Goal: Task Accomplishment & Management: Manage account settings

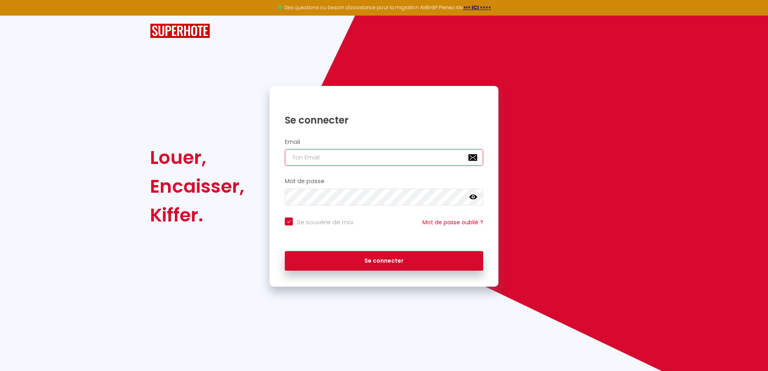
click at [345, 159] on input "email" at bounding box center [384, 157] width 198 height 17
paste input "[PERSON_NAME][EMAIL_ADDRESS][DOMAIN_NAME]"
type input "[PERSON_NAME][EMAIL_ADDRESS][DOMAIN_NAME]"
checkbox input "true"
type input "[PERSON_NAME][EMAIL_ADDRESS][DOMAIN_NAME]"
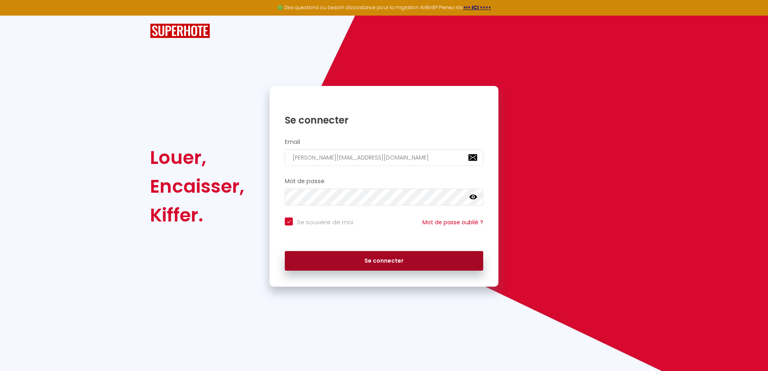
click at [419, 257] on button "Se connecter" at bounding box center [384, 261] width 198 height 20
checkbox input "true"
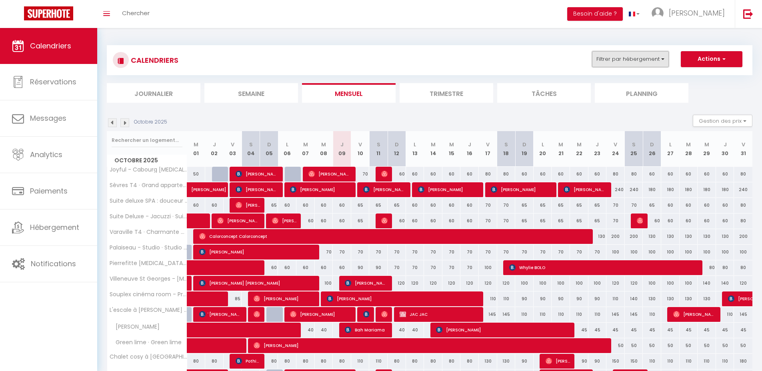
click at [615, 61] on button "Filtrer par hébergement" at bounding box center [630, 59] width 77 height 16
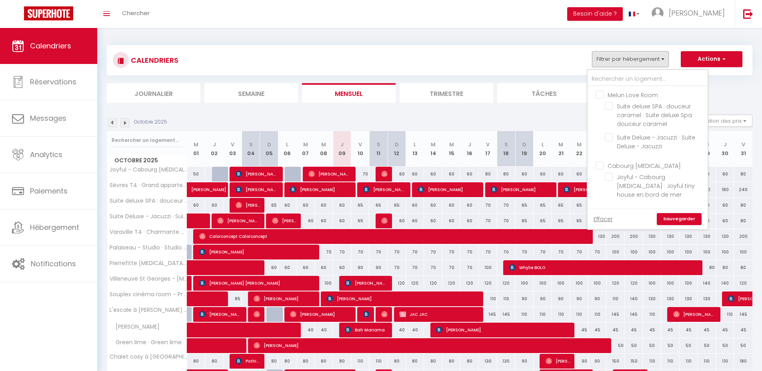
click at [631, 163] on input "Cabourg T3" at bounding box center [655, 165] width 120 height 8
checkbox input "true"
checkbox input "false"
checkbox input "true"
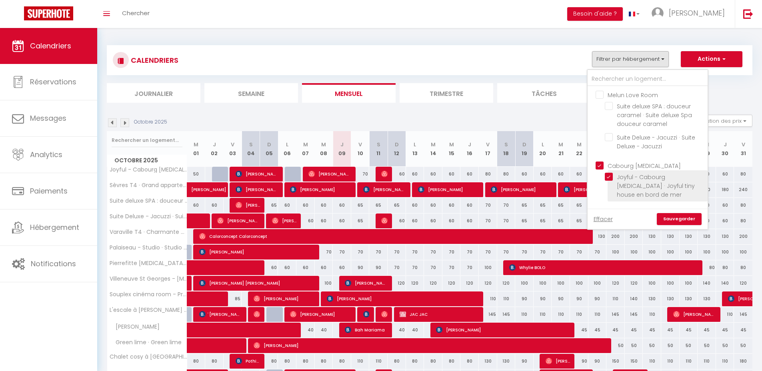
checkbox input "false"
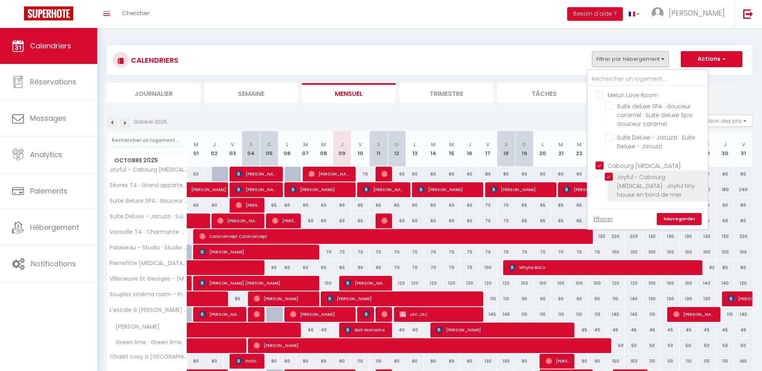
checkbox input "false"
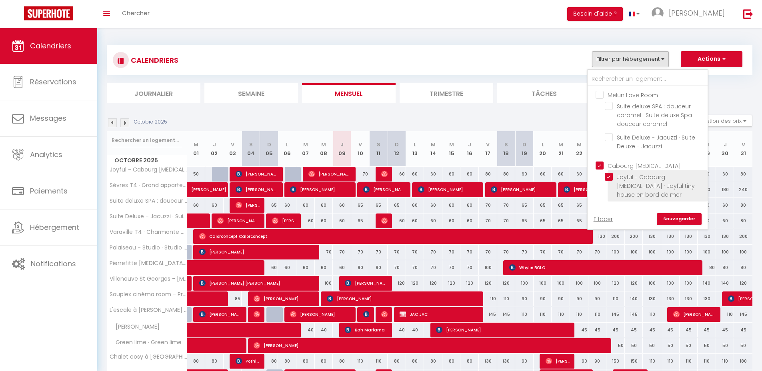
checkbox input "false"
click at [677, 216] on link "Sauvegarder" at bounding box center [679, 219] width 45 height 12
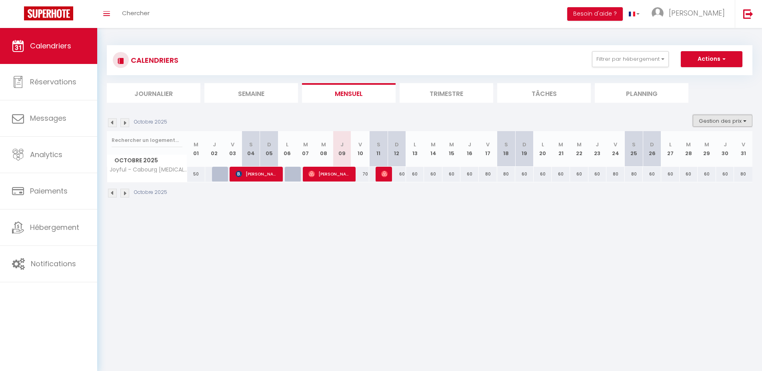
click at [713, 118] on button "Gestion des prix" at bounding box center [723, 121] width 60 height 12
click at [707, 145] on input "Nb Nuits minimum" at bounding box center [716, 146] width 72 height 8
checkbox input "true"
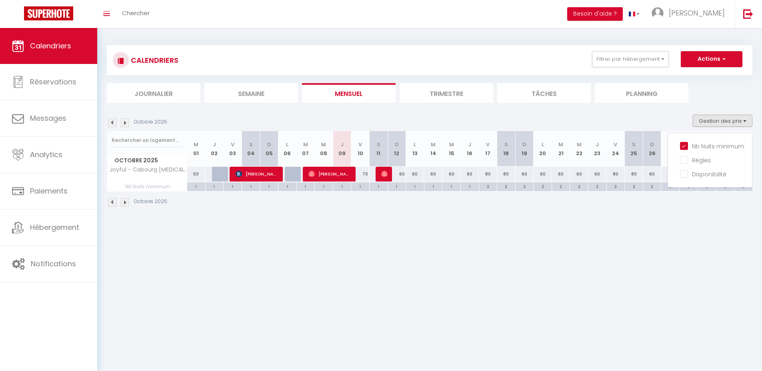
click at [509, 269] on body "🟢 Des questions ou besoin d'assistance pour la migration AirBnB? Prenez rdv >>>…" at bounding box center [381, 213] width 762 height 371
drag, startPoint x: 413, startPoint y: 232, endPoint x: 410, endPoint y: 229, distance: 4.3
click at [413, 232] on body "🟢 Des questions ou besoin d'assistance pour la migration AirBnB? Prenez rdv >>>…" at bounding box center [381, 213] width 762 height 371
click at [366, 174] on div "70" at bounding box center [360, 174] width 18 height 15
type input "70"
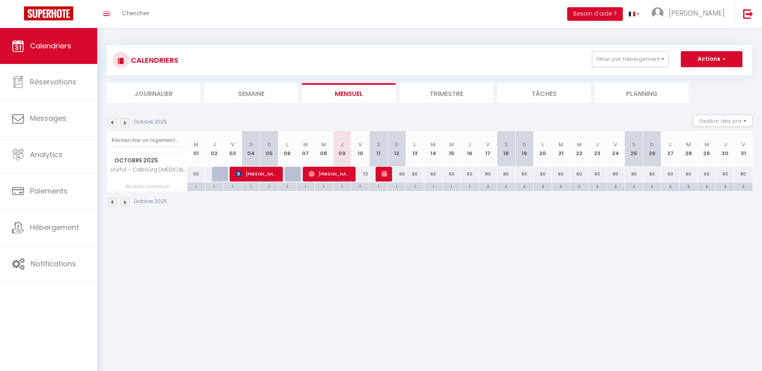
type input "Ven 10 Octobre 2025"
type input "Sam 11 Octobre 2025"
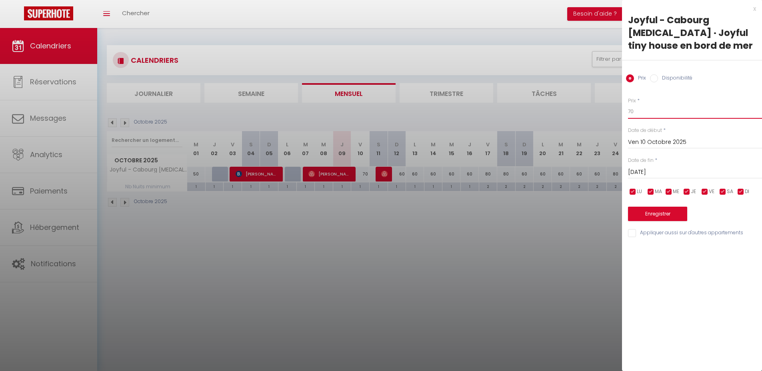
drag, startPoint x: 647, startPoint y: 115, endPoint x: 615, endPoint y: 114, distance: 31.6
click at [616, 114] on body "🟢 Des questions ou besoin d'assistance pour la migration AirBnB? Prenez rdv >>>…" at bounding box center [381, 213] width 762 height 371
type input "60"
click at [646, 212] on button "Enregistrer" at bounding box center [657, 214] width 59 height 14
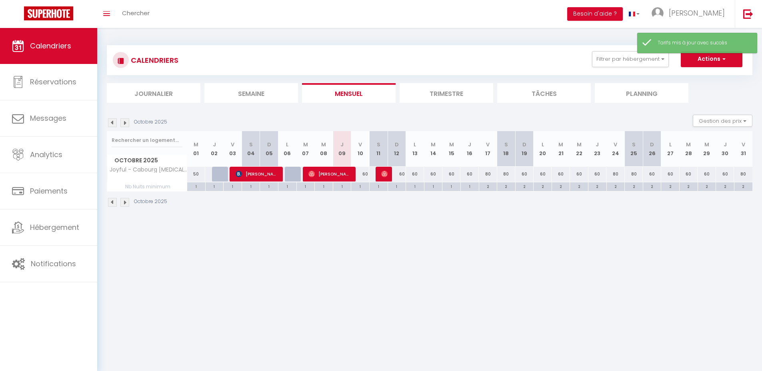
drag, startPoint x: 438, startPoint y: 247, endPoint x: 471, endPoint y: 247, distance: 32.8
click at [438, 247] on body "🟢 Des questions ou besoin d'assistance pour la migration AirBnB? Prenez rdv >>>…" at bounding box center [381, 213] width 762 height 371
click at [469, 261] on body "🟢 Des questions ou besoin d'assistance pour la migration AirBnB? Prenez rdv >>>…" at bounding box center [381, 213] width 762 height 371
click at [487, 173] on div "80" at bounding box center [488, 174] width 18 height 15
type input "80"
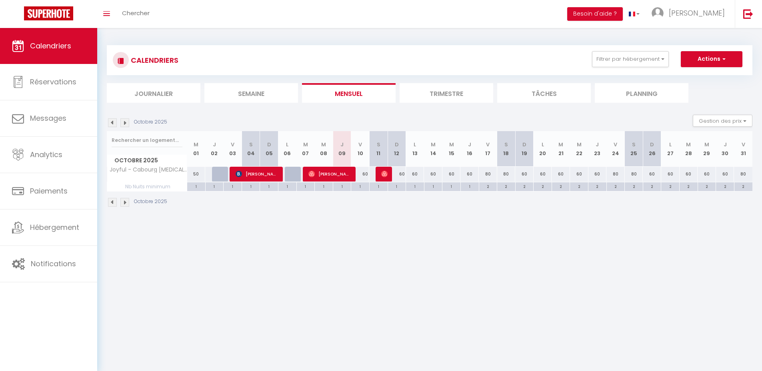
type input "Ven 17 Octobre 2025"
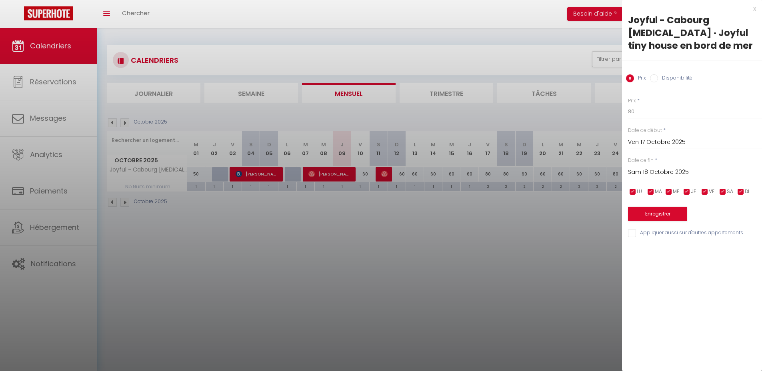
drag, startPoint x: 651, startPoint y: 174, endPoint x: 653, endPoint y: 182, distance: 8.5
click at [652, 173] on input "Sam 18 Octobre 2025" at bounding box center [695, 172] width 134 height 10
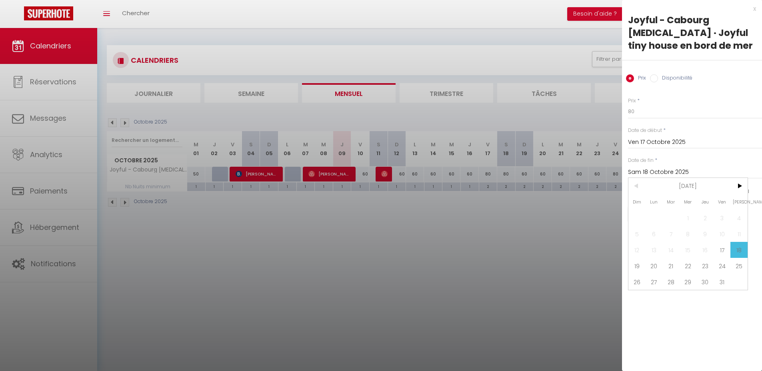
click at [638, 266] on span "19" at bounding box center [636, 266] width 17 height 16
type input "Dim 19 Octobre 2025"
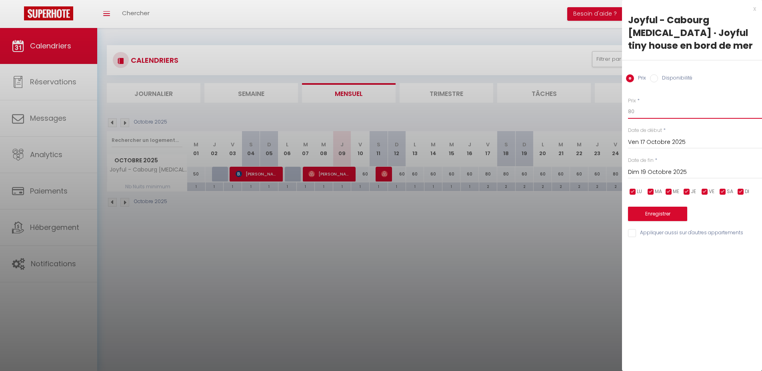
click at [641, 112] on input "80" at bounding box center [695, 111] width 134 height 14
type input "8"
type input "70"
drag, startPoint x: 643, startPoint y: 216, endPoint x: 637, endPoint y: 216, distance: 6.4
click at [643, 216] on button "Enregistrer" at bounding box center [657, 214] width 59 height 14
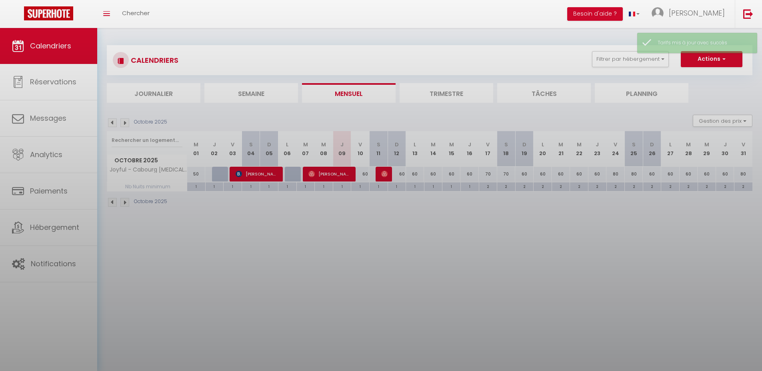
click at [505, 219] on body "🟢 Des questions ou besoin d'assistance pour la migration AirBnB? Prenez rdv >>>…" at bounding box center [381, 213] width 762 height 371
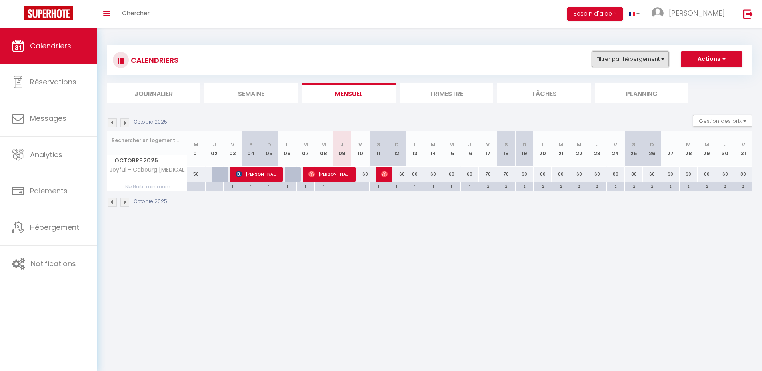
click at [639, 58] on button "Filtrer par hébergement" at bounding box center [630, 59] width 77 height 16
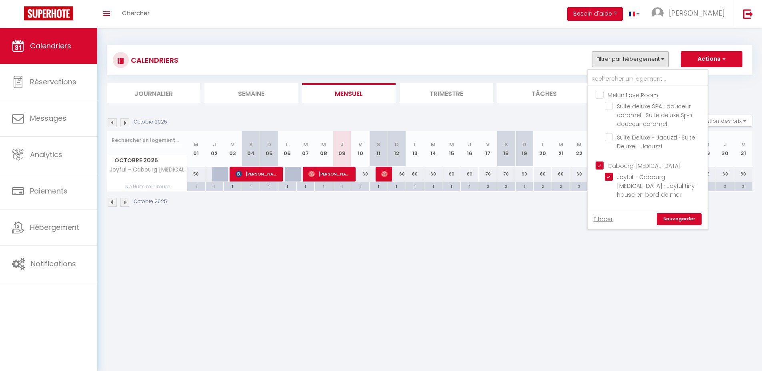
click at [629, 166] on input "Cabourg T3" at bounding box center [655, 165] width 120 height 8
checkbox input "false"
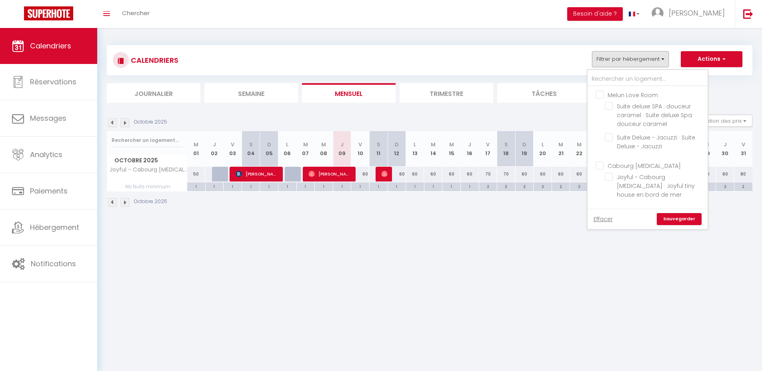
checkbox input "false"
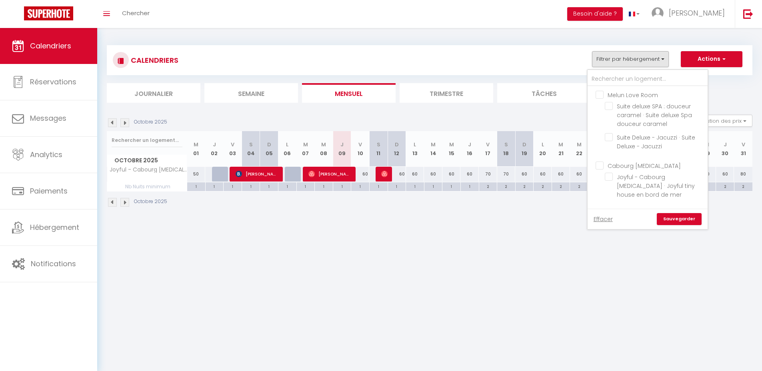
checkbox input "false"
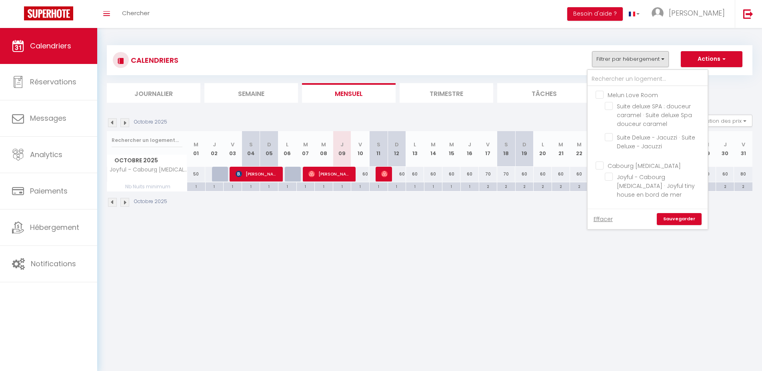
checkbox input "false"
click at [639, 185] on input "Cabourg T4 Varaville" at bounding box center [655, 189] width 120 height 8
checkbox input "true"
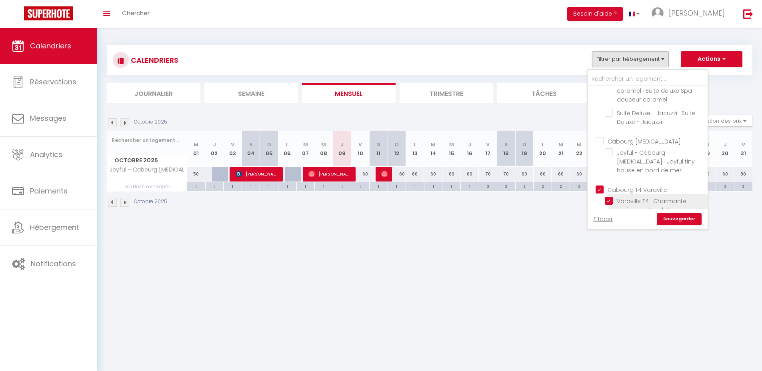
checkbox input "false"
checkbox input "true"
checkbox input "false"
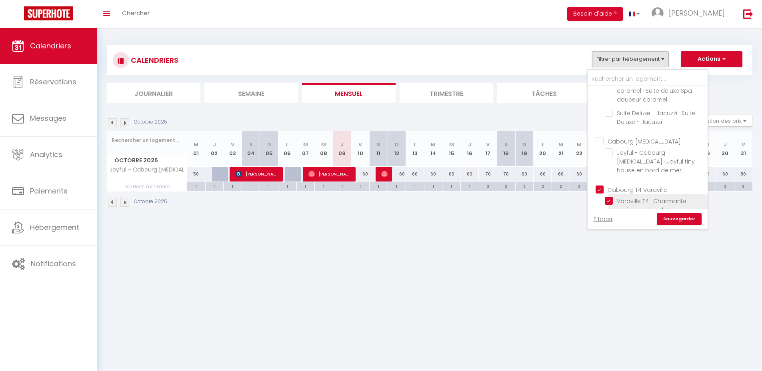
checkbox input "false"
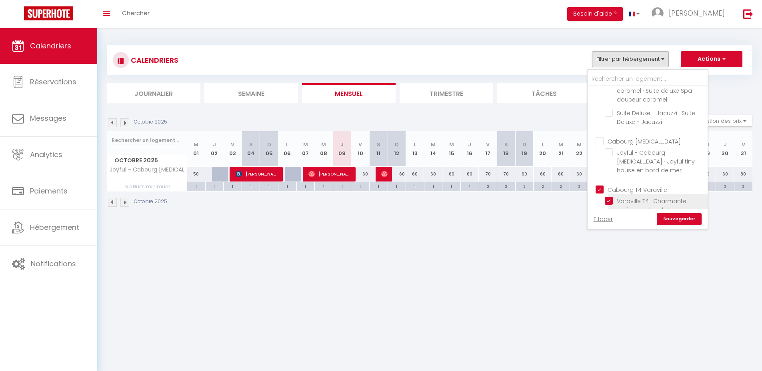
checkbox input "false"
click at [687, 222] on link "Sauvegarder" at bounding box center [679, 219] width 45 height 12
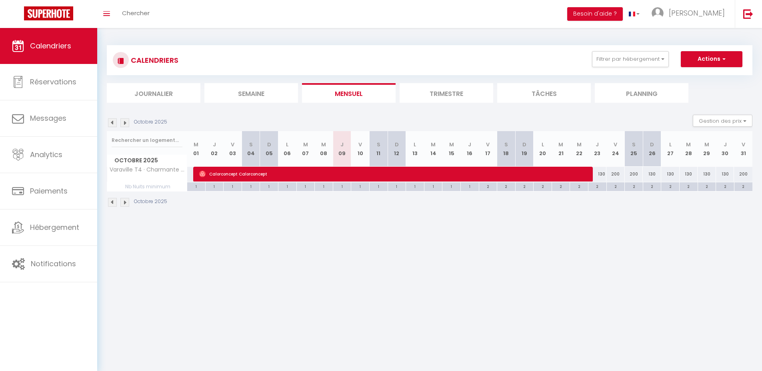
click at [383, 244] on body "🟢 Des questions ou besoin d'assistance pour la migration AirBnB? Prenez rdv >>>…" at bounding box center [381, 213] width 762 height 371
click at [534, 244] on body "🟢 Des questions ou besoin d'assistance pour la migration AirBnB? Prenez rdv >>>…" at bounding box center [381, 213] width 762 height 371
click at [623, 67] on button "Filtrer par hébergement" at bounding box center [630, 59] width 77 height 16
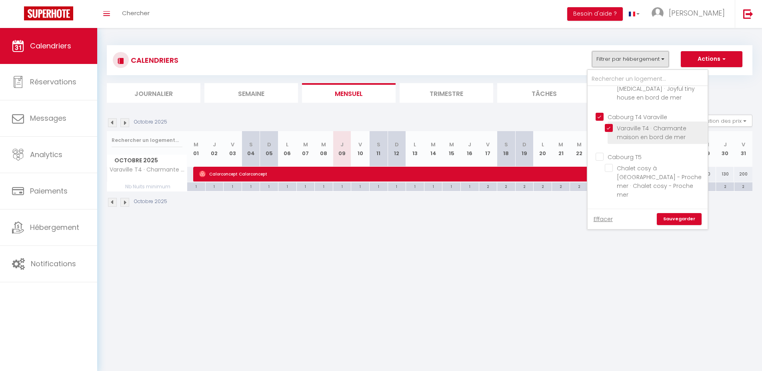
scroll to position [67, 0]
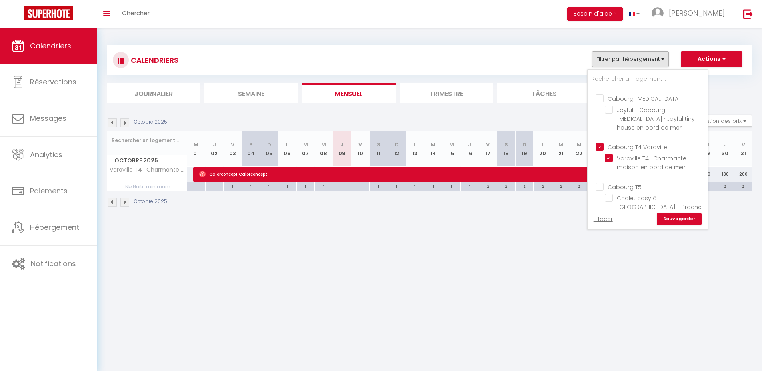
click at [630, 182] on input "Cabourg T5" at bounding box center [655, 186] width 120 height 8
checkbox input "true"
checkbox input "false"
checkbox input "true"
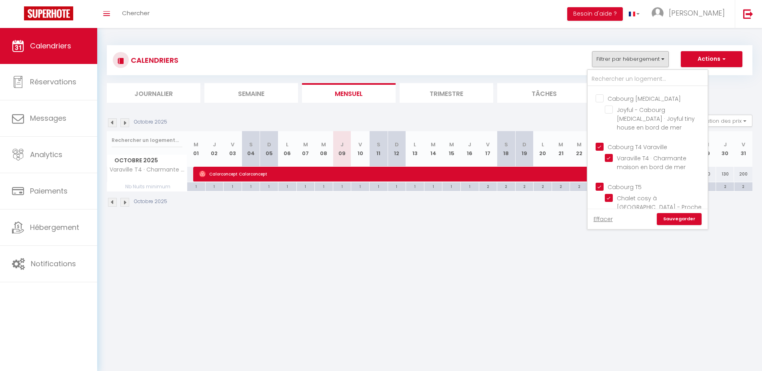
checkbox input "false"
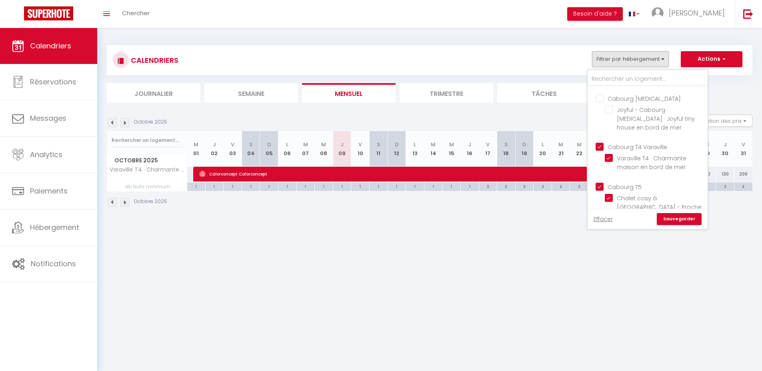
checkbox input "false"
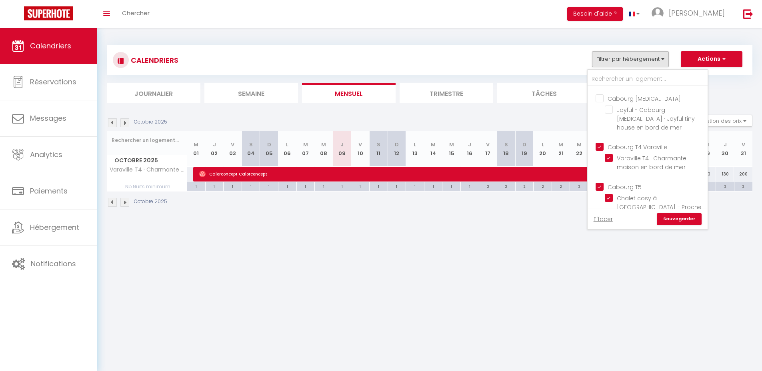
click at [637, 142] on input "Cabourg T4 Varaville" at bounding box center [655, 146] width 120 height 8
checkbox input "false"
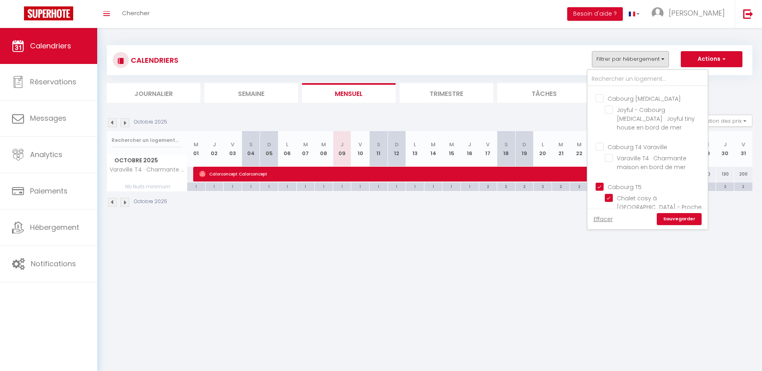
checkbox input "false"
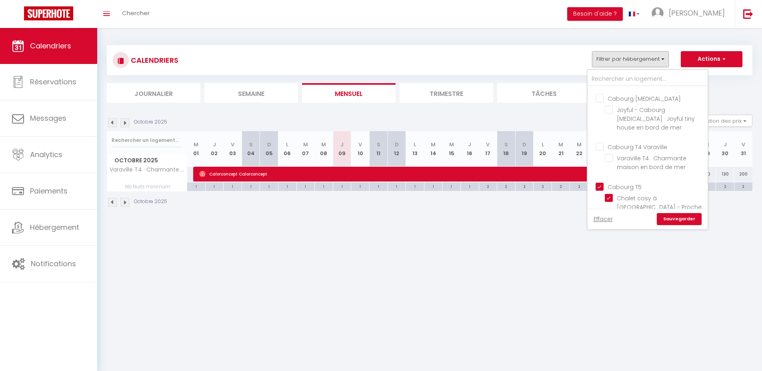
checkbox input "false"
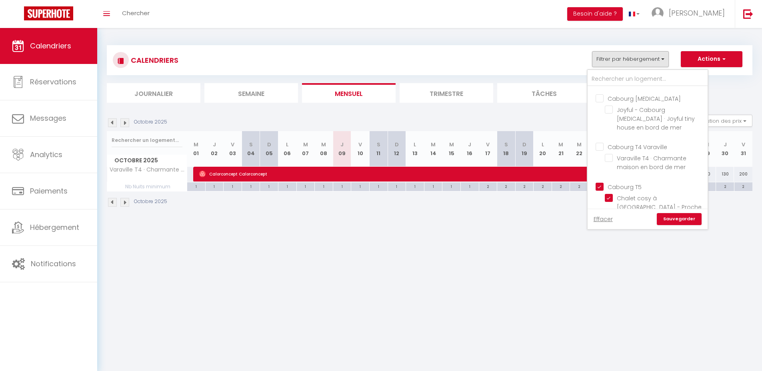
drag, startPoint x: 679, startPoint y: 222, endPoint x: 673, endPoint y: 220, distance: 6.3
click at [679, 222] on link "Sauvegarder" at bounding box center [679, 219] width 45 height 12
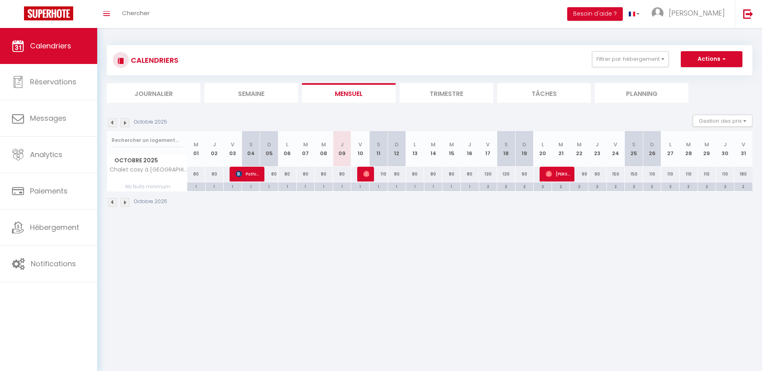
click at [537, 269] on body "🟢 Des questions ou besoin d'assistance pour la migration AirBnB? Prenez rdv >>>…" at bounding box center [381, 213] width 762 height 371
click at [369, 301] on body "🟢 Des questions ou besoin d'assistance pour la migration AirBnB? Prenez rdv >>>…" at bounding box center [381, 213] width 762 height 371
click at [365, 299] on body "🟢 Des questions ou besoin d'assistance pour la migration AirBnB? Prenez rdv >>>…" at bounding box center [381, 213] width 762 height 371
click at [380, 173] on div "110" at bounding box center [378, 174] width 18 height 15
type input "110"
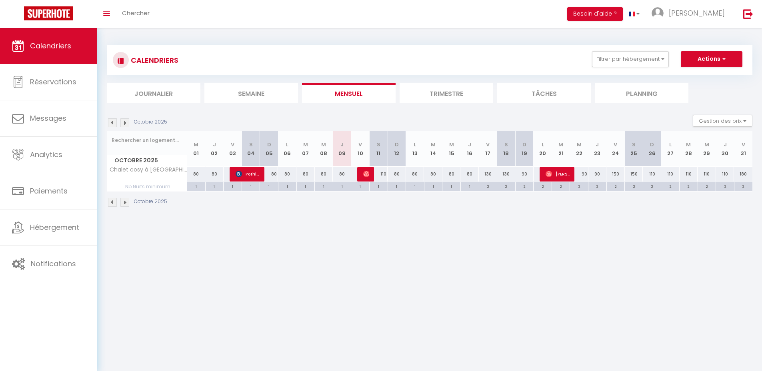
type input "Sam 11 Octobre 2025"
type input "Dim 12 Octobre 2025"
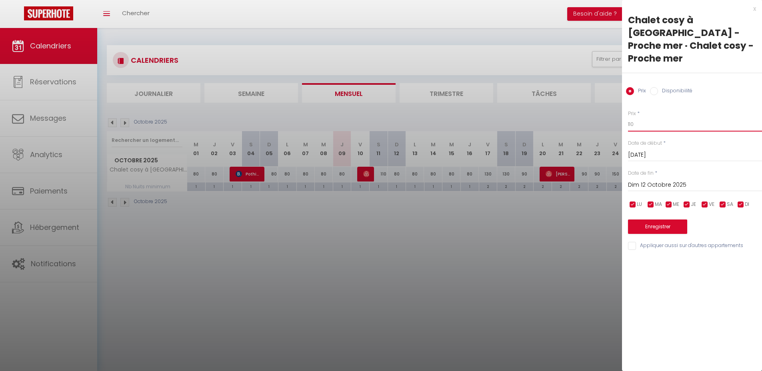
click at [643, 117] on input "110" at bounding box center [695, 124] width 134 height 14
type input "100"
drag, startPoint x: 673, startPoint y: 213, endPoint x: 541, endPoint y: 192, distance: 132.8
click at [673, 220] on button "Enregistrer" at bounding box center [657, 227] width 59 height 14
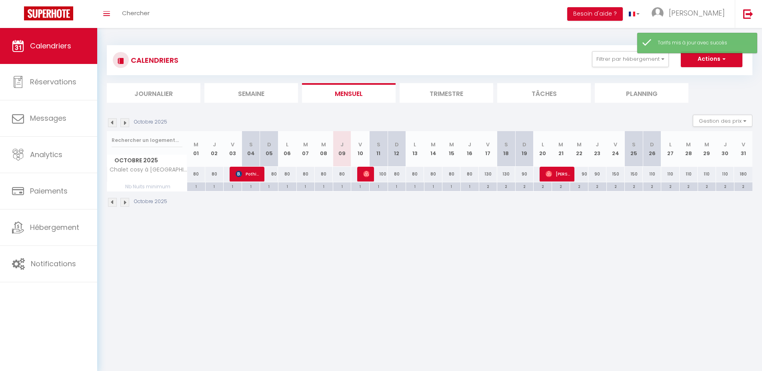
click at [396, 174] on div "80" at bounding box center [396, 174] width 18 height 15
type input "80"
type input "Dim 12 Octobre 2025"
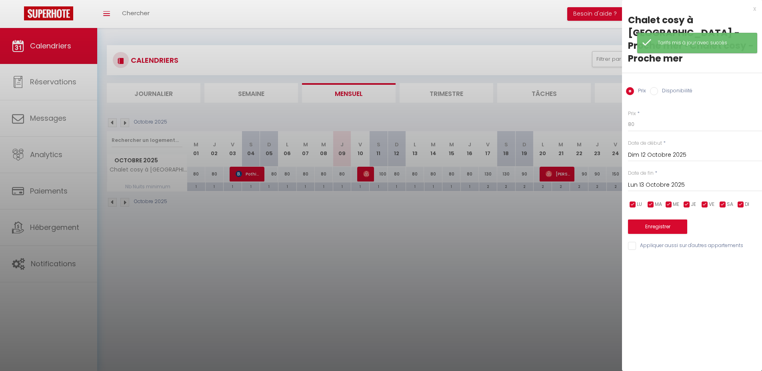
click at [672, 180] on input "Lun 13 Octobre 2025" at bounding box center [695, 185] width 134 height 10
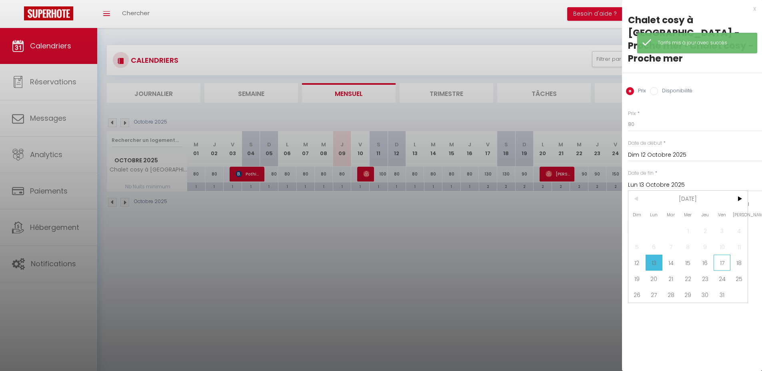
click at [719, 255] on span "17" at bounding box center [721, 263] width 17 height 16
type input "Ven 17 Octobre 2025"
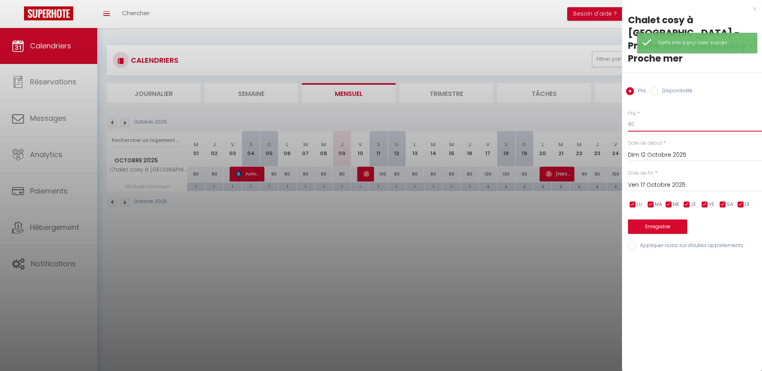
click at [642, 117] on input "80" at bounding box center [695, 124] width 134 height 14
type input "8"
type input "70"
click at [650, 220] on button "Enregistrer" at bounding box center [657, 227] width 59 height 14
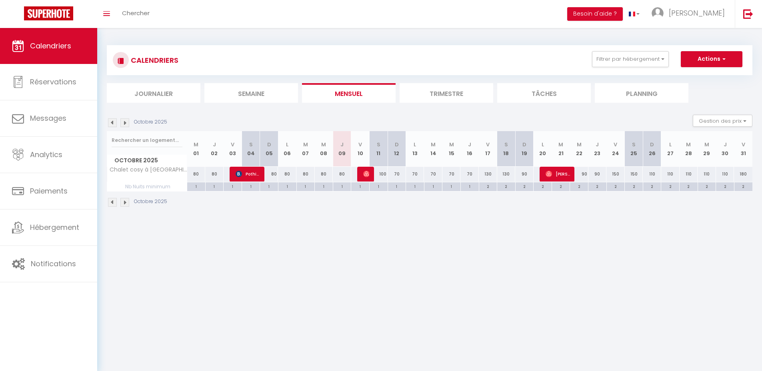
click at [490, 173] on div "130" at bounding box center [488, 174] width 18 height 15
type input "130"
type input "Ven 17 Octobre 2025"
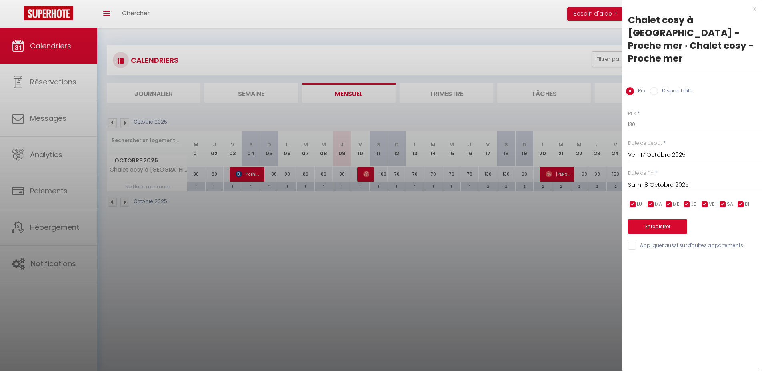
click at [659, 170] on div "Date de fin * Sam 18 Octobre 2025 < Oct 2025 > Dim Lun Mar Mer Jeu Ven Sam 1 2 …" at bounding box center [695, 181] width 134 height 22
click at [660, 180] on input "Sam 18 Octobre 2025" at bounding box center [695, 185] width 134 height 10
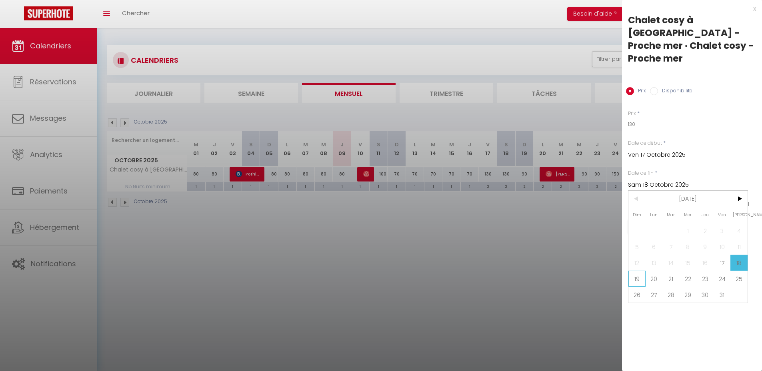
drag, startPoint x: 635, startPoint y: 266, endPoint x: 641, endPoint y: 143, distance: 122.9
click at [635, 271] on span "19" at bounding box center [636, 279] width 17 height 16
type input "Dim 19 Octobre 2025"
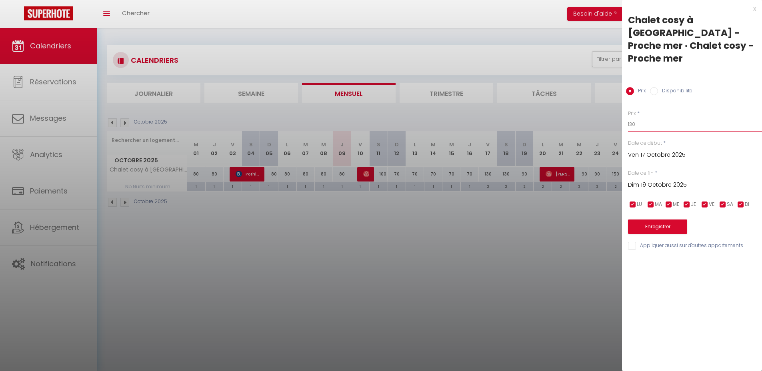
click at [641, 117] on input "130" at bounding box center [695, 124] width 134 height 14
type input "120"
click at [648, 220] on button "Enregistrer" at bounding box center [657, 227] width 59 height 14
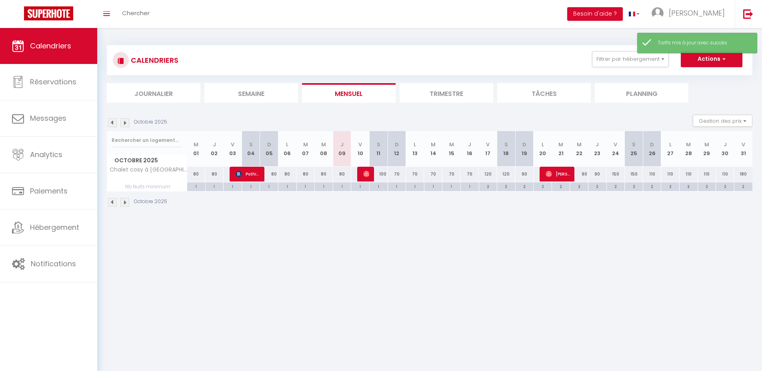
click at [524, 174] on div "90" at bounding box center [524, 174] width 18 height 15
type input "90"
type input "Dim 19 Octobre 2025"
type input "Lun 20 Octobre 2025"
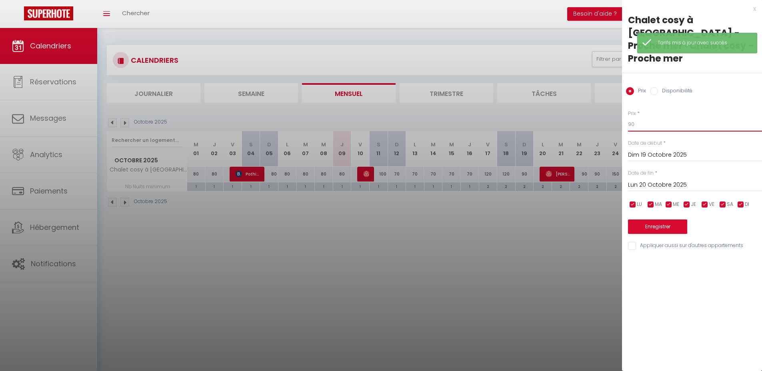
click at [640, 117] on input "90" at bounding box center [695, 124] width 134 height 14
type input "9"
type input "80"
click at [656, 220] on button "Enregistrer" at bounding box center [657, 227] width 59 height 14
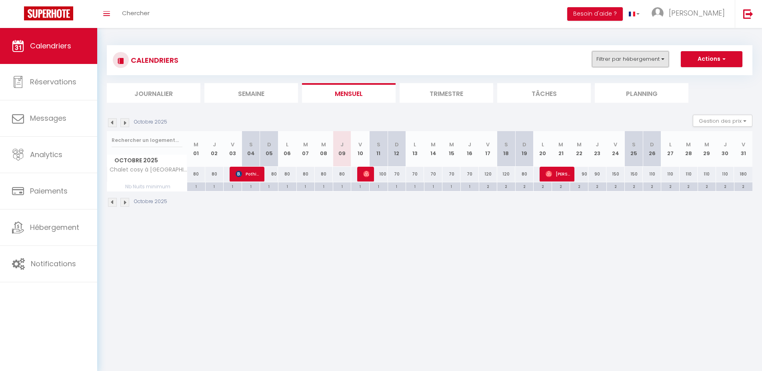
click at [625, 54] on button "Filtrer par hébergement" at bounding box center [630, 59] width 77 height 16
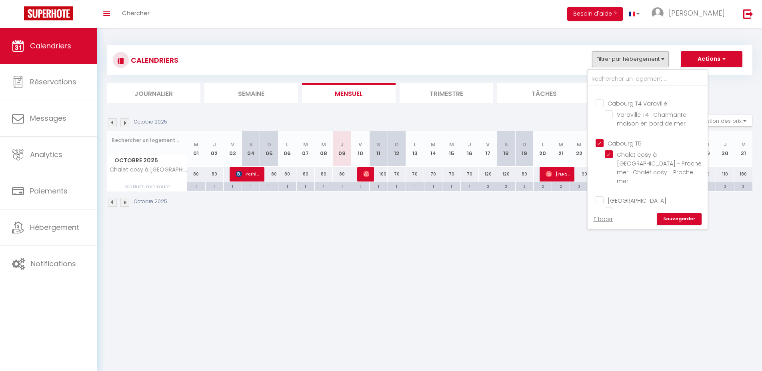
click at [625, 138] on input "Cabourg T5" at bounding box center [655, 142] width 120 height 8
checkbox input "false"
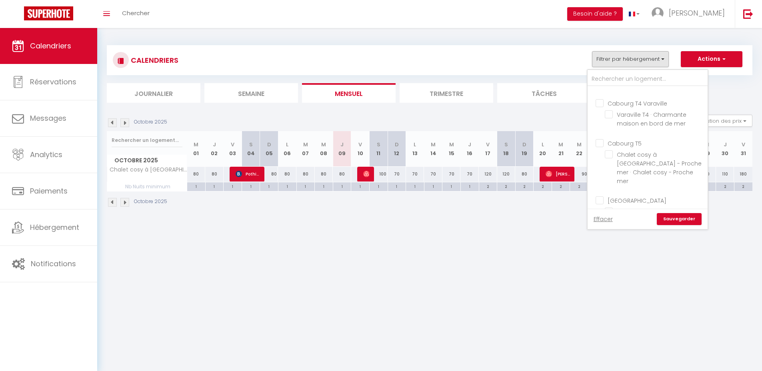
checkbox input "false"
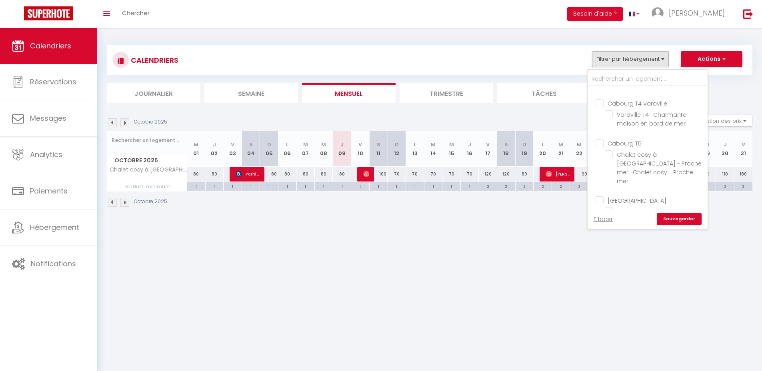
checkbox input "false"
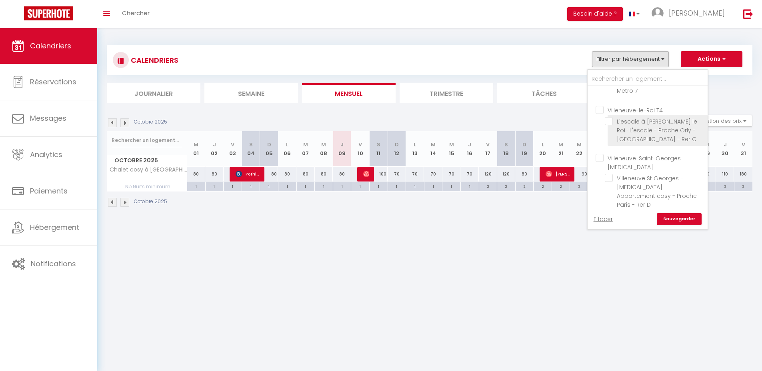
scroll to position [457, 0]
click at [630, 211] on input "Dunkerque T5" at bounding box center [655, 215] width 120 height 8
checkbox input "true"
checkbox input "false"
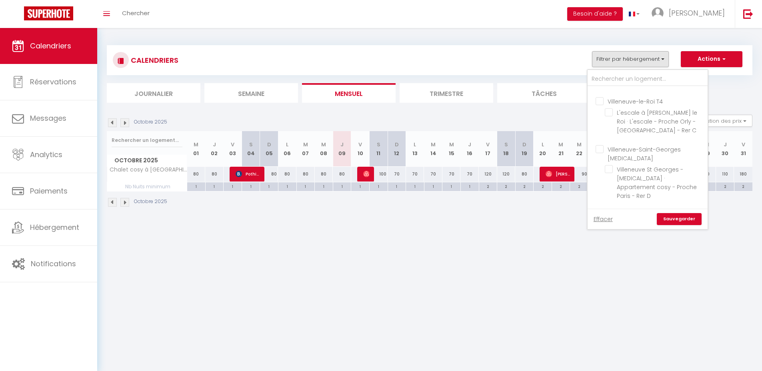
checkbox input "false"
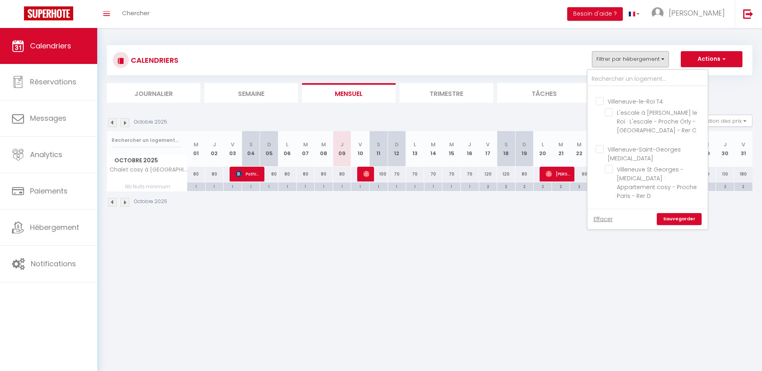
checkbox input "false"
checkbox input "true"
checkbox input "false"
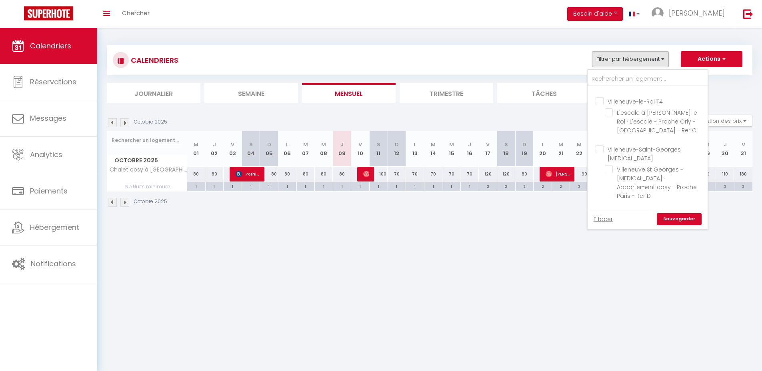
click at [671, 214] on link "Sauvegarder" at bounding box center [679, 219] width 45 height 12
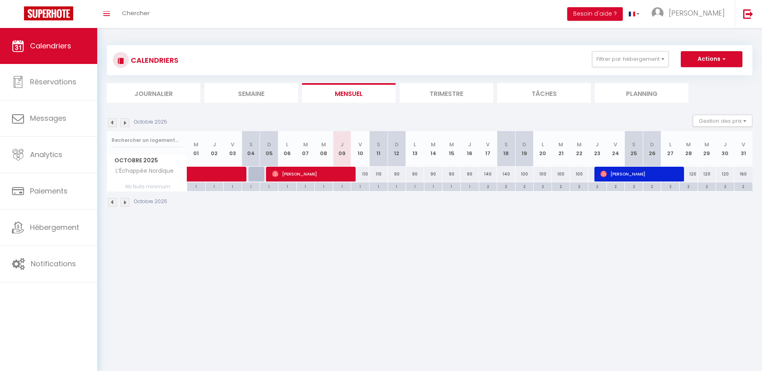
click at [446, 278] on body "🟢 Des questions ou besoin d'assistance pour la migration AirBnB? Prenez rdv >>>…" at bounding box center [381, 213] width 762 height 371
click at [501, 268] on body "🟢 Des questions ou besoin d'assistance pour la migration AirBnB? Prenez rdv >>>…" at bounding box center [381, 213] width 762 height 371
click at [496, 268] on body "🟢 Des questions ou besoin d'assistance pour la migration AirBnB? Prenez rdv >>>…" at bounding box center [381, 213] width 762 height 371
click at [441, 285] on body "🟢 Des questions ou besoin d'assistance pour la migration AirBnB? Prenez rdv >>>…" at bounding box center [381, 213] width 762 height 371
click at [419, 236] on body "🟢 Des questions ou besoin d'assistance pour la migration AirBnB? Prenez rdv >>>…" at bounding box center [381, 213] width 762 height 371
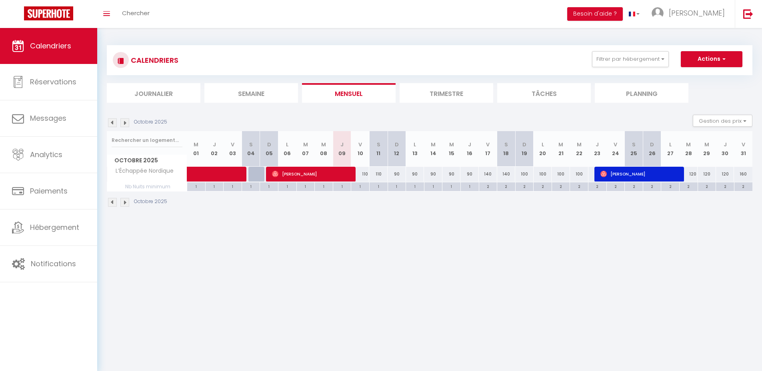
click at [512, 226] on body "🟢 Des questions ou besoin d'assistance pour la migration AirBnB? Prenez rdv >>>…" at bounding box center [381, 213] width 762 height 371
click at [365, 174] on div "110" at bounding box center [360, 174] width 18 height 15
type input "110"
type input "Ven 10 Octobre 2025"
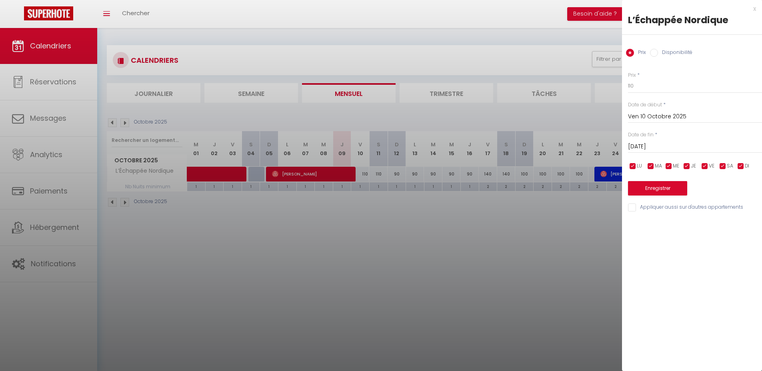
click at [683, 142] on input "Sam 11 Octobre 2025" at bounding box center [695, 147] width 134 height 10
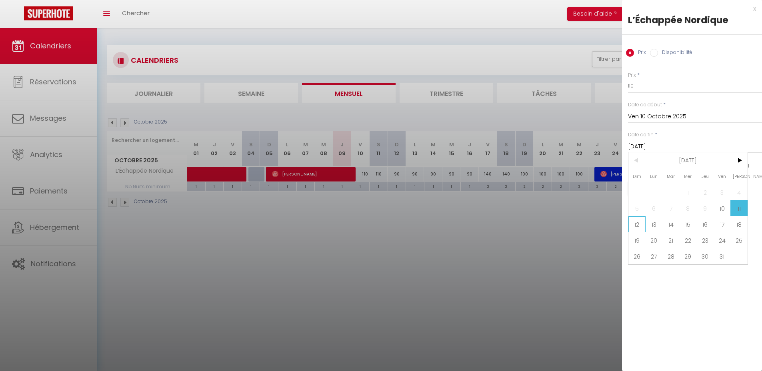
drag, startPoint x: 639, startPoint y: 227, endPoint x: 651, endPoint y: 151, distance: 76.9
click at [639, 227] on span "12" at bounding box center [636, 224] width 17 height 16
type input "Dim 12 Octobre 2025"
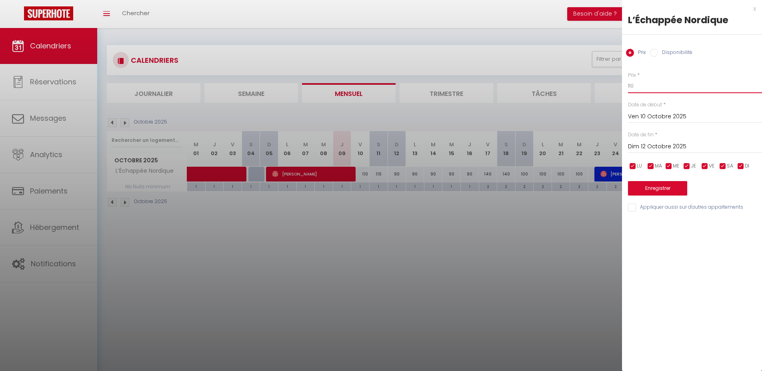
click at [644, 88] on input "110" at bounding box center [695, 86] width 134 height 14
type input "100"
click at [654, 184] on button "Enregistrer" at bounding box center [657, 188] width 59 height 14
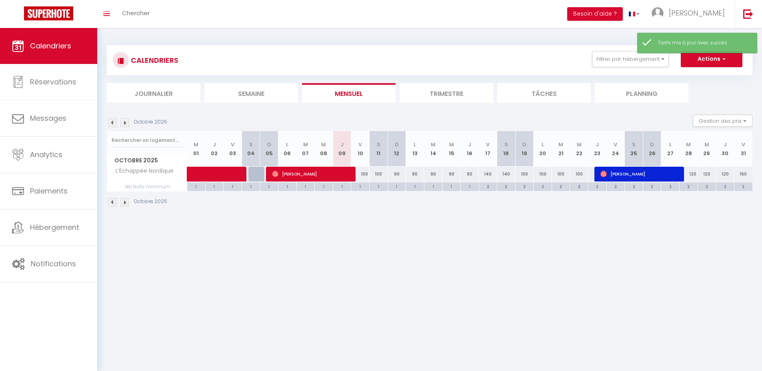
click at [391, 269] on body "🟢 Des questions ou besoin d'assistance pour la migration AirBnB? Prenez rdv >>>…" at bounding box center [381, 213] width 762 height 371
click at [614, 70] on div "CALENDRIERS Filtrer par hébergement Melun Love Room Suite deluxe SPA : douceur …" at bounding box center [429, 60] width 645 height 30
click at [619, 68] on div "CALENDRIERS Filtrer par hébergement Melun Love Room Suite deluxe SPA : douceur …" at bounding box center [429, 60] width 633 height 18
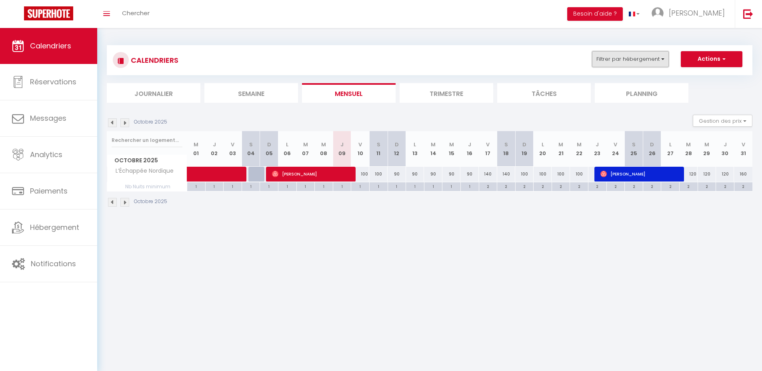
click at [627, 61] on button "Filtrer par hébergement" at bounding box center [630, 59] width 77 height 16
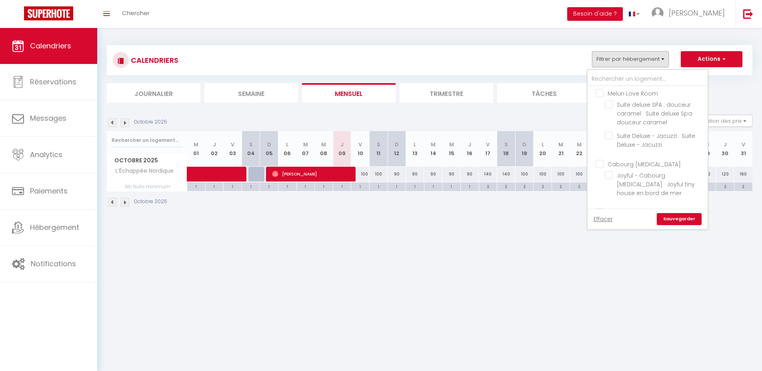
click at [644, 94] on input "Melun Love Room" at bounding box center [655, 93] width 120 height 8
checkbox input "true"
checkbox input "false"
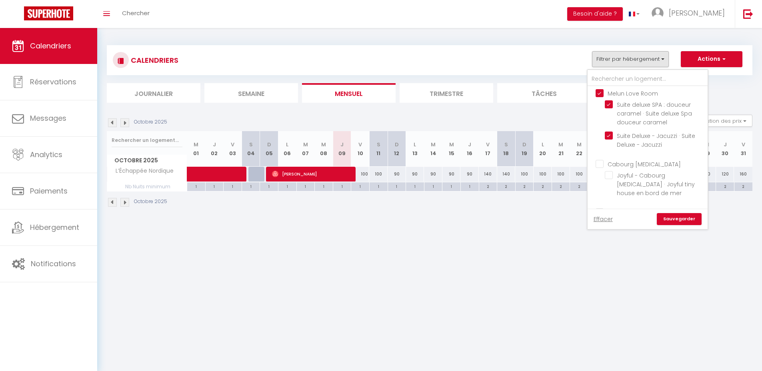
checkbox input "false"
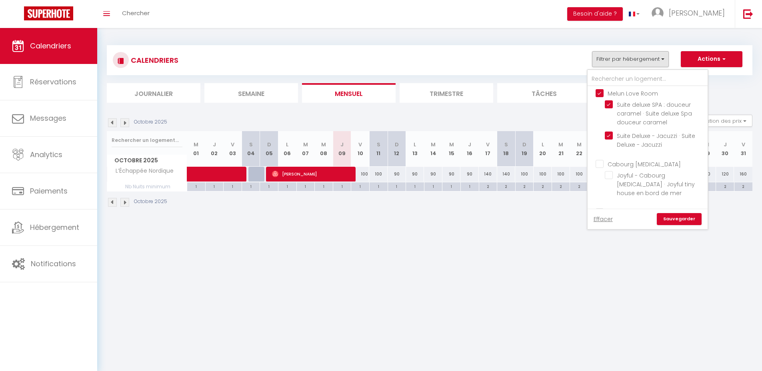
checkbox input "false"
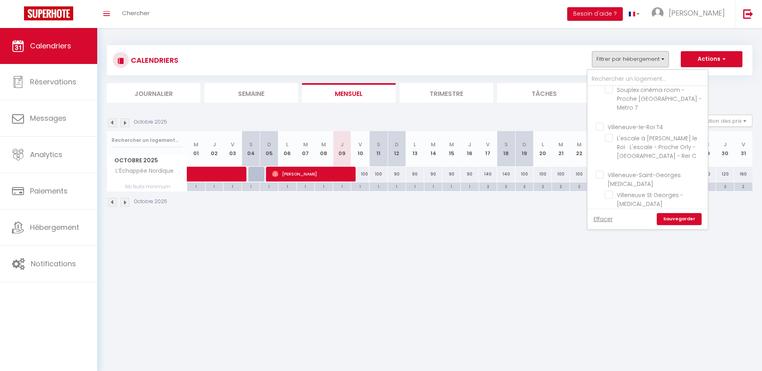
click at [622, 236] on input "Dunkerque T5" at bounding box center [655, 240] width 120 height 8
checkbox input "false"
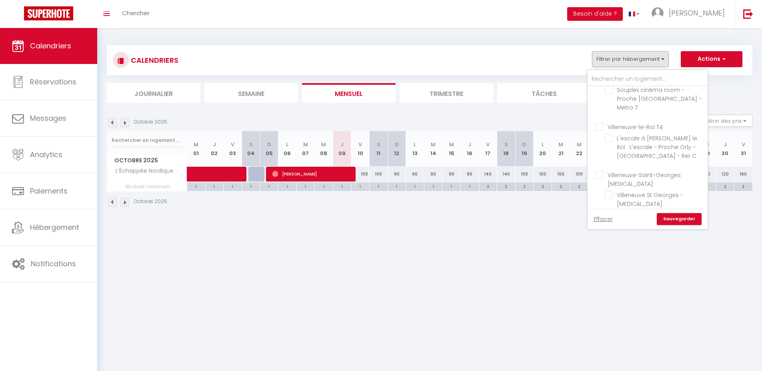
checkbox input "false"
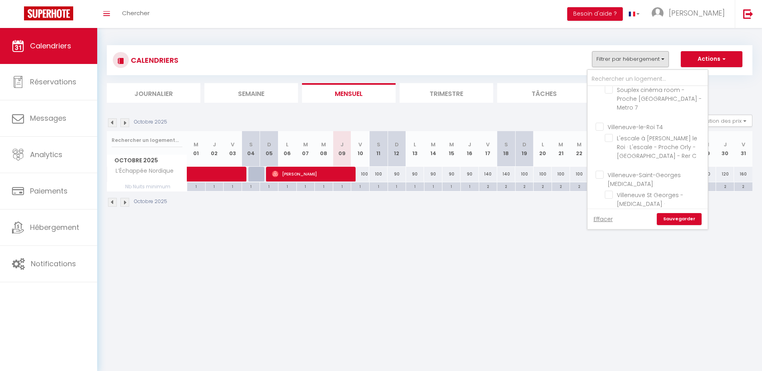
checkbox input "false"
click at [687, 218] on link "Sauvegarder" at bounding box center [679, 219] width 45 height 12
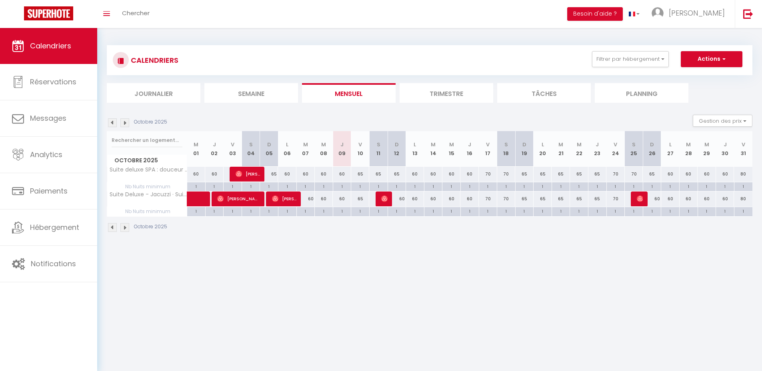
click at [415, 256] on body "🟢 Des questions ou besoin d'assistance pour la migration AirBnB? Prenez rdv >>>…" at bounding box center [381, 213] width 762 height 371
click at [488, 171] on div "70" at bounding box center [488, 174] width 18 height 15
type input "70"
type input "Ven 17 Octobre 2025"
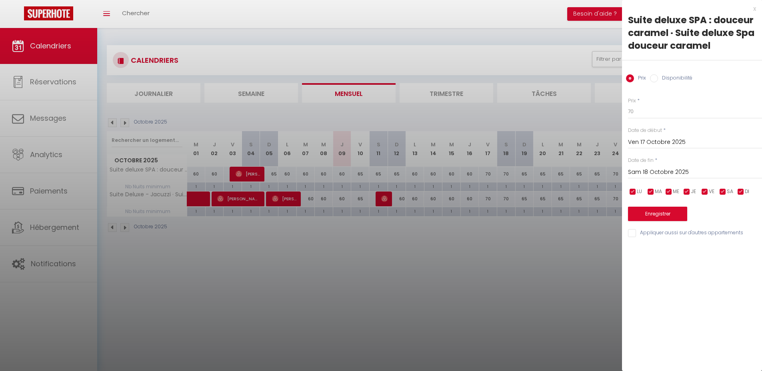
click at [661, 173] on input "Sam 18 Octobre 2025" at bounding box center [695, 172] width 134 height 10
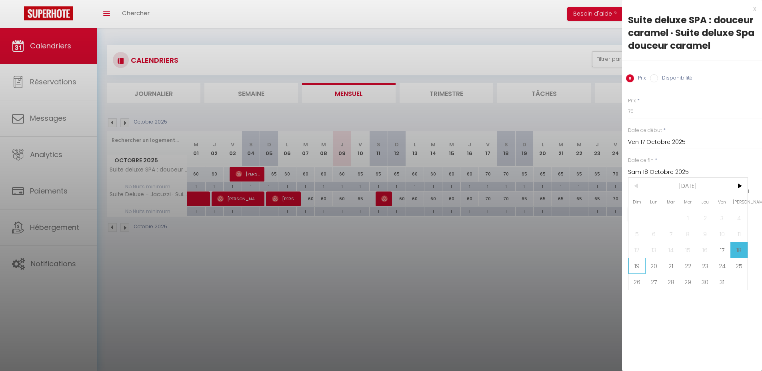
click at [640, 266] on span "19" at bounding box center [636, 266] width 17 height 16
type input "Dim 19 Octobre 2025"
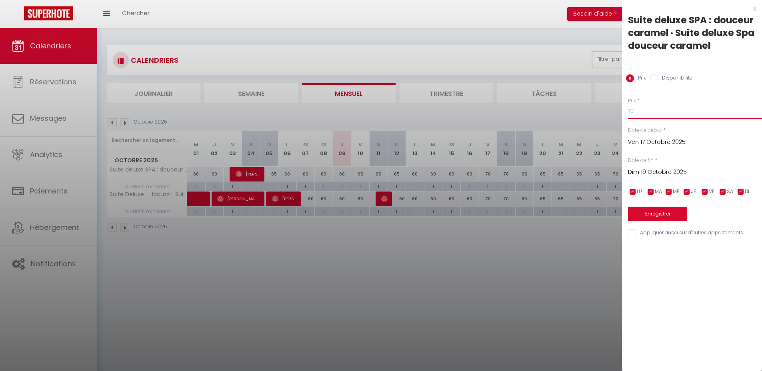
drag, startPoint x: 619, startPoint y: 111, endPoint x: 615, endPoint y: 111, distance: 4.4
click at [615, 111] on body "🟢 Des questions ou besoin d'assistance pour la migration AirBnB? Prenez rdv >>>…" at bounding box center [381, 213] width 762 height 371
type input "65"
click at [638, 213] on button "Enregistrer" at bounding box center [657, 214] width 59 height 14
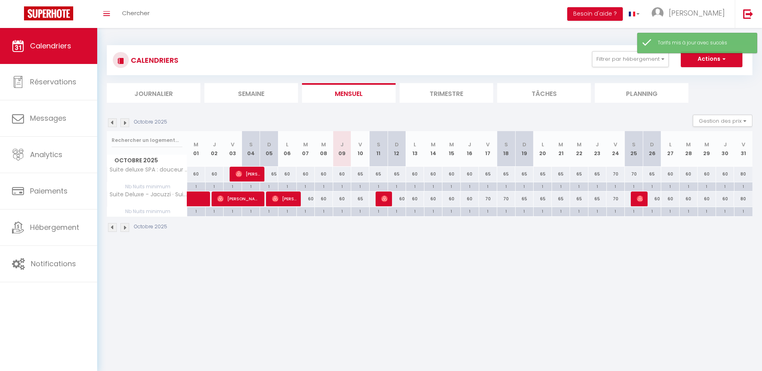
click at [523, 173] on div "65" at bounding box center [524, 174] width 18 height 15
type input "65"
type input "Dim 19 Octobre 2025"
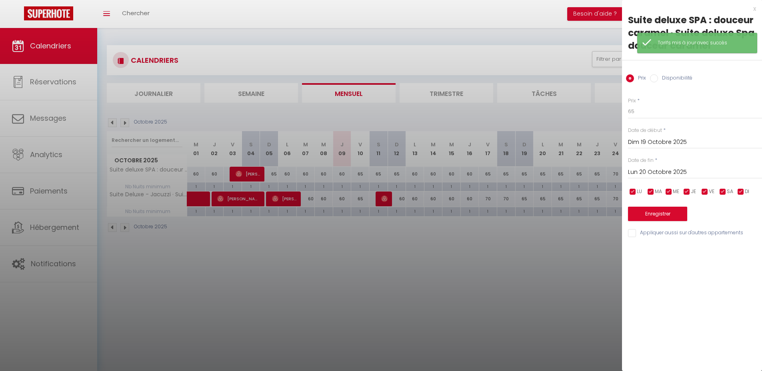
click at [642, 168] on input "Lun 20 Octobre 2025" at bounding box center [695, 172] width 134 height 10
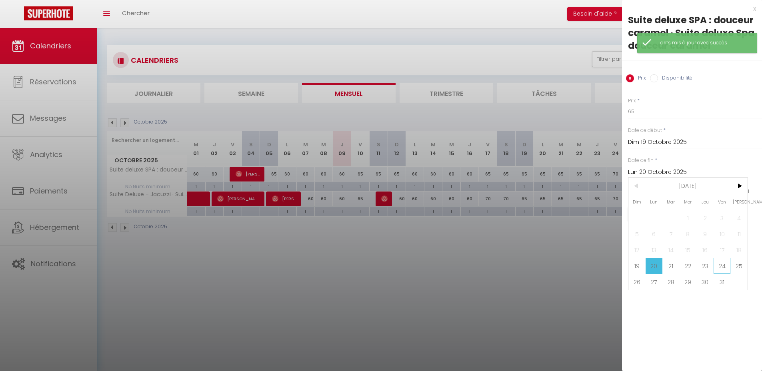
click at [723, 262] on span "24" at bounding box center [721, 266] width 17 height 16
type input "Ven 24 Octobre 2025"
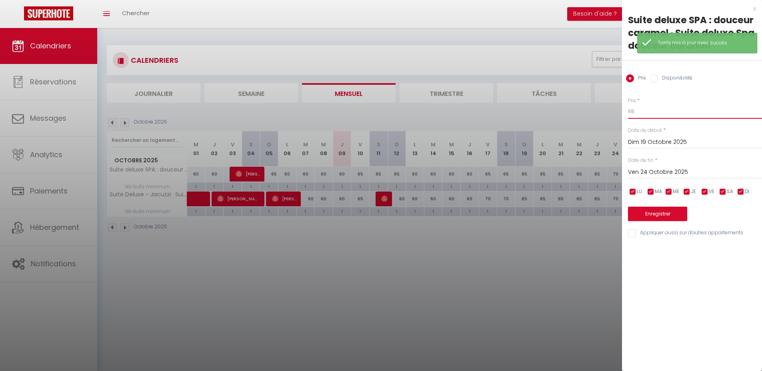
click at [640, 118] on input "65" at bounding box center [695, 111] width 134 height 14
type input "60"
click at [647, 212] on button "Enregistrer" at bounding box center [657, 214] width 59 height 14
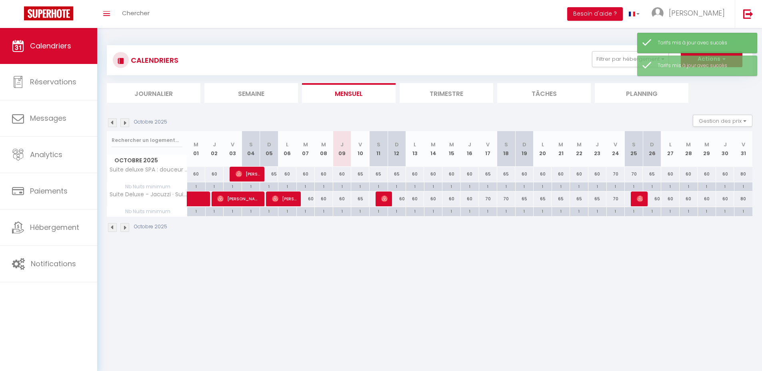
click at [488, 198] on div "70" at bounding box center [488, 199] width 18 height 15
type input "70"
type input "Ven 17 Octobre 2025"
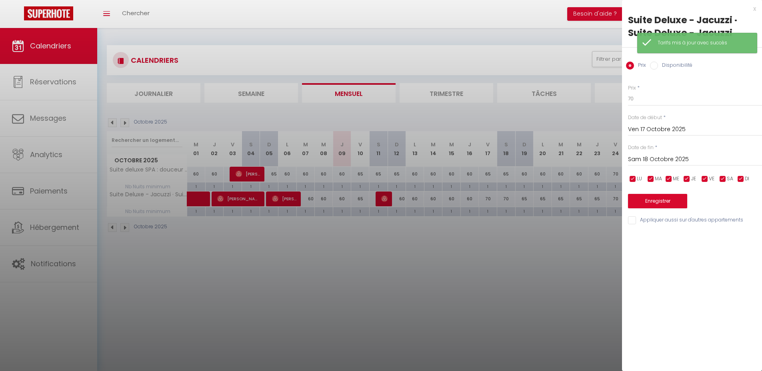
click at [658, 159] on input "Sam 18 Octobre 2025" at bounding box center [695, 159] width 134 height 10
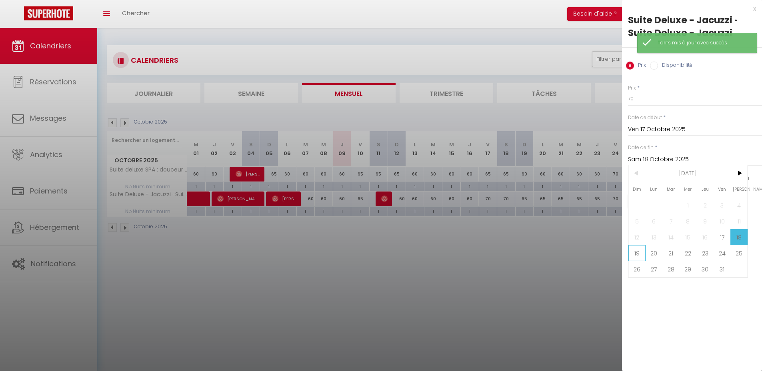
click at [635, 253] on span "19" at bounding box center [636, 253] width 17 height 16
type input "Dim 19 Octobre 2025"
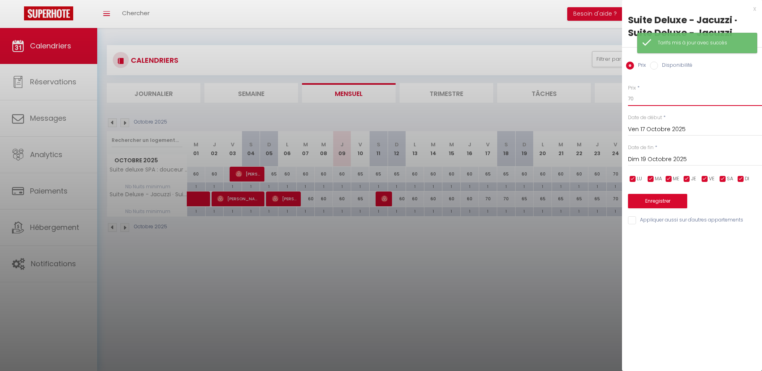
click at [640, 103] on input "70" at bounding box center [695, 99] width 134 height 14
type input "7"
type input "65"
click at [645, 195] on button "Enregistrer" at bounding box center [657, 201] width 59 height 14
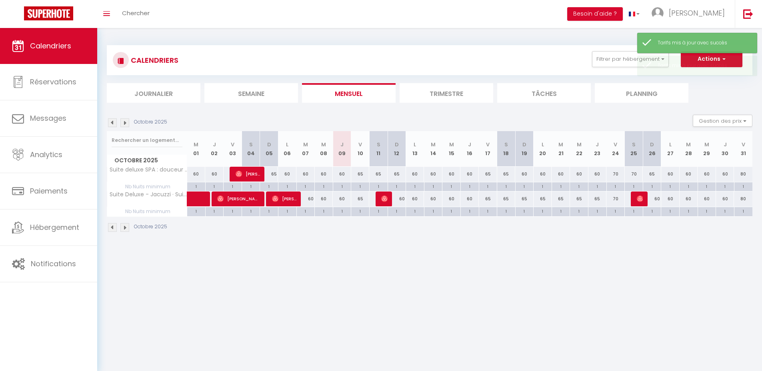
click at [523, 198] on div "65" at bounding box center [524, 199] width 18 height 15
type input "65"
type input "Dim 19 Octobre 2025"
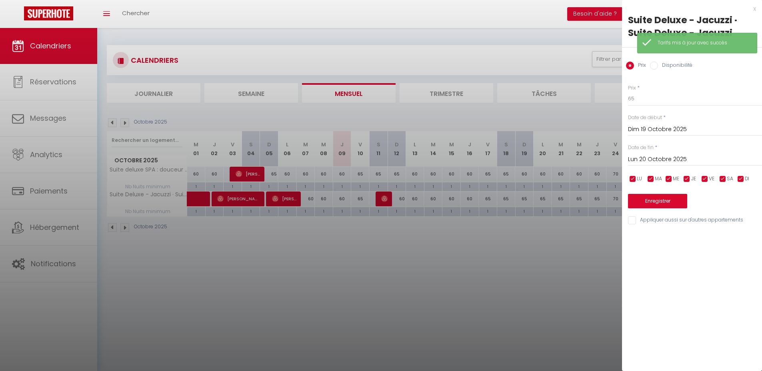
click at [661, 157] on input "Lun 20 Octobre 2025" at bounding box center [695, 159] width 134 height 10
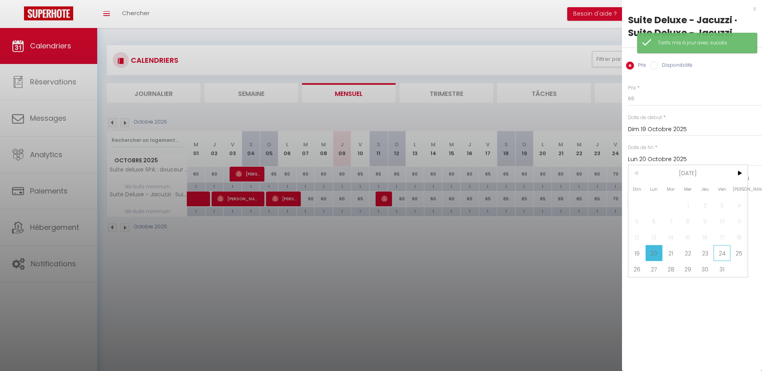
drag, startPoint x: 724, startPoint y: 255, endPoint x: 668, endPoint y: 170, distance: 101.4
click at [724, 255] on span "24" at bounding box center [721, 253] width 17 height 16
type input "Ven 24 Octobre 2025"
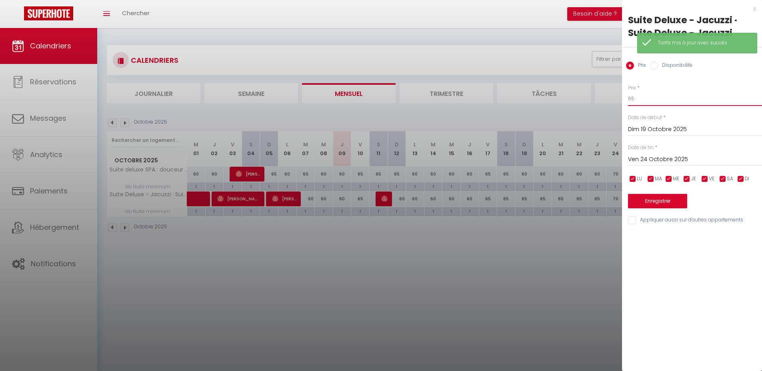
click at [645, 100] on input "65" at bounding box center [695, 99] width 134 height 14
type input "60"
click at [651, 197] on button "Enregistrer" at bounding box center [657, 201] width 59 height 14
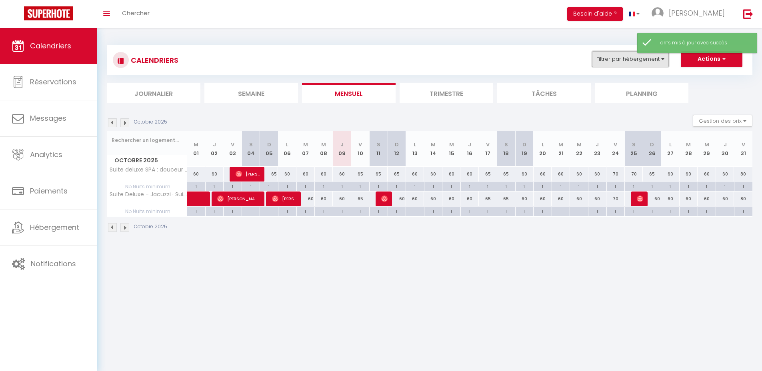
click at [626, 54] on button "Filtrer par hébergement" at bounding box center [630, 59] width 77 height 16
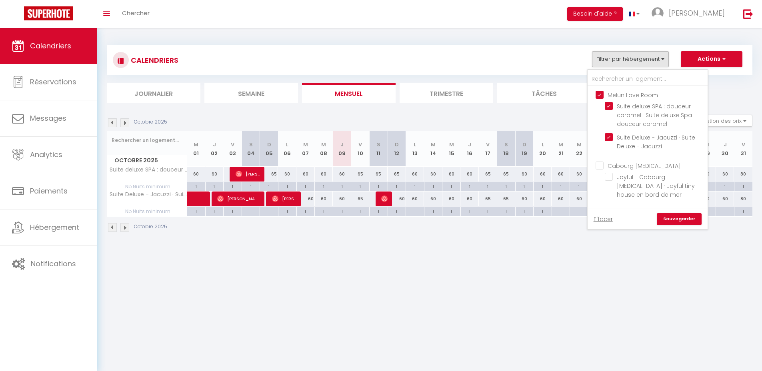
click at [629, 92] on input "Melun Love Room" at bounding box center [655, 94] width 120 height 8
checkbox input "false"
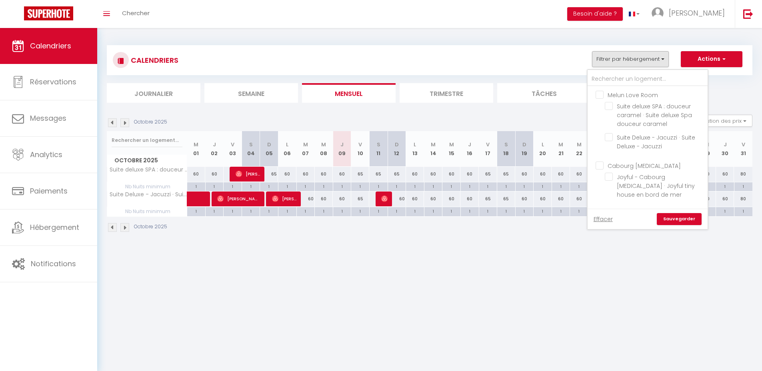
checkbox input "false"
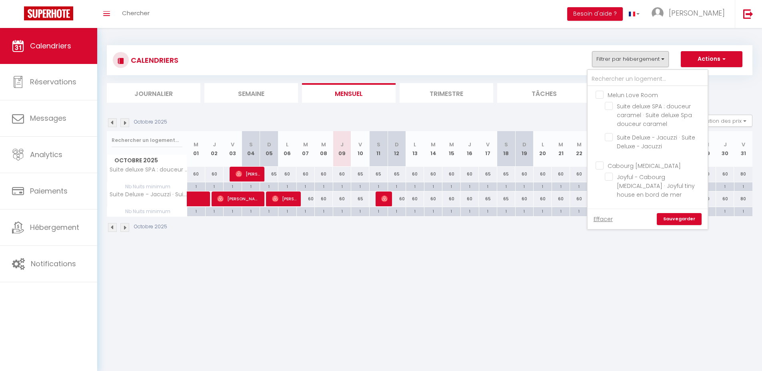
checkbox input "false"
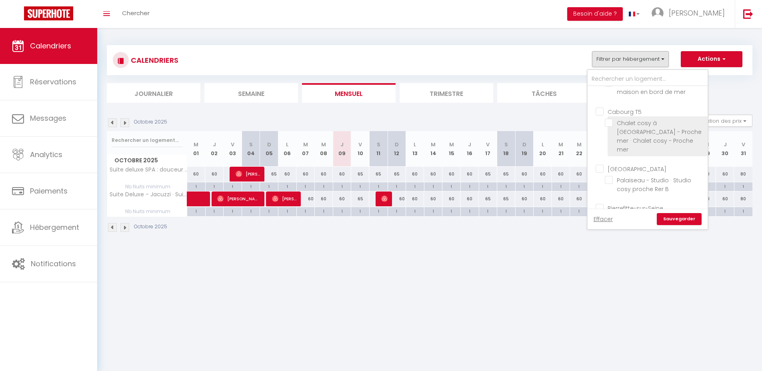
scroll to position [155, 0]
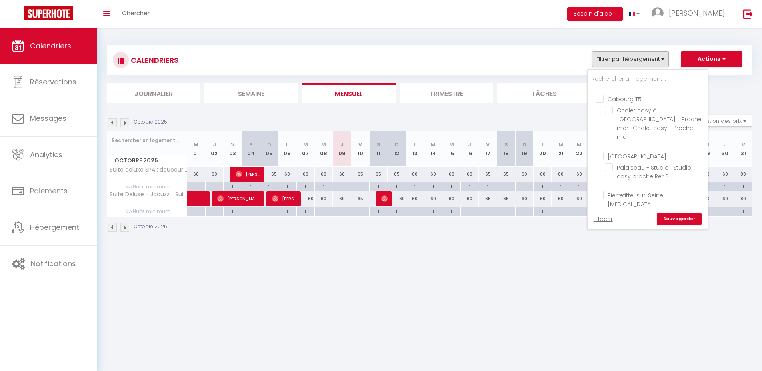
click at [631, 152] on input "Palaiseau studio" at bounding box center [655, 156] width 120 height 8
checkbox input "true"
checkbox input "false"
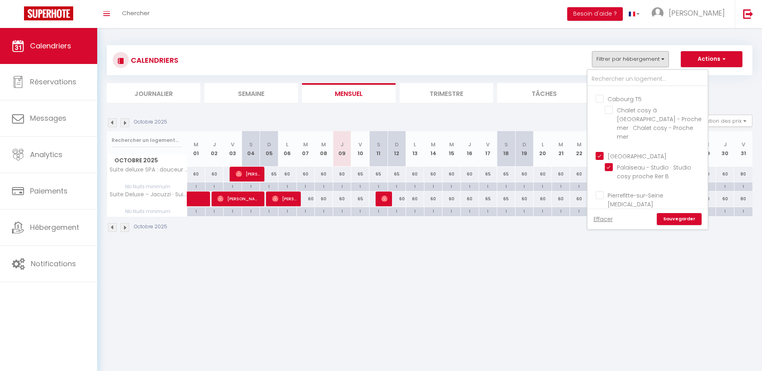
checkbox input "false"
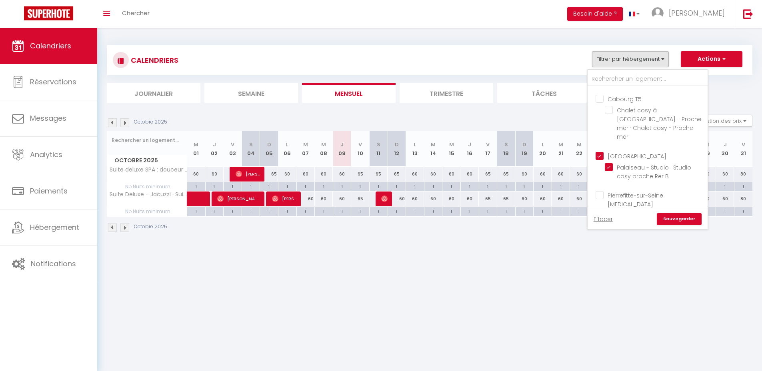
checkbox input "false"
click at [674, 221] on link "Sauvegarder" at bounding box center [679, 219] width 45 height 12
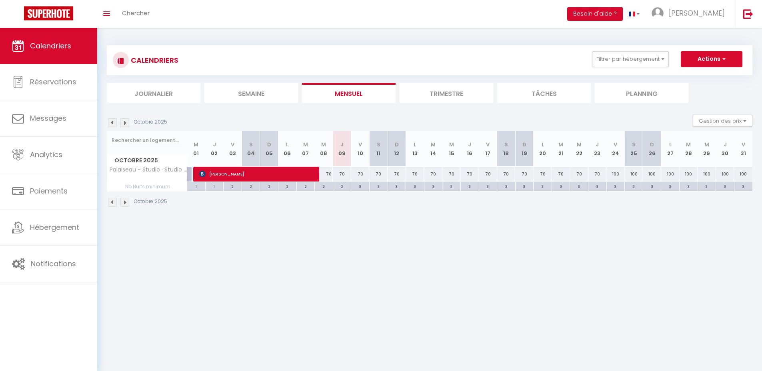
click at [495, 260] on body "🟢 Des questions ou besoin d'assistance pour la migration AirBnB? Prenez rdv >>>…" at bounding box center [381, 213] width 762 height 371
click at [343, 188] on div "2" at bounding box center [342, 186] width 18 height 8
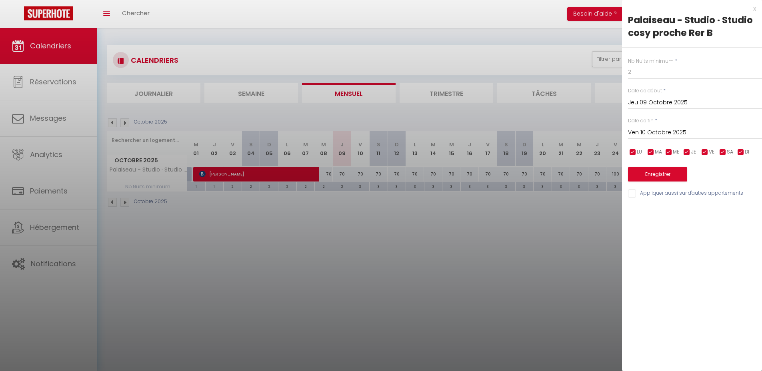
click at [681, 133] on input "Ven 10 Octobre 2025" at bounding box center [695, 133] width 134 height 10
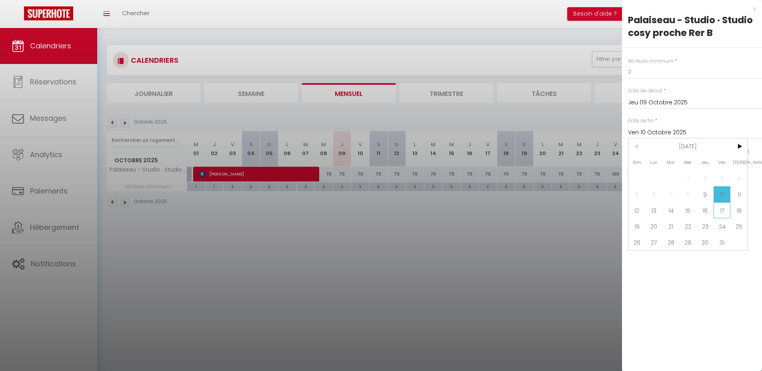
click at [729, 210] on span "17" at bounding box center [721, 210] width 17 height 16
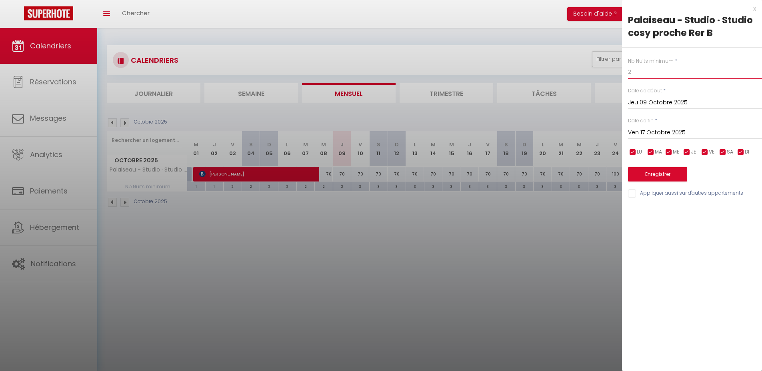
click at [650, 76] on input "2" at bounding box center [695, 72] width 134 height 14
click at [655, 172] on button "Enregistrer" at bounding box center [657, 174] width 59 height 14
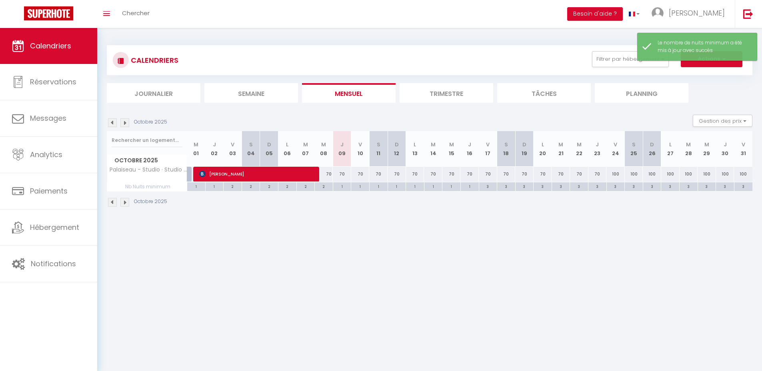
click at [487, 186] on div "3" at bounding box center [488, 186] width 18 height 8
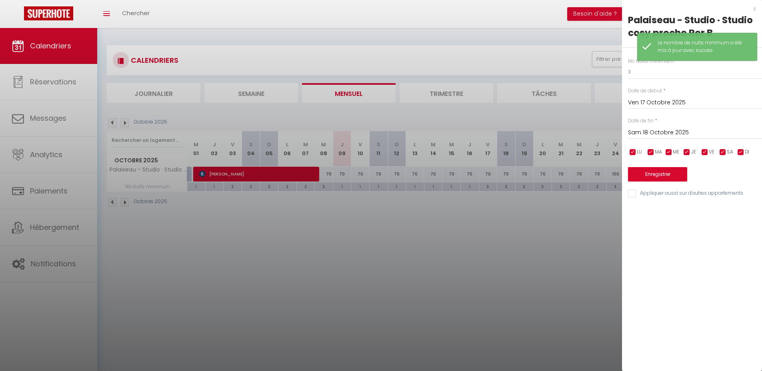
click at [668, 133] on input "Sam 18 Octobre 2025" at bounding box center [695, 133] width 134 height 10
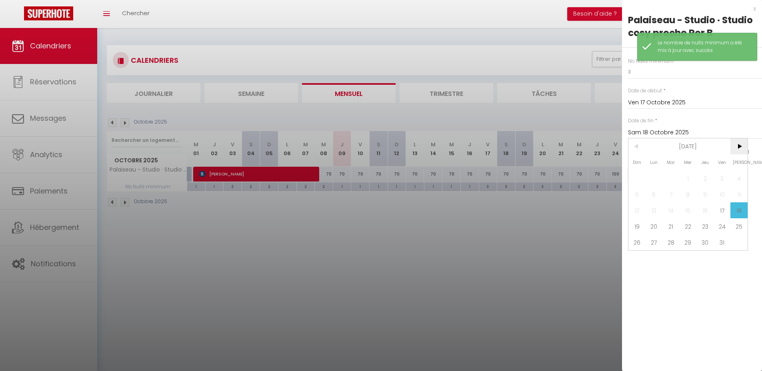
click at [742, 142] on span ">" at bounding box center [738, 146] width 17 height 16
click at [739, 177] on span "1" at bounding box center [738, 178] width 17 height 16
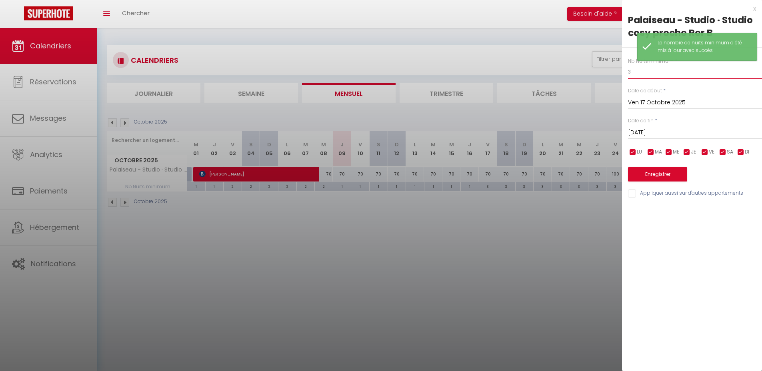
click at [655, 73] on input "3" at bounding box center [695, 72] width 134 height 14
click at [662, 170] on button "Enregistrer" at bounding box center [657, 174] width 59 height 14
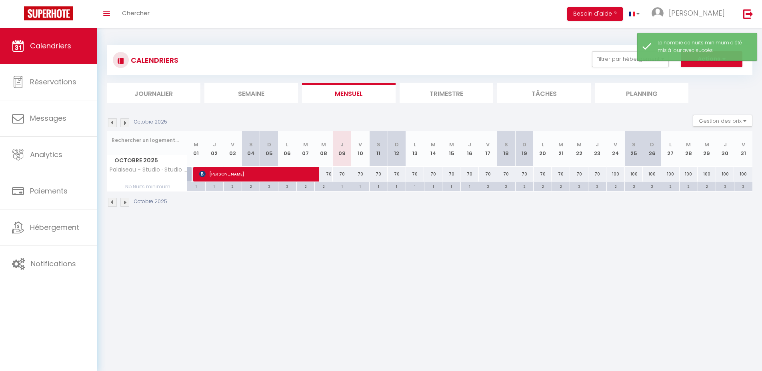
click at [126, 122] on img at bounding box center [124, 122] width 9 height 9
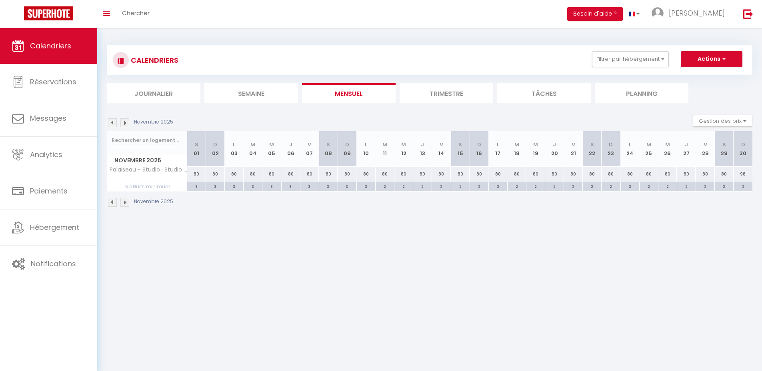
click at [195, 187] on div "3" at bounding box center [196, 186] width 18 height 8
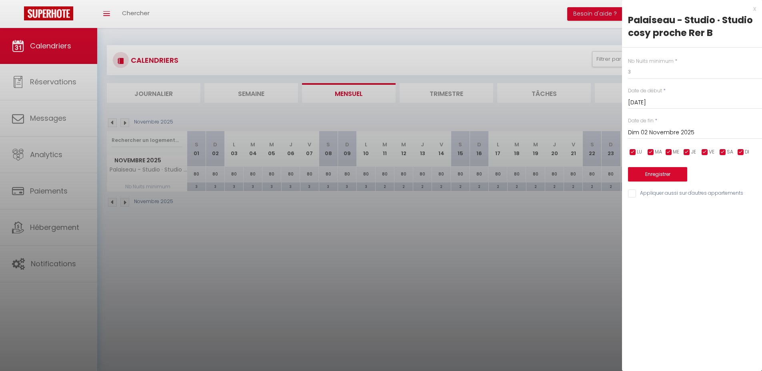
click at [709, 130] on input "Dim 02 Novembre 2025" at bounding box center [695, 133] width 134 height 10
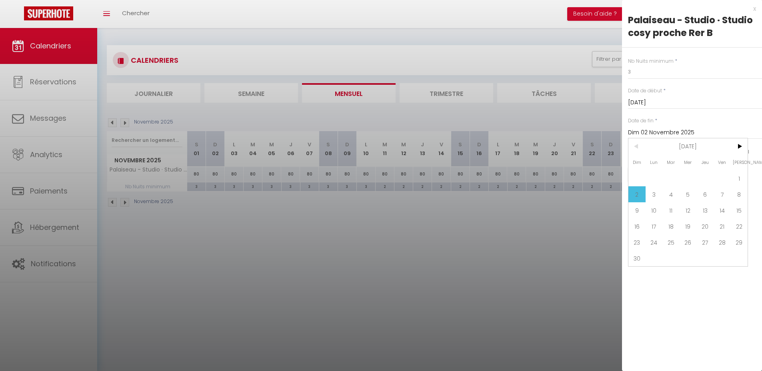
drag, startPoint x: 723, startPoint y: 196, endPoint x: 683, endPoint y: 146, distance: 64.0
click at [723, 196] on span "7" at bounding box center [721, 194] width 17 height 16
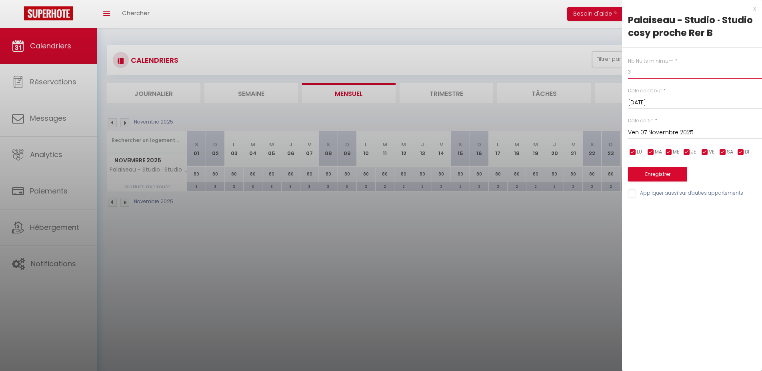
click at [648, 72] on input "3" at bounding box center [695, 72] width 134 height 14
click at [673, 168] on button "Enregistrer" at bounding box center [657, 174] width 59 height 14
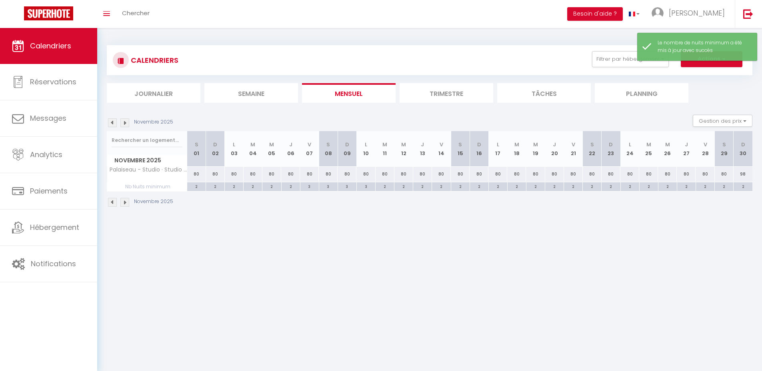
click at [114, 122] on img at bounding box center [112, 122] width 9 height 9
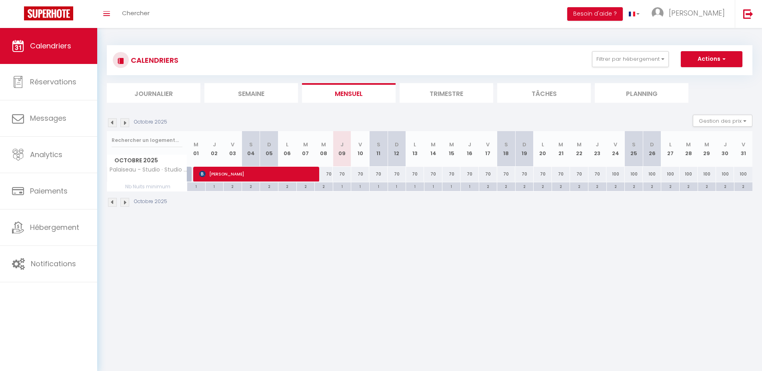
click at [399, 221] on div "CALENDRIERS Filtrer par hébergement Melun Love Room Suite deluxe SPA : douceur …" at bounding box center [429, 126] width 665 height 197
click at [339, 173] on div "70" at bounding box center [342, 174] width 18 height 15
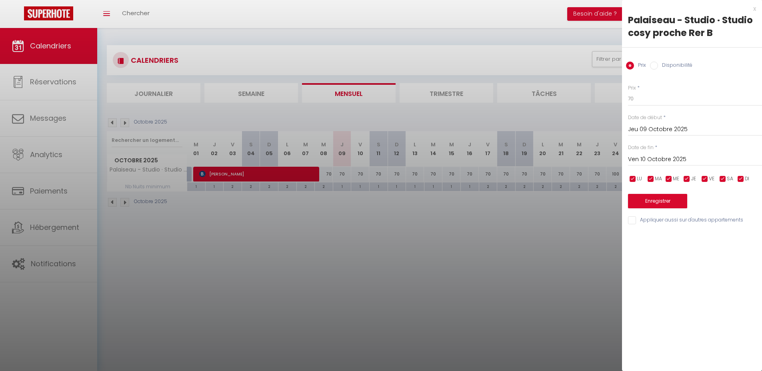
click at [689, 160] on input "Ven 10 Octobre 2025" at bounding box center [695, 159] width 134 height 10
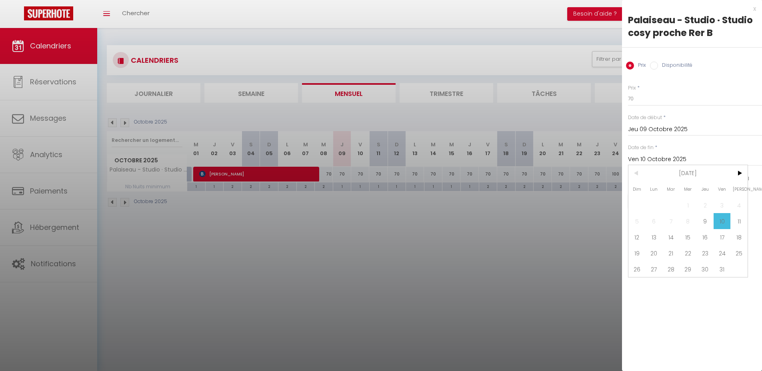
drag, startPoint x: 723, startPoint y: 236, endPoint x: 721, endPoint y: 230, distance: 6.7
click at [724, 236] on span "17" at bounding box center [721, 237] width 17 height 16
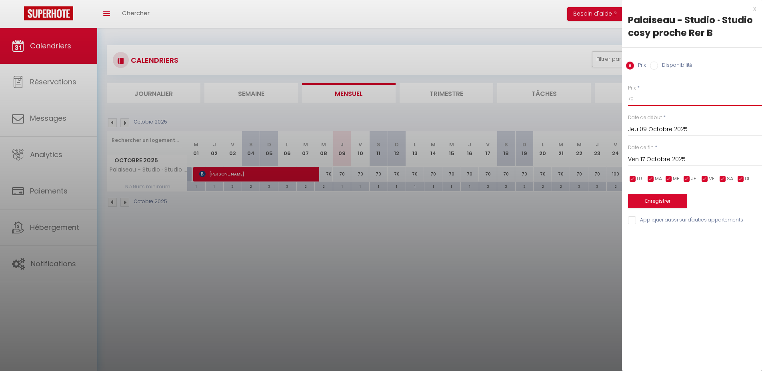
click at [652, 98] on input "70" at bounding box center [695, 99] width 134 height 14
click at [650, 203] on button "Enregistrer" at bounding box center [657, 201] width 59 height 14
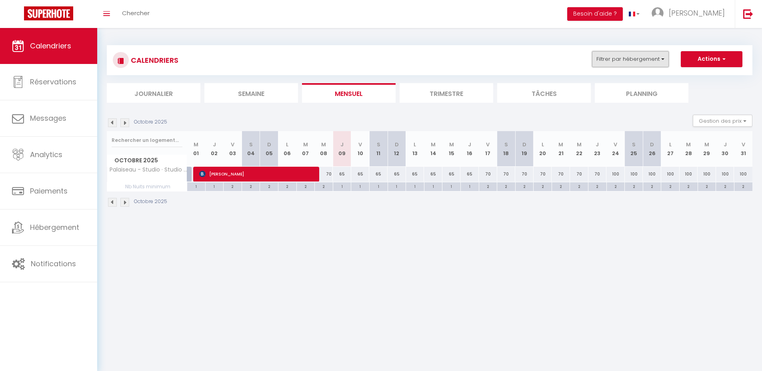
click at [627, 64] on button "Filtrer par hébergement" at bounding box center [630, 59] width 77 height 16
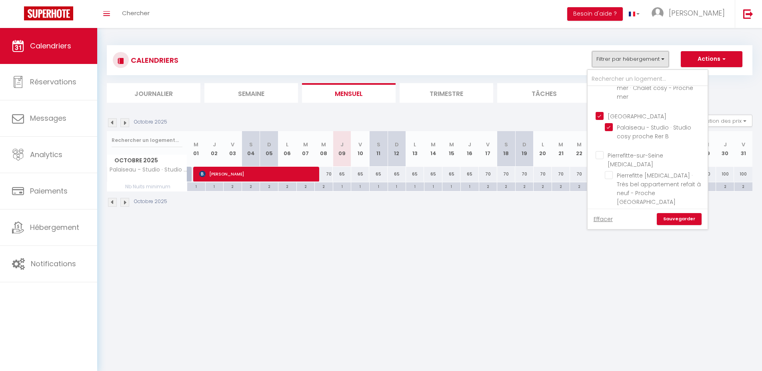
scroll to position [158, 0]
click at [637, 188] on input "Pierrefitte-sur-Seine T3" at bounding box center [655, 192] width 120 height 8
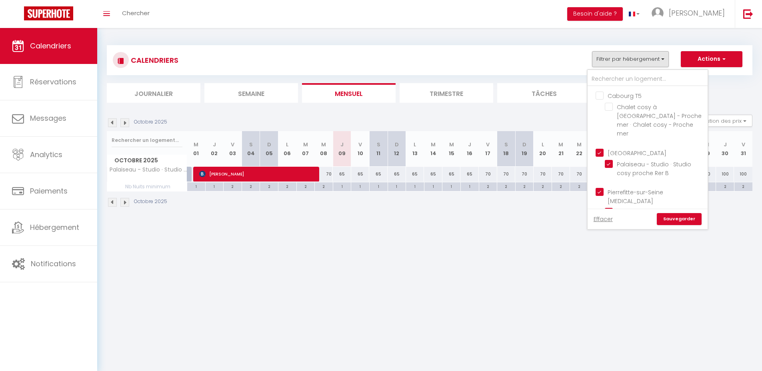
click at [631, 148] on input "Palaiseau studio" at bounding box center [655, 152] width 120 height 8
click at [684, 222] on link "Sauvegarder" at bounding box center [679, 219] width 45 height 12
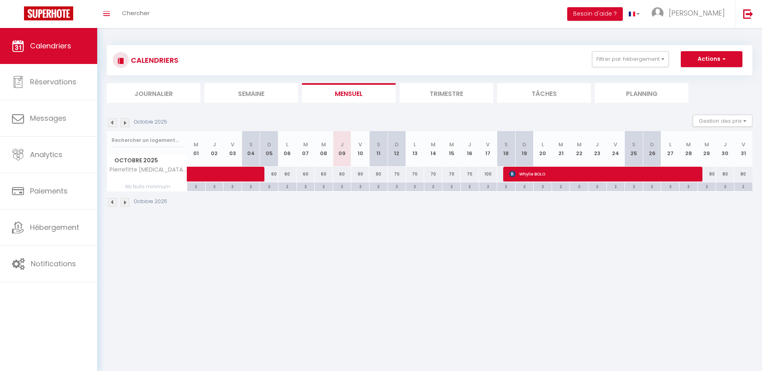
click at [489, 260] on body "🟢 Des questions ou besoin d'assistance pour la migration AirBnB? Prenez rdv >>>…" at bounding box center [381, 213] width 762 height 371
click at [438, 259] on body "🟢 Des questions ou besoin d'assistance pour la migration AirBnB? Prenez rdv >>>…" at bounding box center [381, 213] width 762 height 371
click at [341, 186] on div "2" at bounding box center [342, 186] width 18 height 8
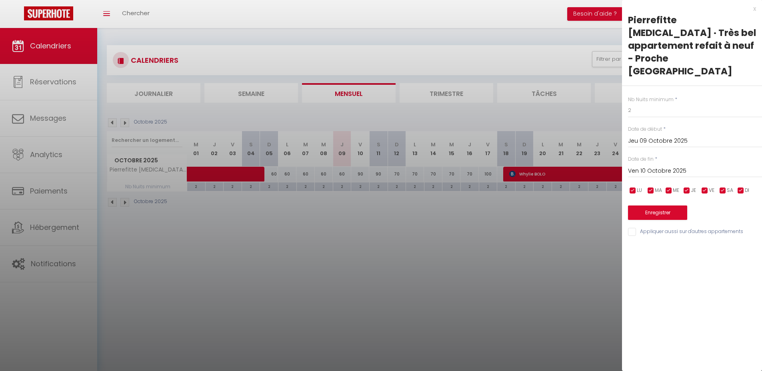
click at [675, 166] on input "Ven 10 Octobre 2025" at bounding box center [695, 171] width 134 height 10
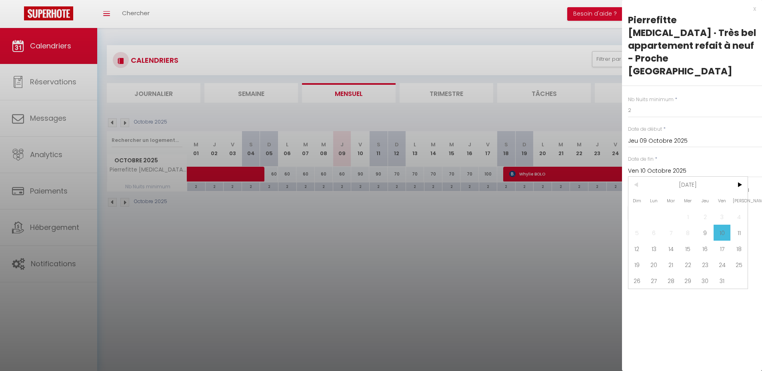
drag, startPoint x: 742, startPoint y: 224, endPoint x: 715, endPoint y: 185, distance: 47.3
click at [742, 241] on span "18" at bounding box center [738, 249] width 17 height 16
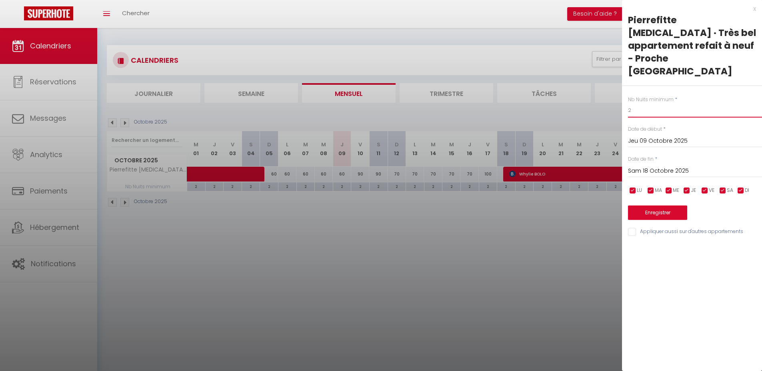
click at [647, 103] on input "2" at bounding box center [695, 110] width 134 height 14
drag, startPoint x: 641, startPoint y: 186, endPoint x: 622, endPoint y: 186, distance: 18.4
click at [641, 206] on button "Enregistrer" at bounding box center [657, 213] width 59 height 14
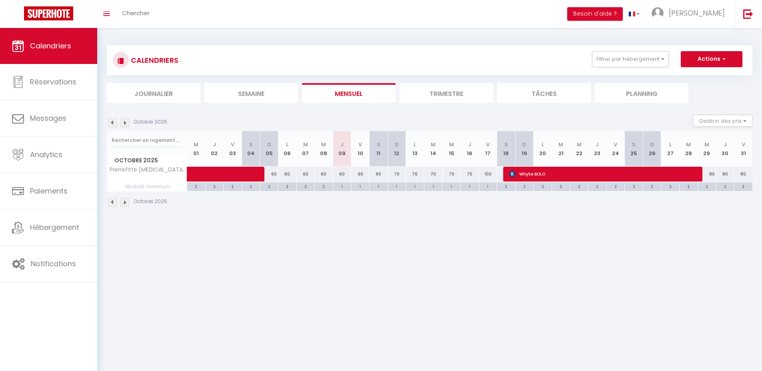
click at [361, 172] on div "90" at bounding box center [360, 174] width 18 height 15
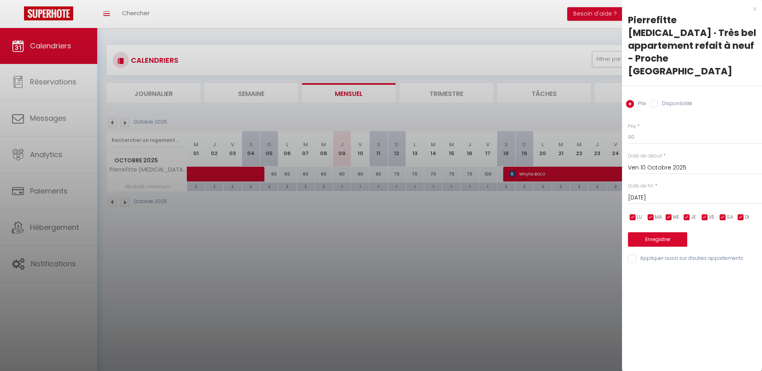
click at [689, 193] on input "Sam 11 Octobre 2025" at bounding box center [695, 198] width 134 height 10
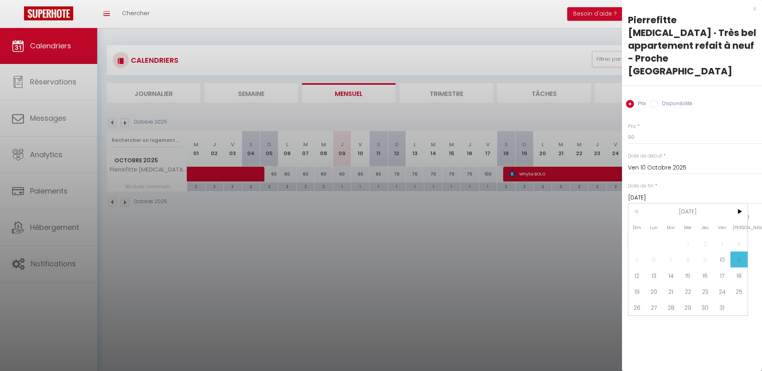
click at [641, 268] on span "12" at bounding box center [636, 276] width 17 height 16
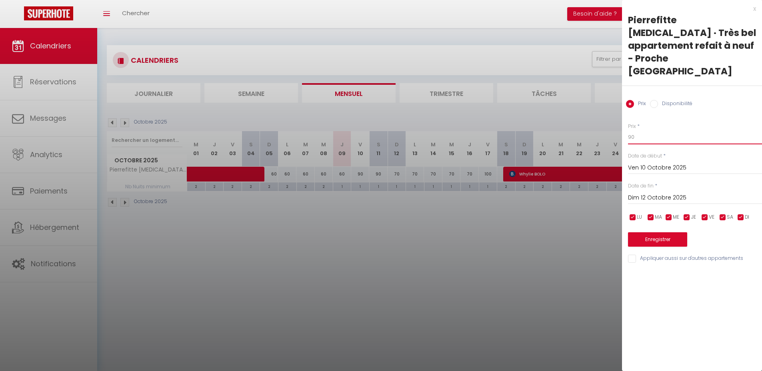
click at [639, 130] on input "90" at bounding box center [695, 137] width 134 height 14
click at [648, 232] on button "Enregistrer" at bounding box center [657, 239] width 59 height 14
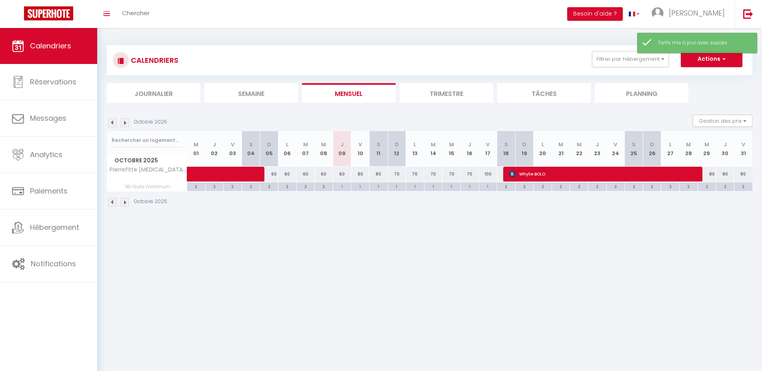
click at [397, 173] on div "70" at bounding box center [396, 174] width 18 height 15
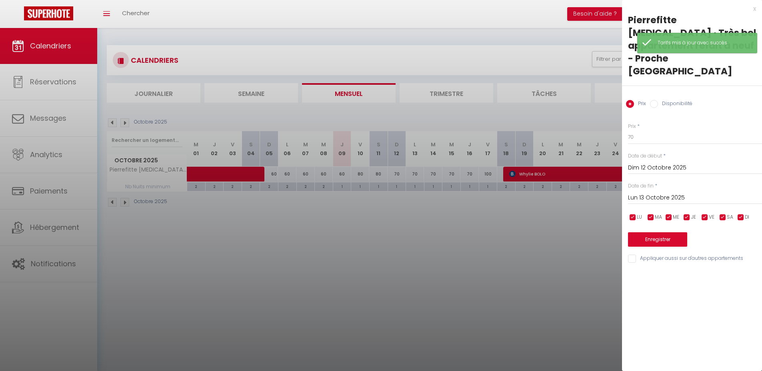
click at [676, 193] on input "Lun 13 Octobre 2025" at bounding box center [695, 198] width 134 height 10
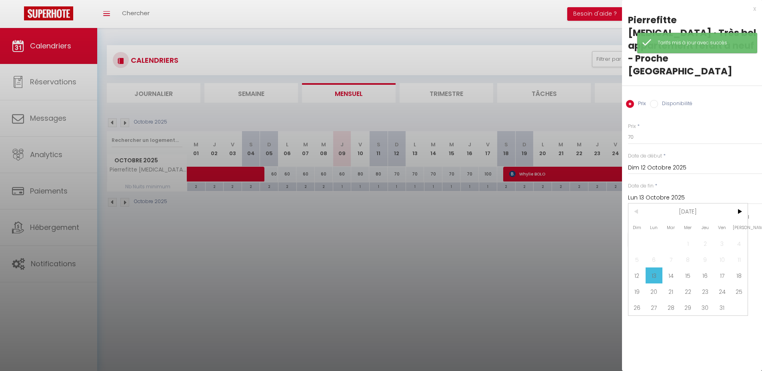
click at [722, 268] on span "17" at bounding box center [721, 276] width 17 height 16
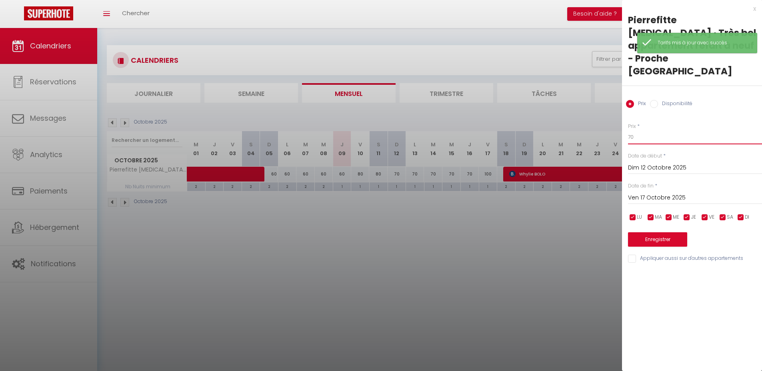
click at [635, 130] on input "70" at bounding box center [695, 137] width 134 height 14
click at [646, 232] on button "Enregistrer" at bounding box center [657, 239] width 59 height 14
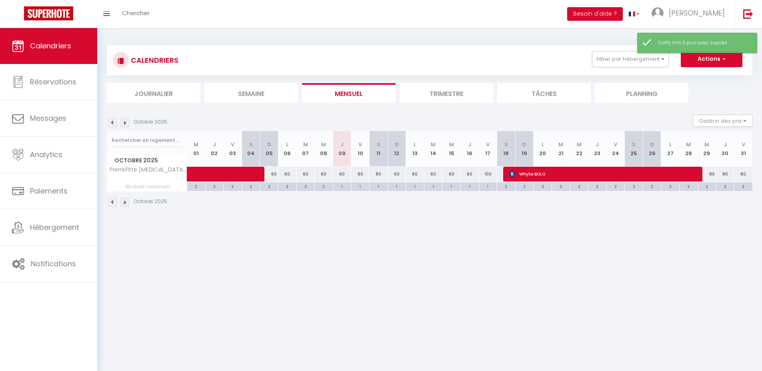
click at [484, 174] on div "100" at bounding box center [488, 174] width 18 height 15
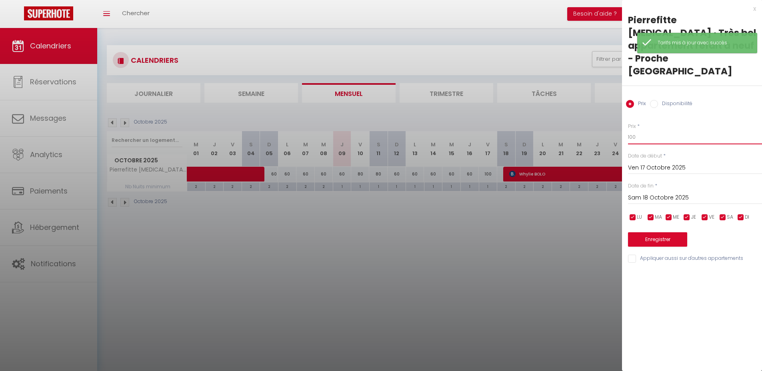
drag, startPoint x: 647, startPoint y: 109, endPoint x: 611, endPoint y: 108, distance: 36.0
click at [611, 108] on body "🟢 Des questions ou besoin d'assistance pour la migration AirBnB? Prenez rdv >>>…" at bounding box center [381, 213] width 762 height 371
click at [654, 232] on button "Enregistrer" at bounding box center [657, 239] width 59 height 14
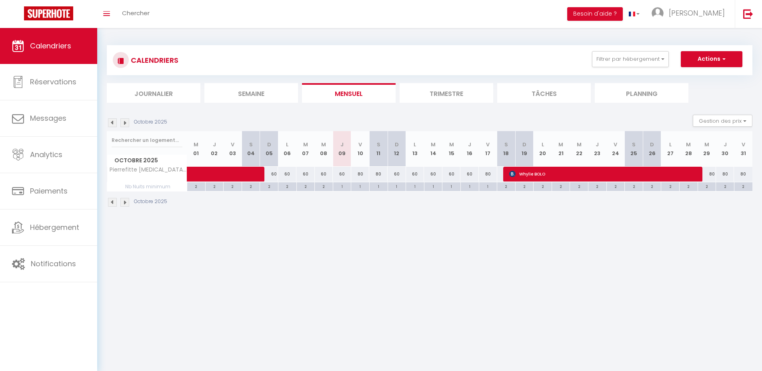
click at [426, 256] on body "🟢 Des questions ou besoin d'assistance pour la migration AirBnB? Prenez rdv >>>…" at bounding box center [381, 213] width 762 height 371
click at [619, 64] on button "Filtrer par hébergement" at bounding box center [630, 59] width 77 height 16
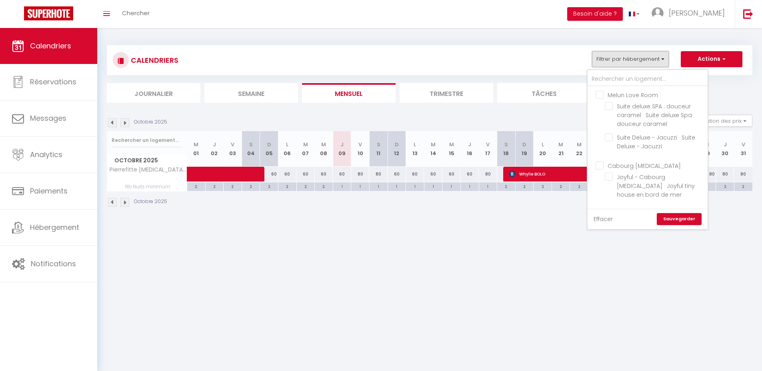
scroll to position [2, 0]
click at [603, 218] on link "Effacer" at bounding box center [602, 219] width 19 height 9
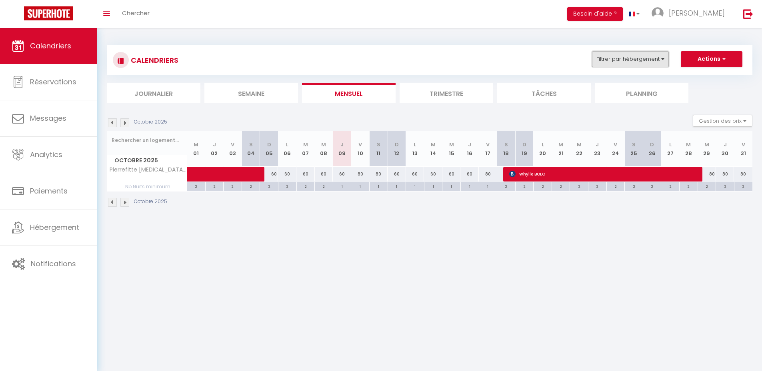
click at [625, 59] on button "Filtrer par hébergement" at bounding box center [630, 59] width 77 height 16
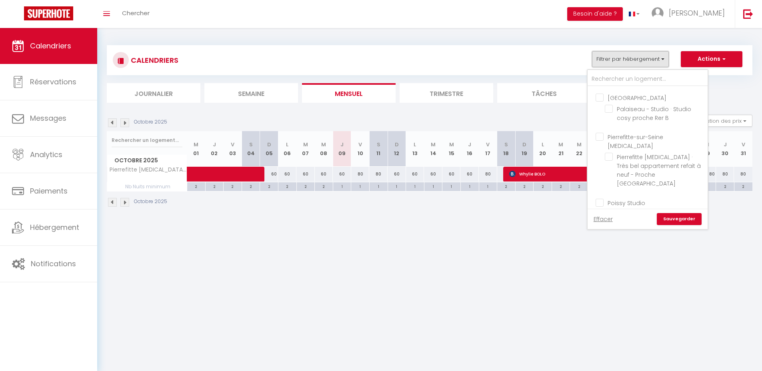
scroll to position [224, 0]
click at [626, 188] on input "Poissy Studio" at bounding box center [655, 192] width 120 height 8
click at [683, 224] on link "Sauvegarder" at bounding box center [679, 219] width 45 height 12
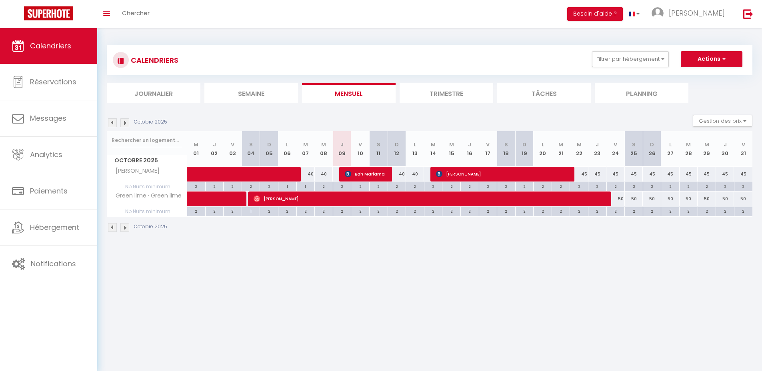
click at [395, 283] on body "🟢 Des questions ou besoin d'assistance pour la migration AirBnB? Prenez rdv >>>…" at bounding box center [381, 213] width 762 height 371
click at [342, 186] on div "2" at bounding box center [342, 186] width 18 height 8
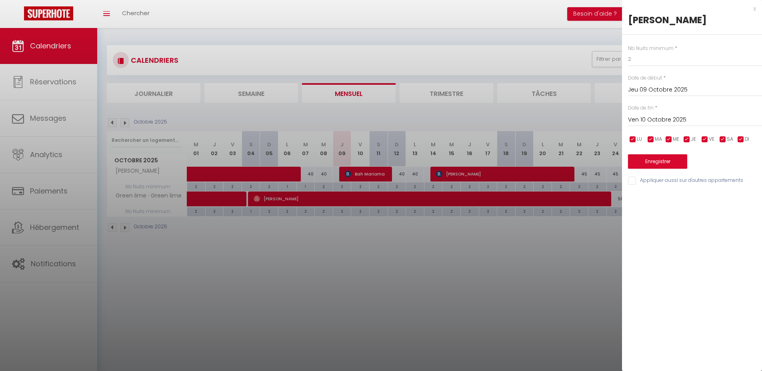
click at [665, 118] on input "Ven 10 Octobre 2025" at bounding box center [695, 120] width 134 height 10
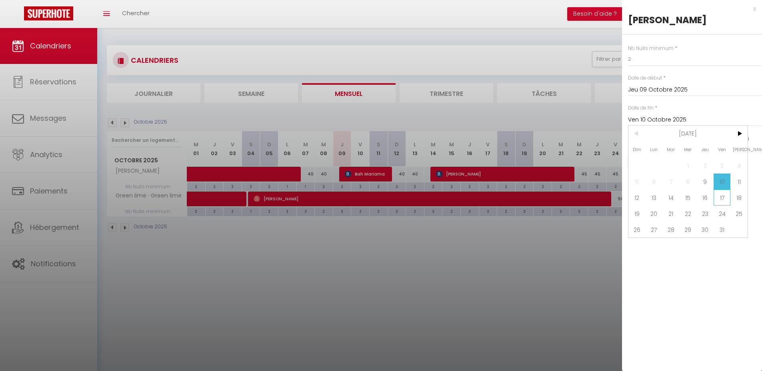
click at [725, 199] on span "17" at bounding box center [721, 198] width 17 height 16
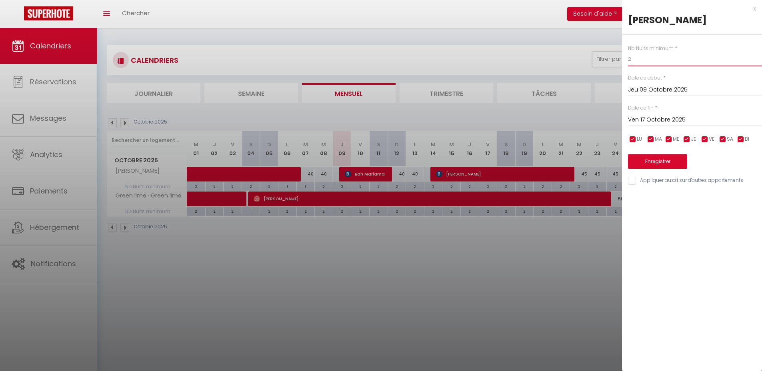
click at [647, 60] on input "2" at bounding box center [695, 59] width 134 height 14
click at [651, 163] on button "Enregistrer" at bounding box center [657, 161] width 59 height 14
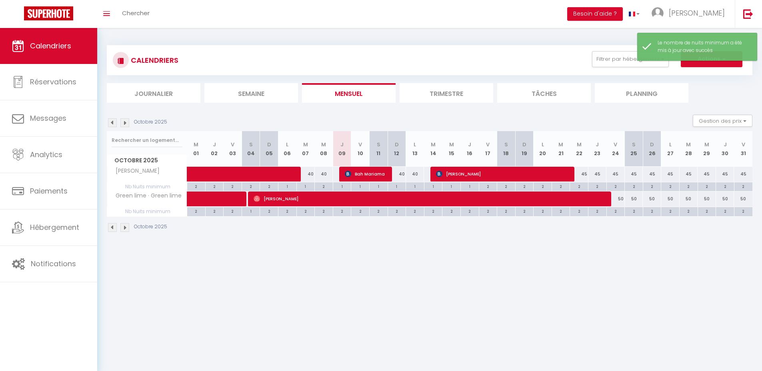
click at [564, 257] on body "🟢 Des questions ou besoin d'assistance pour la migration AirBnB? Prenez rdv >>>…" at bounding box center [381, 213] width 762 height 371
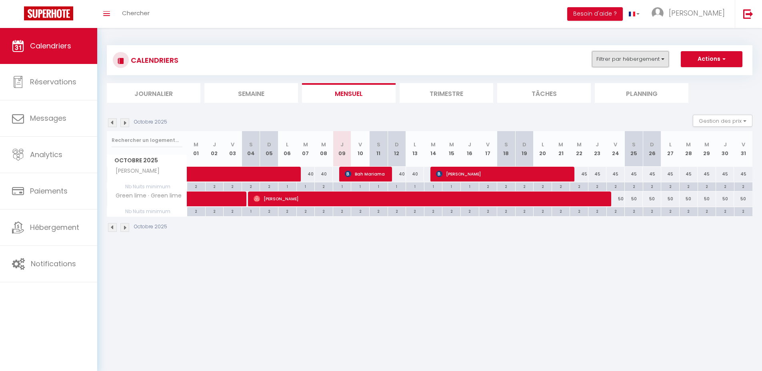
click at [613, 60] on button "Filtrer par hébergement" at bounding box center [630, 59] width 77 height 16
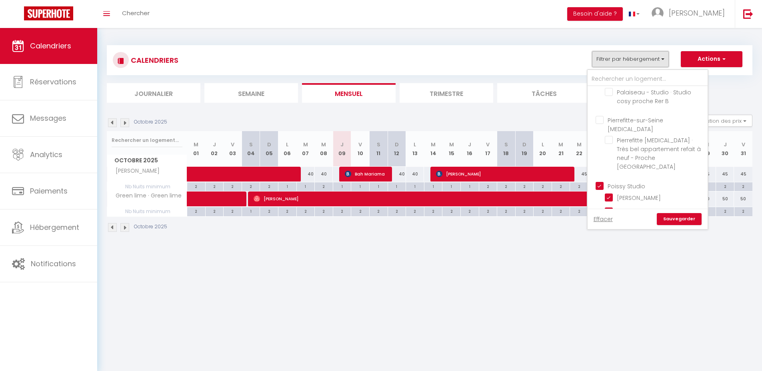
scroll to position [236, 0]
click at [627, 176] on input "Poissy Studio" at bounding box center [655, 180] width 120 height 8
click at [622, 222] on input "Sèvres T4" at bounding box center [655, 226] width 120 height 8
drag, startPoint x: 687, startPoint y: 222, endPoint x: 675, endPoint y: 221, distance: 12.4
click at [687, 222] on link "Sauvegarder" at bounding box center [679, 219] width 45 height 12
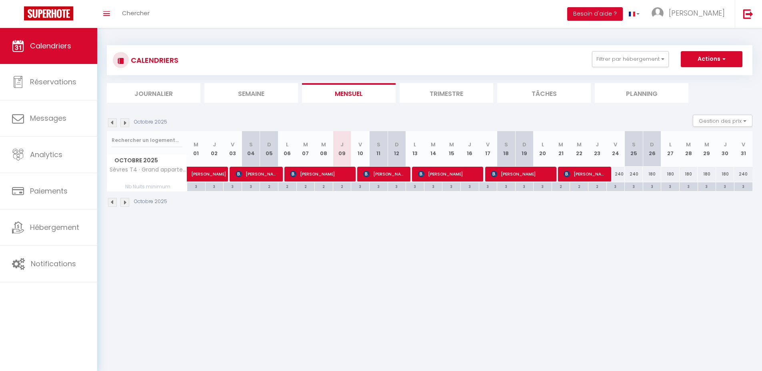
click at [438, 294] on body "🟢 Des questions ou besoin d'assistance pour la migration AirBnB? Prenez rdv >>>…" at bounding box center [381, 213] width 762 height 371
click at [621, 60] on button "Filtrer par hébergement" at bounding box center [630, 59] width 77 height 16
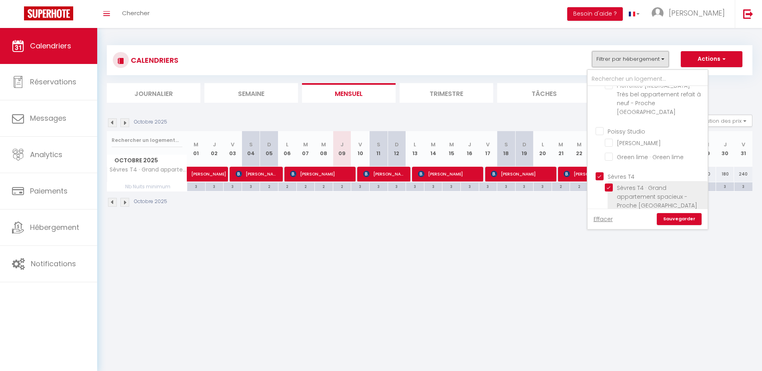
scroll to position [292, 0]
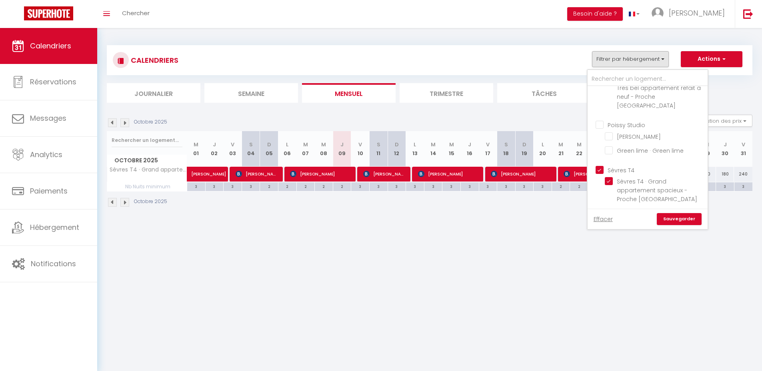
click at [627, 166] on input "Sèvres T4" at bounding box center [655, 170] width 120 height 8
click at [627, 214] on input "Villejuif T2" at bounding box center [655, 218] width 120 height 8
click at [679, 219] on link "Sauvegarder" at bounding box center [679, 219] width 45 height 12
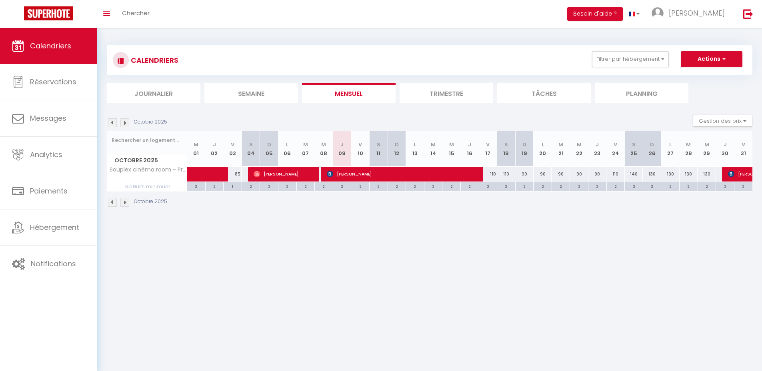
click at [533, 254] on body "🟢 Des questions ou besoin d'assistance pour la migration AirBnB? Prenez rdv >>>…" at bounding box center [381, 213] width 762 height 371
click at [632, 67] on div "CALENDRIERS Filtrer par hébergement Melun Love Room Suite deluxe SPA : douceur …" at bounding box center [429, 60] width 633 height 18
click at [636, 61] on button "Filtrer par hébergement" at bounding box center [630, 59] width 77 height 16
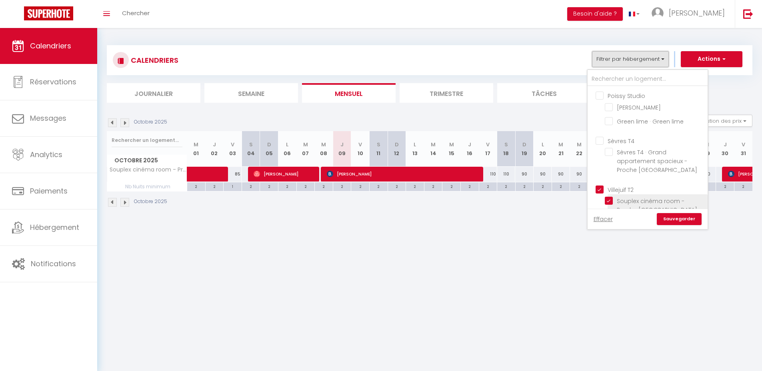
scroll to position [356, 0]
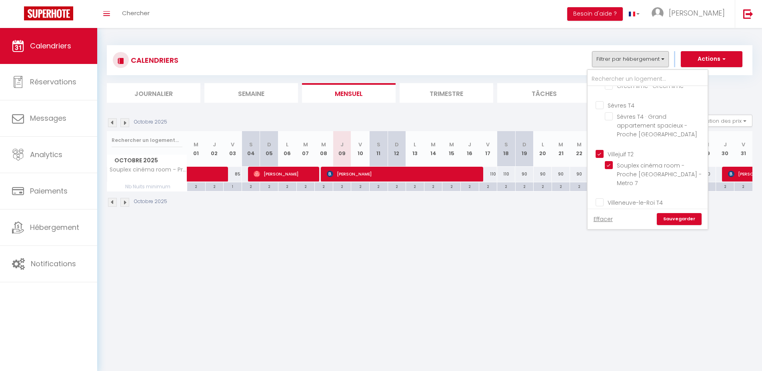
click at [625, 149] on input "Villejuif T2" at bounding box center [655, 153] width 120 height 8
click at [634, 198] on input "Villeneuve-le-Roi T4" at bounding box center [655, 202] width 120 height 8
click at [673, 216] on link "Sauvegarder" at bounding box center [679, 219] width 45 height 12
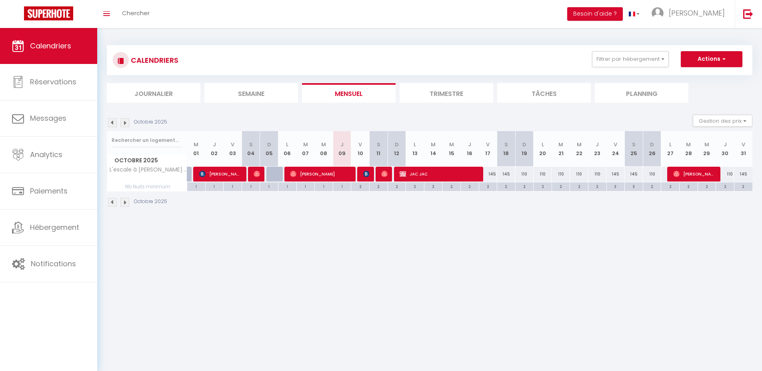
click at [511, 232] on body "🟢 Des questions ou besoin d'assistance pour la migration AirBnB? Prenez rdv >>>…" at bounding box center [381, 213] width 762 height 371
click at [621, 59] on button "Filtrer par hébergement" at bounding box center [630, 59] width 77 height 16
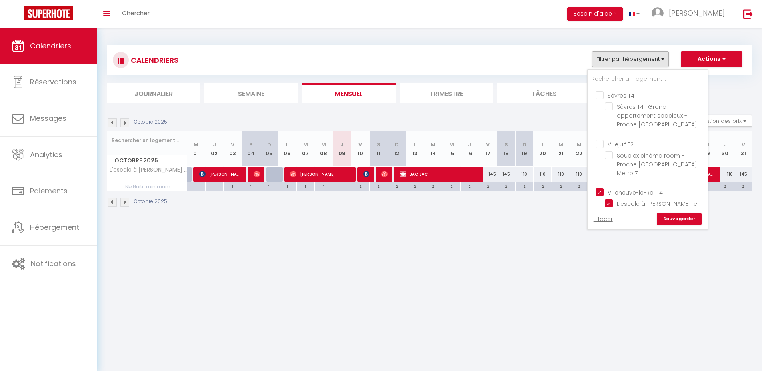
click at [644, 188] on input "Villeneuve-le-Roi T4" at bounding box center [655, 192] width 120 height 8
click at [651, 224] on input "Villeneuve-Saint-Georges T3" at bounding box center [655, 228] width 120 height 8
click at [679, 218] on link "Sauvegarder" at bounding box center [679, 219] width 45 height 12
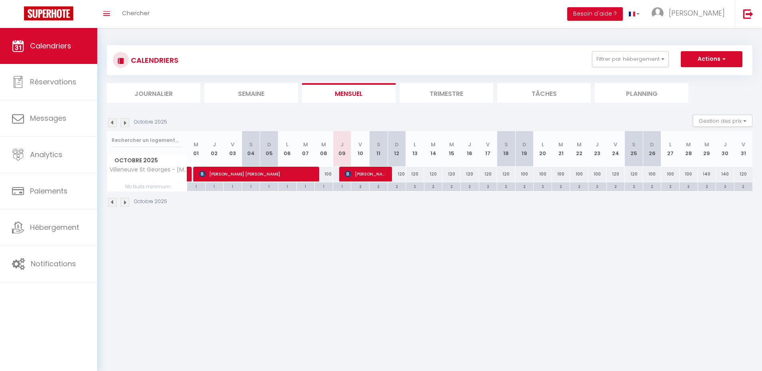
click at [437, 252] on body "🟢 Des questions ou besoin d'assistance pour la migration AirBnB? Prenez rdv >>>…" at bounding box center [381, 213] width 762 height 371
click at [360, 188] on div "2" at bounding box center [360, 186] width 18 height 8
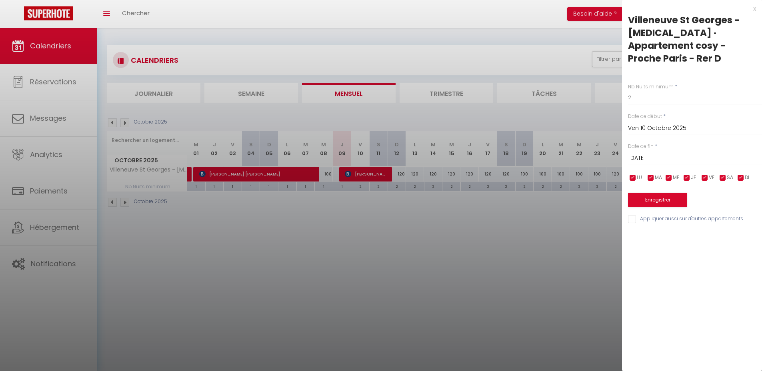
click at [674, 153] on input "Sam 11 Octobre 2025" at bounding box center [695, 158] width 134 height 10
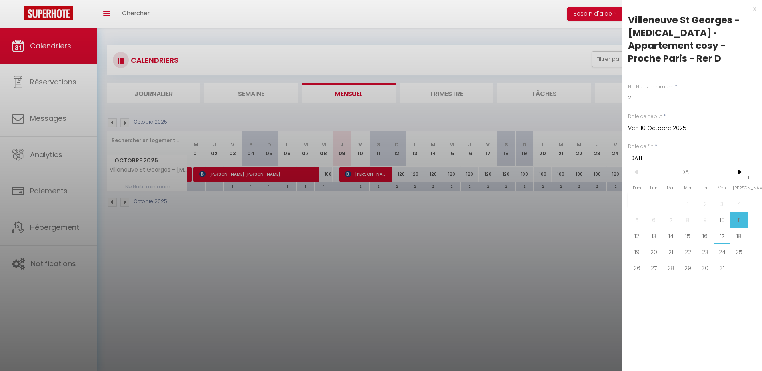
click at [722, 228] on span "17" at bounding box center [721, 236] width 17 height 16
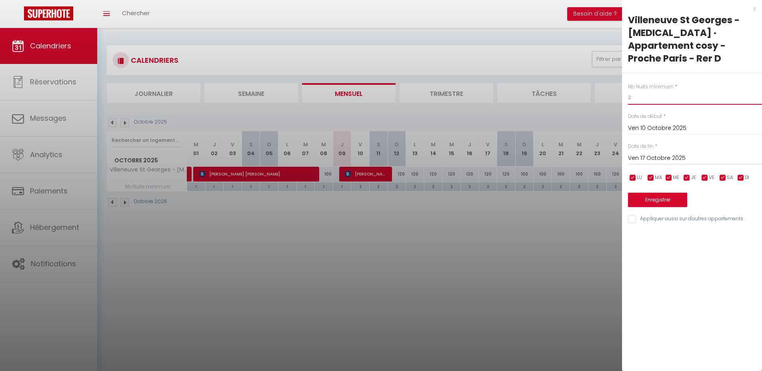
click at [639, 90] on input "2" at bounding box center [695, 97] width 134 height 14
click at [659, 193] on button "Enregistrer" at bounding box center [657, 200] width 59 height 14
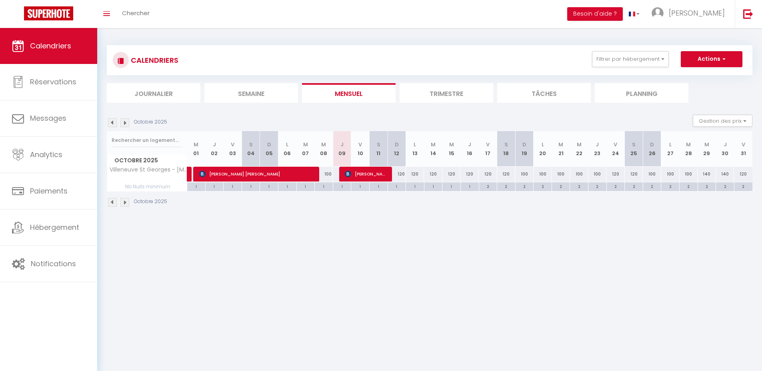
click at [402, 171] on div "120" at bounding box center [396, 174] width 18 height 15
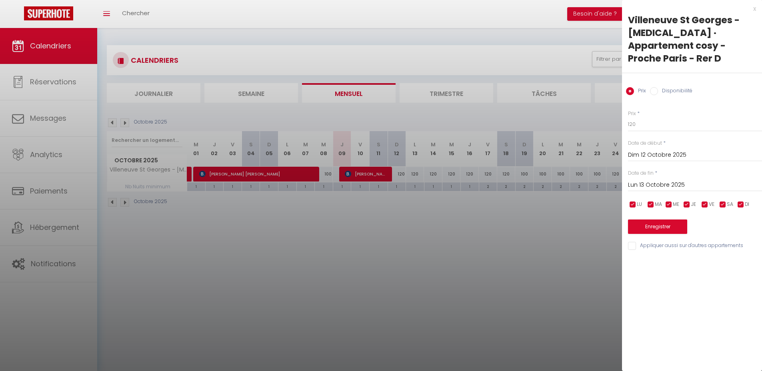
click at [669, 180] on input "Lun 13 Octobre 2025" at bounding box center [695, 185] width 134 height 10
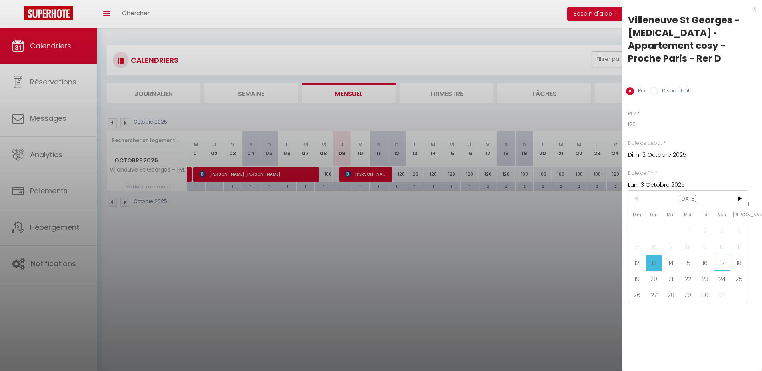
click at [723, 255] on span "17" at bounding box center [721, 263] width 17 height 16
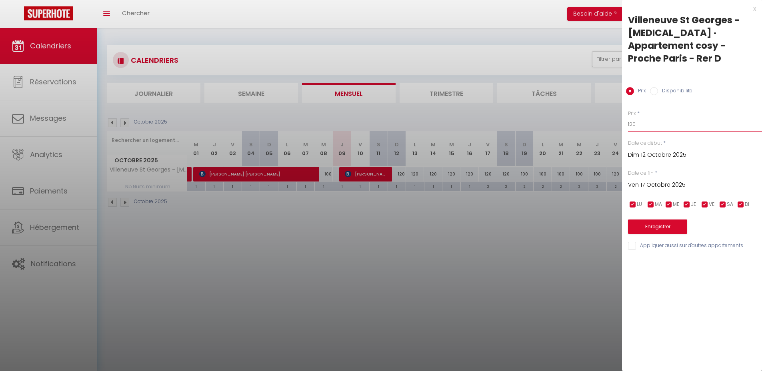
click at [654, 117] on input "120" at bounding box center [695, 124] width 134 height 14
click at [655, 220] on button "Enregistrer" at bounding box center [657, 227] width 59 height 14
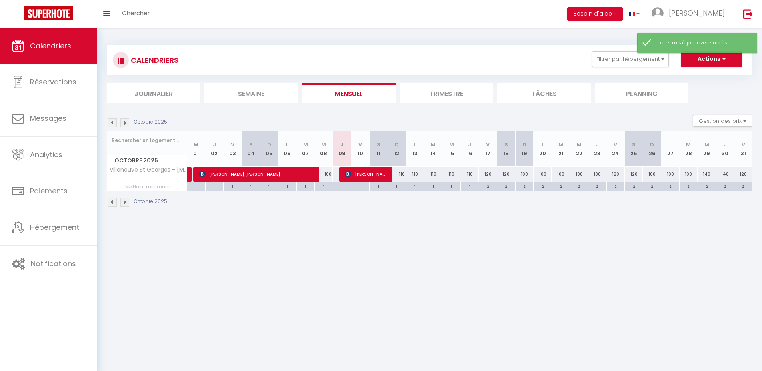
click at [510, 254] on body "🟢 Des questions ou besoin d'assistance pour la migration AirBnB? Prenez rdv >>>…" at bounding box center [381, 213] width 762 height 371
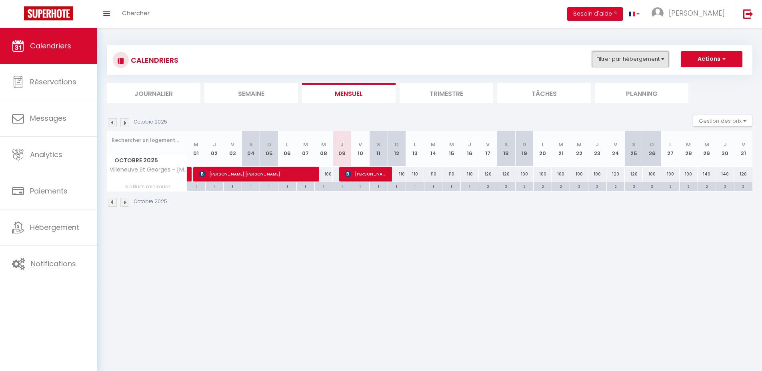
click at [617, 57] on button "Filtrer par hébergement" at bounding box center [630, 59] width 77 height 16
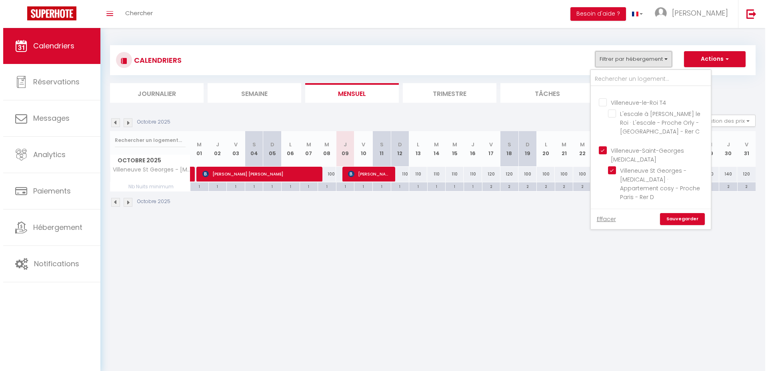
scroll to position [457, 0]
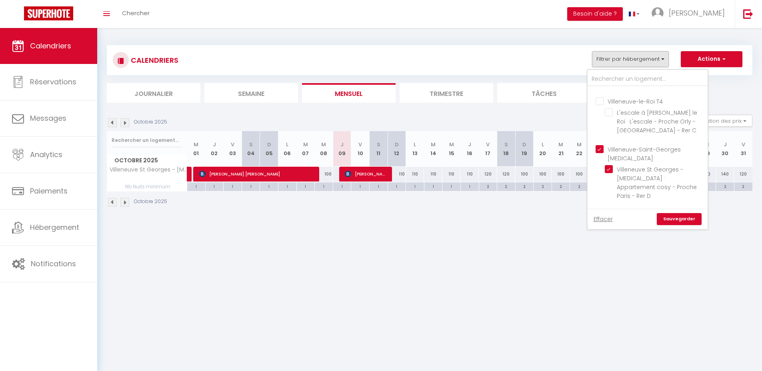
click at [634, 242] on input "Villiers sur mer T4" at bounding box center [655, 246] width 120 height 8
click at [631, 145] on input "Villeneuve-Saint-Georges T3" at bounding box center [655, 149] width 120 height 8
click at [677, 220] on link "Sauvegarder" at bounding box center [679, 219] width 45 height 12
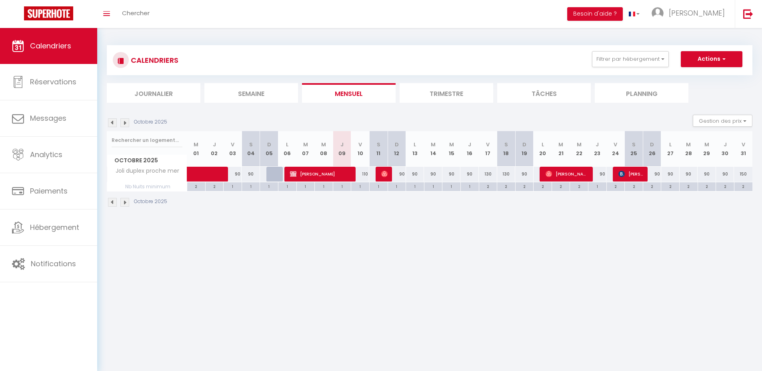
click at [443, 272] on body "🟢 Des questions ou besoin d'assistance pour la migration AirBnB? Prenez rdv >>>…" at bounding box center [381, 213] width 762 height 371
click at [420, 224] on div "CALENDRIERS Filtrer par hébergement Melun Love Room Suite deluxe SPA : douceur …" at bounding box center [429, 126] width 665 height 197
click at [365, 174] on div "110" at bounding box center [360, 174] width 18 height 15
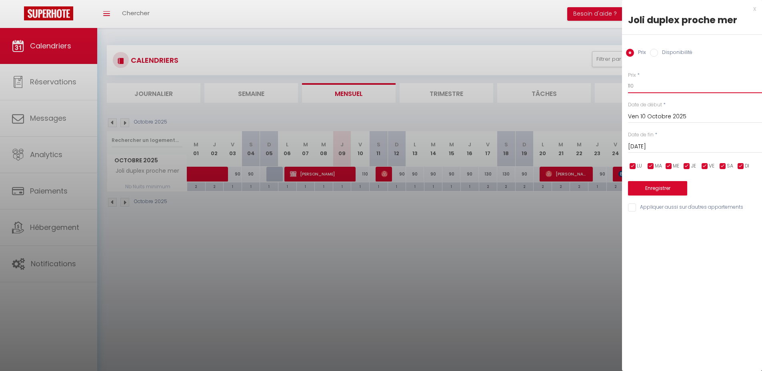
click at [653, 89] on input "110" at bounding box center [695, 86] width 134 height 14
click at [653, 184] on button "Enregistrer" at bounding box center [657, 188] width 59 height 14
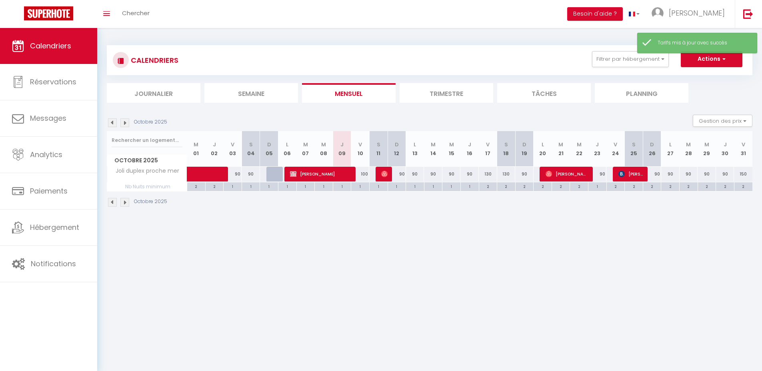
click at [391, 250] on body "🟢 Des questions ou besoin d'assistance pour la migration AirBnB? Prenez rdv >>>…" at bounding box center [381, 213] width 762 height 371
click at [625, 273] on body "🟢 Des questions ou besoin d'assistance pour la migration AirBnB? Prenez rdv >>>…" at bounding box center [381, 213] width 762 height 371
click at [349, 267] on body "🟢 Des questions ou besoin d'assistance pour la migration AirBnB? Prenez rdv >>>…" at bounding box center [381, 213] width 762 height 371
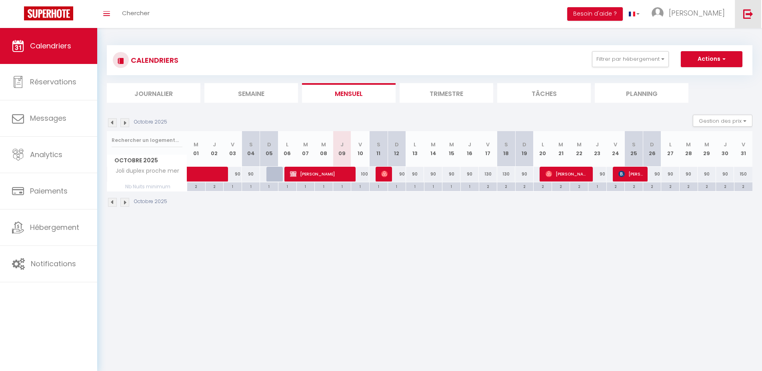
click at [744, 12] on img at bounding box center [748, 14] width 10 height 10
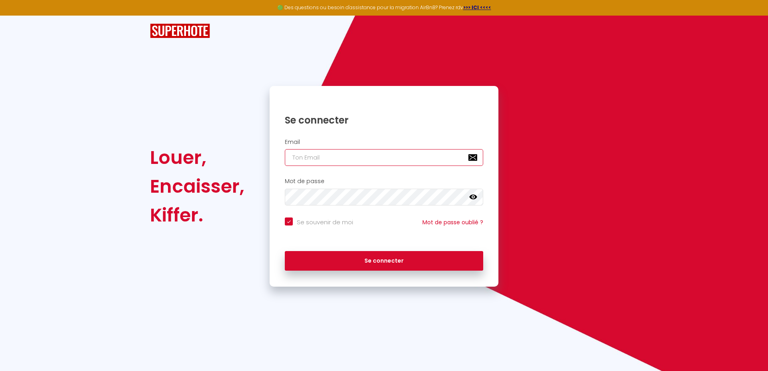
click at [322, 152] on input "email" at bounding box center [384, 157] width 198 height 17
paste input "votre.rm.conciergerievaldesevre@jaffichecomplet.com"
type input "votre.rm.conciergerievaldesevre@jaffichecomplet.com"
checkbox input "true"
type input "votre.rm.conciergerievaldesevre@jaffichecomplet.com"
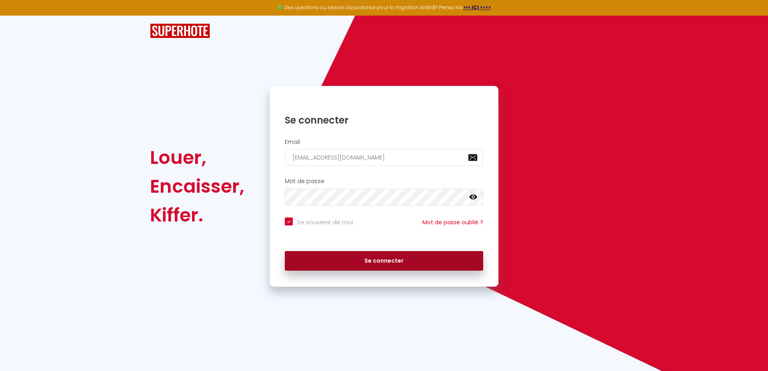
click at [409, 262] on button "Se connecter" at bounding box center [384, 261] width 198 height 20
checkbox input "true"
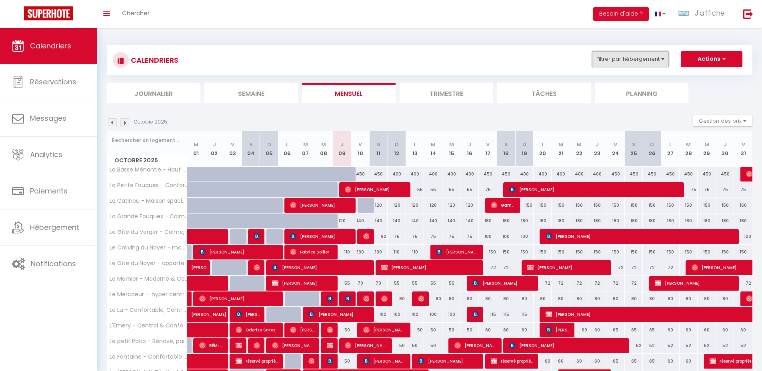
click at [642, 59] on button "Filtrer par hébergement" at bounding box center [630, 59] width 77 height 16
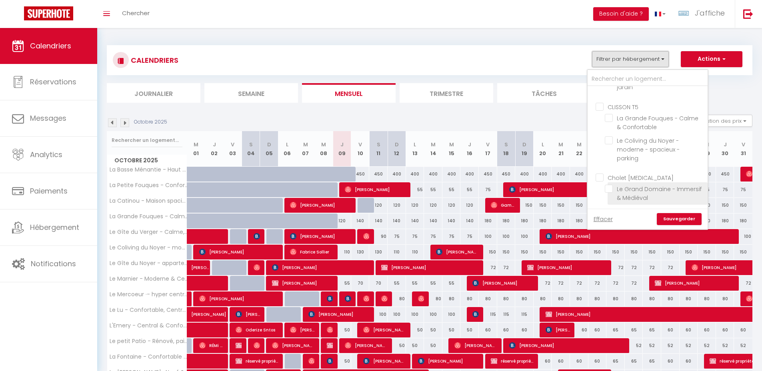
scroll to position [13, 0]
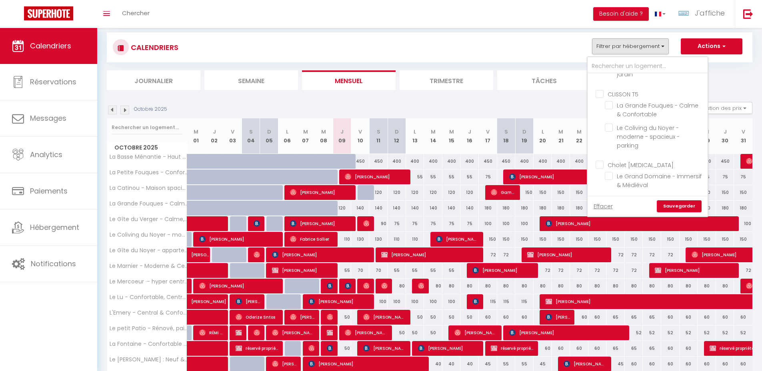
drag, startPoint x: 622, startPoint y: 165, endPoint x: 653, endPoint y: 179, distance: 34.7
click at [622, 165] on input "Cholet T3" at bounding box center [655, 164] width 120 height 8
checkbox input "true"
checkbox input "false"
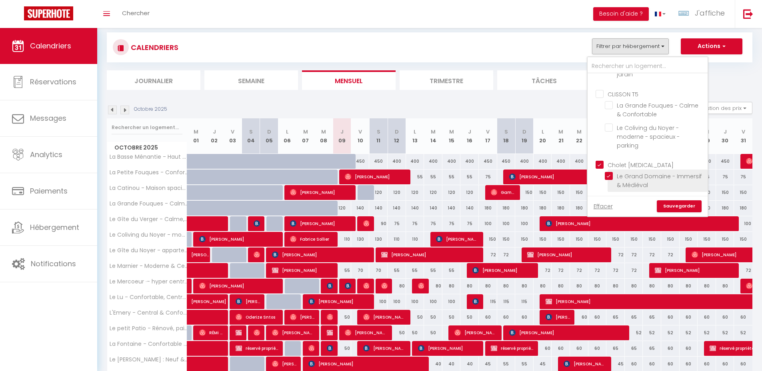
checkbox input "false"
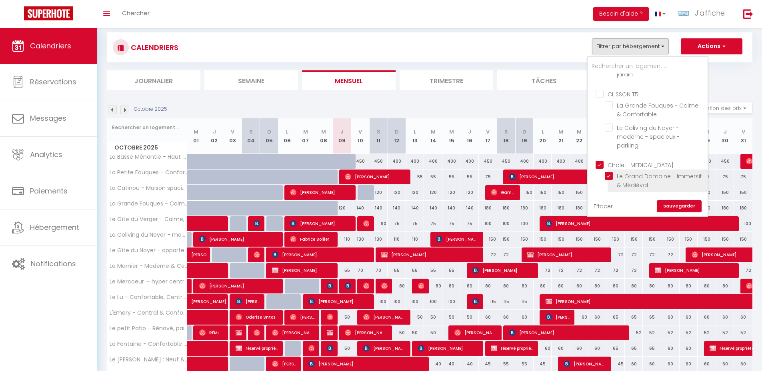
checkbox input "false"
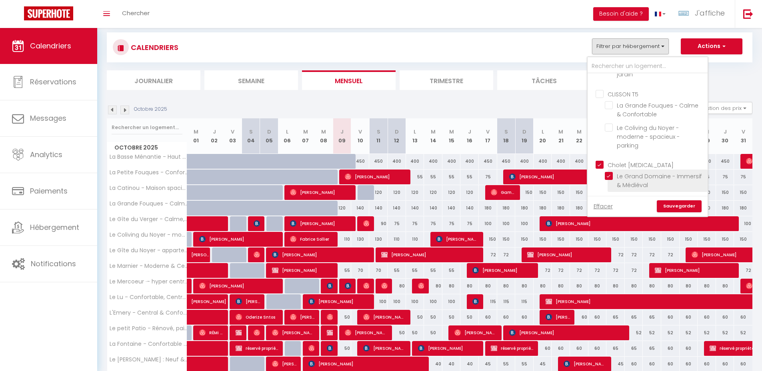
checkbox input "false"
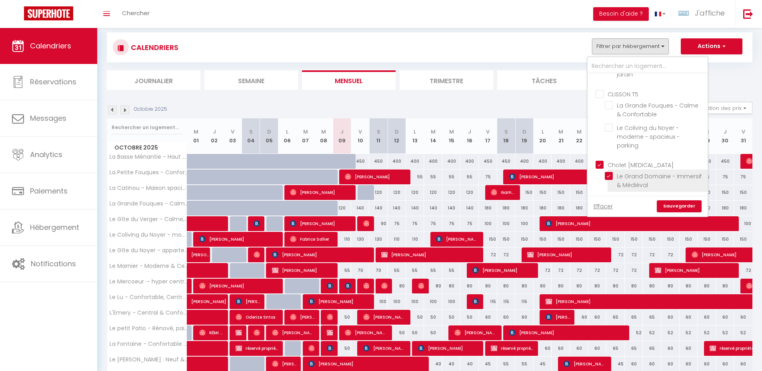
checkbox input "false"
checkbox input "true"
checkbox input "false"
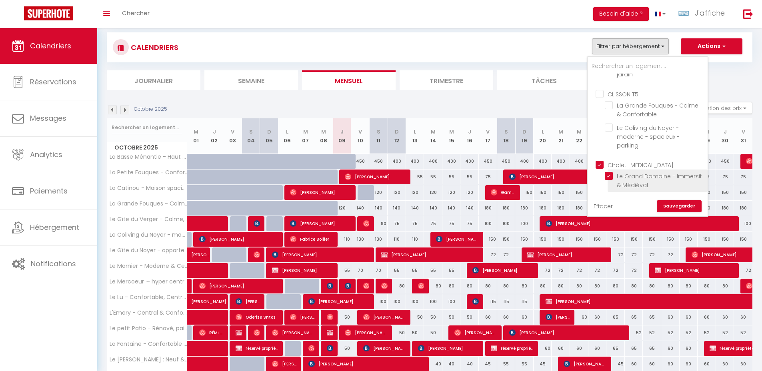
checkbox input "false"
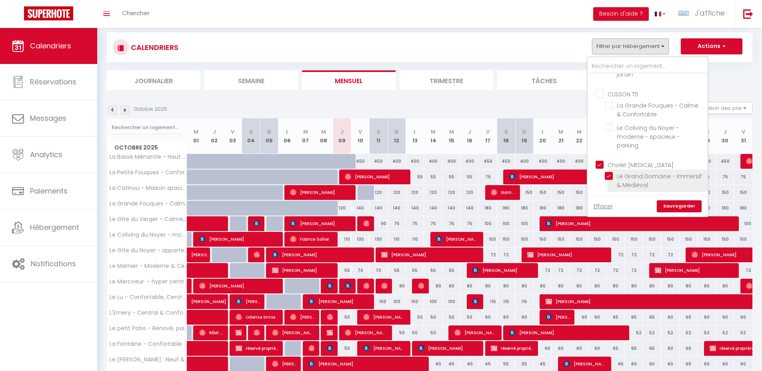
checkbox input "false"
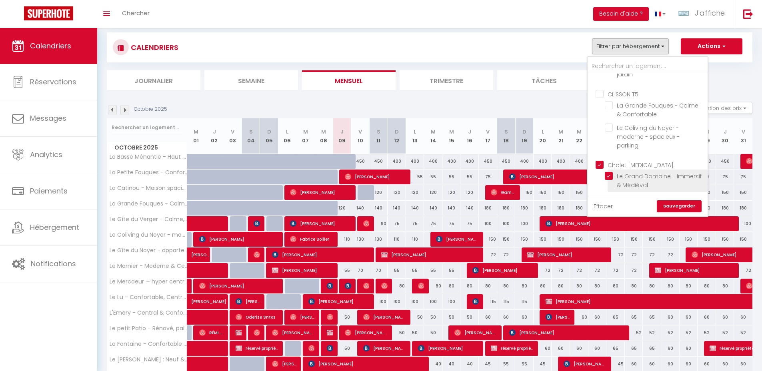
checkbox input "false"
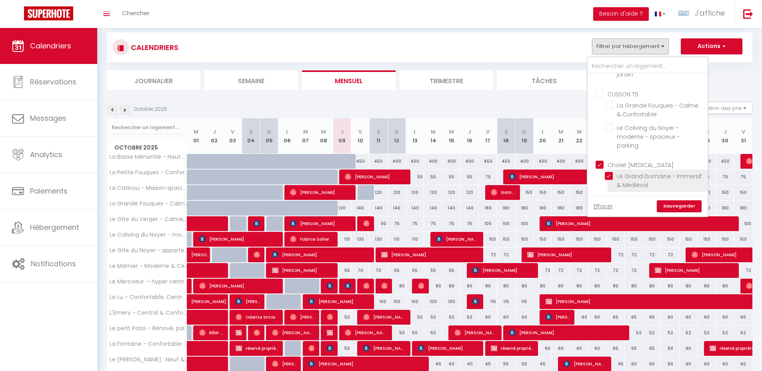
checkbox input "false"
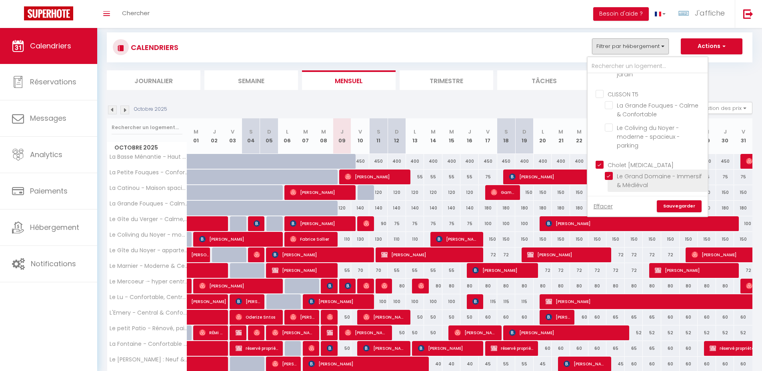
checkbox input "false"
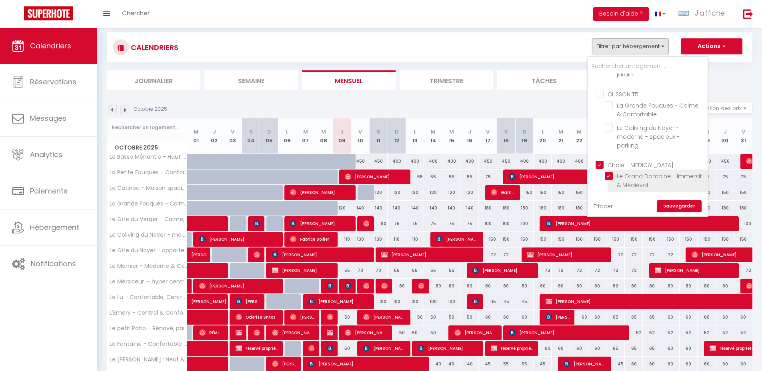
checkbox input "false"
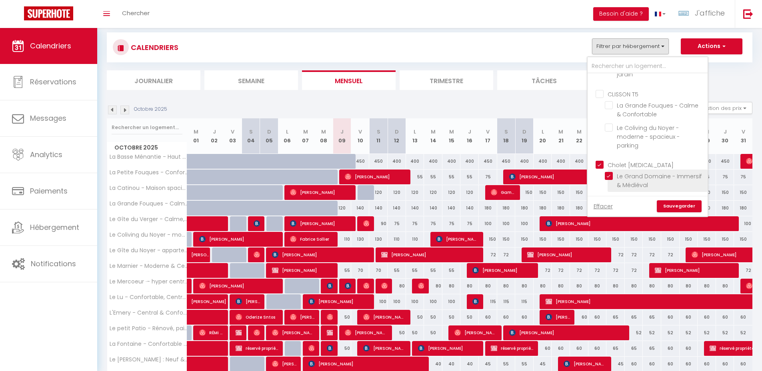
checkbox input "false"
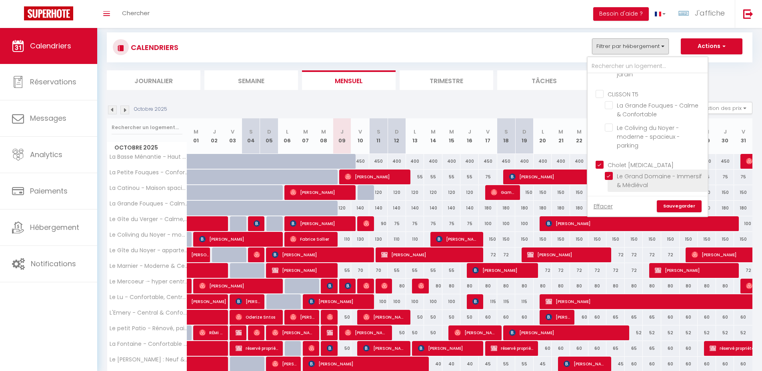
checkbox input "false"
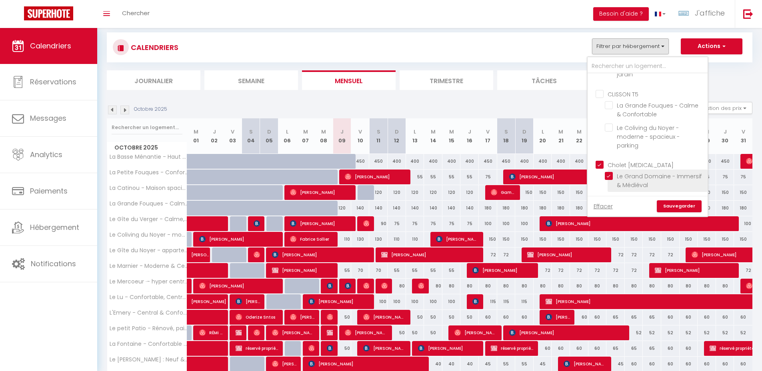
checkbox input "false"
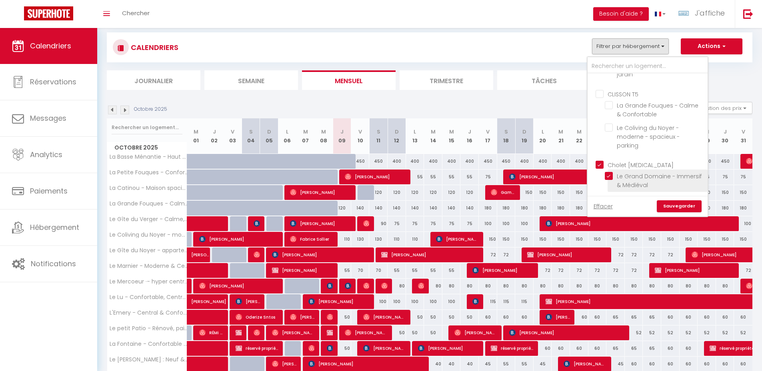
checkbox input "false"
checkbox input "true"
click at [678, 202] on link "Sauvegarder" at bounding box center [679, 206] width 45 height 12
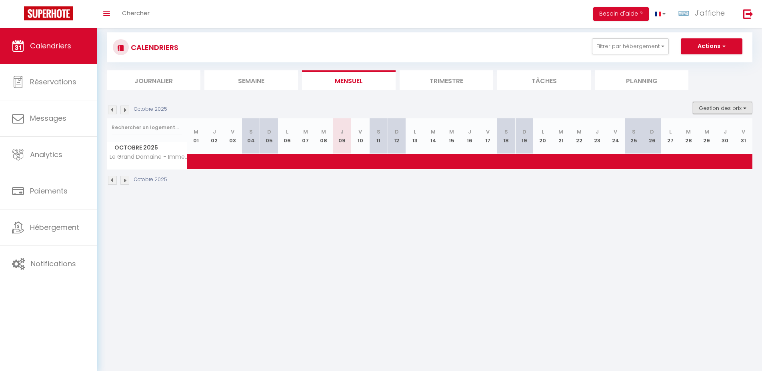
click at [733, 108] on button "Gestion des prix" at bounding box center [723, 108] width 60 height 12
click at [712, 132] on input "Nb Nuits minimum" at bounding box center [716, 133] width 72 height 8
checkbox input "true"
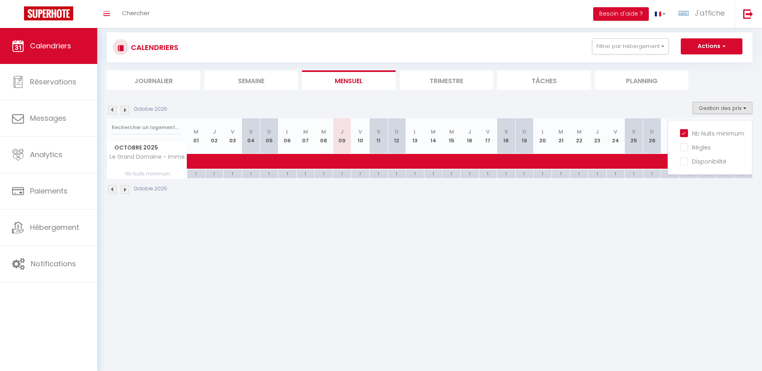
click at [497, 236] on body "🟢 Des questions ou besoin d'assistance pour la migration AirBnB? Prenez rdv >>>…" at bounding box center [381, 200] width 762 height 371
click at [126, 110] on img at bounding box center [124, 110] width 9 height 9
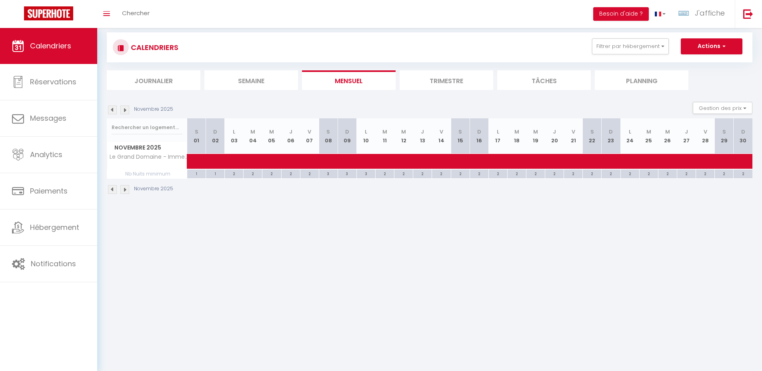
click at [114, 111] on img at bounding box center [112, 110] width 9 height 9
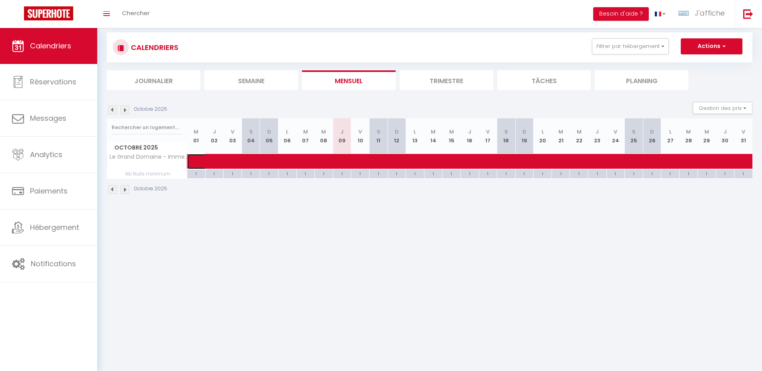
select select "OK"
select select "0"
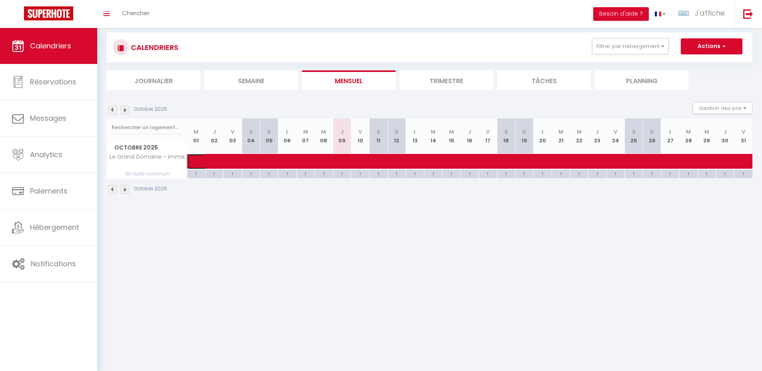
select select "1"
select select
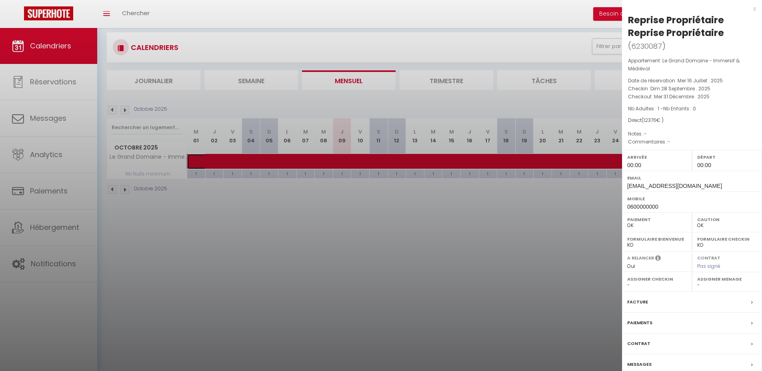
select select "46129"
select select "46351"
click at [453, 230] on div at bounding box center [381, 185] width 762 height 371
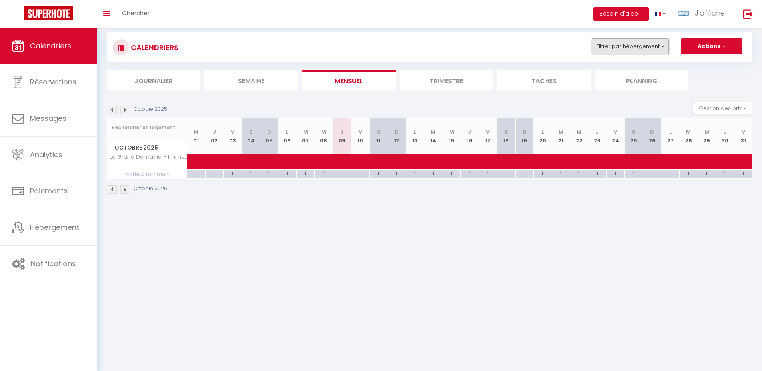
click at [635, 40] on button "Filtrer par hébergement" at bounding box center [630, 46] width 77 height 16
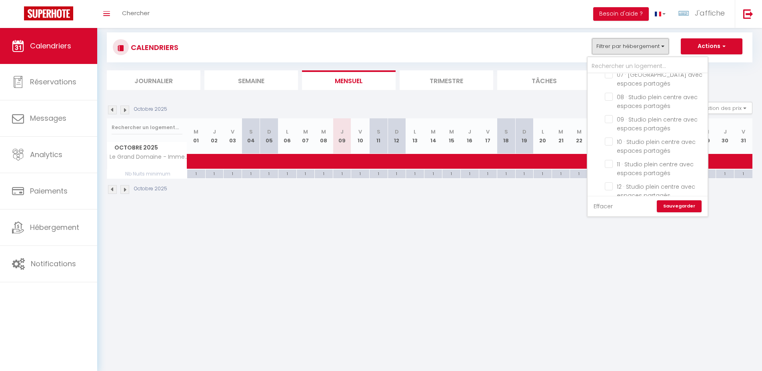
scroll to position [154, 0]
click at [606, 203] on link "Effacer" at bounding box center [602, 206] width 19 height 9
checkbox input "false"
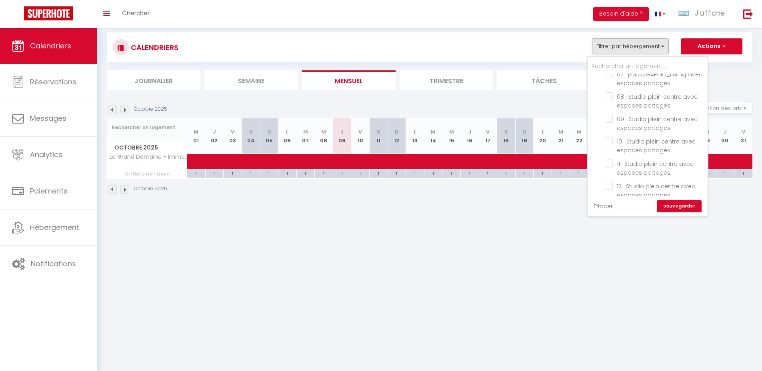
checkbox input "false"
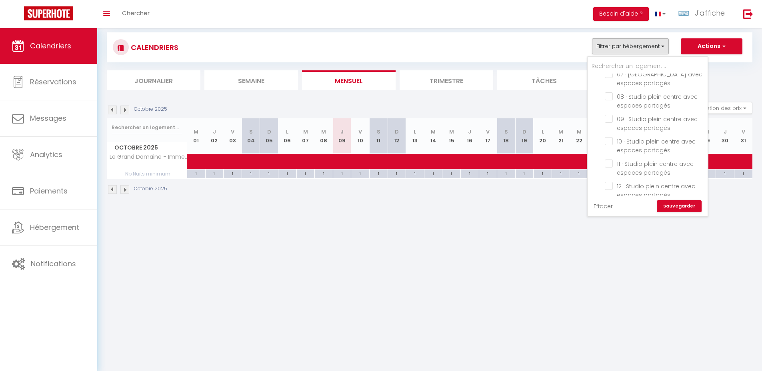
checkbox input "false"
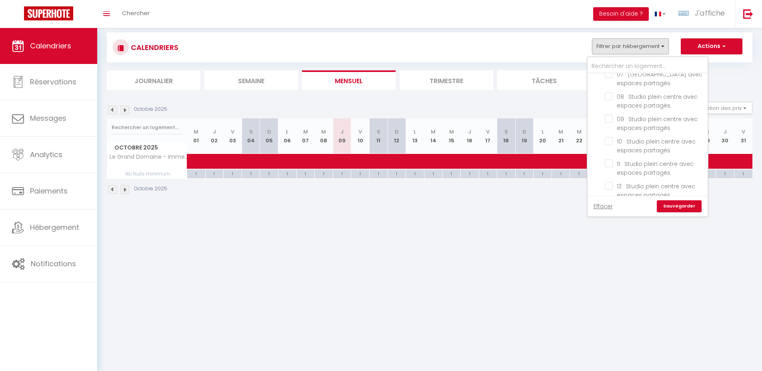
checkbox input "false"
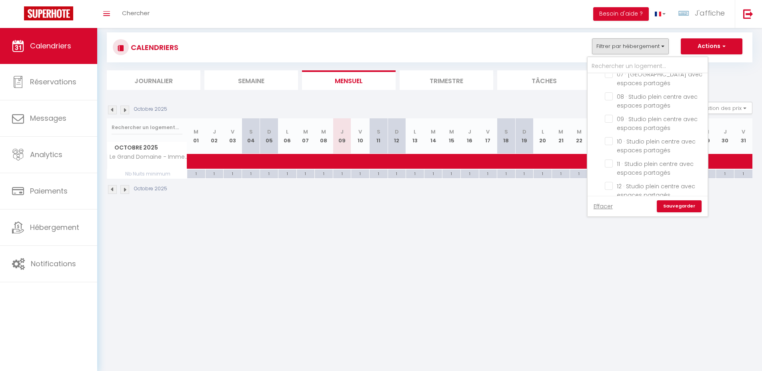
checkbox input "false"
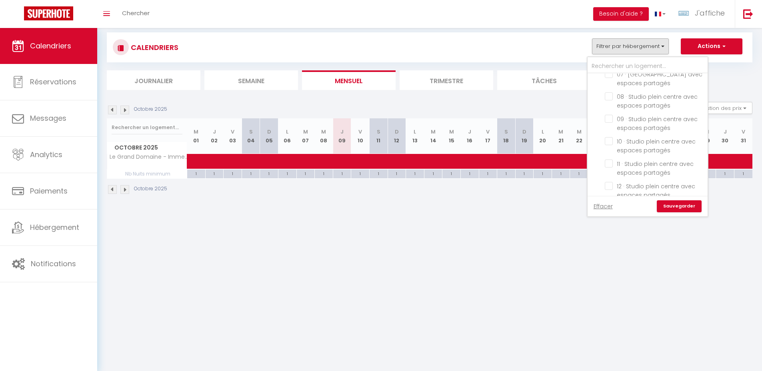
checkbox input "false"
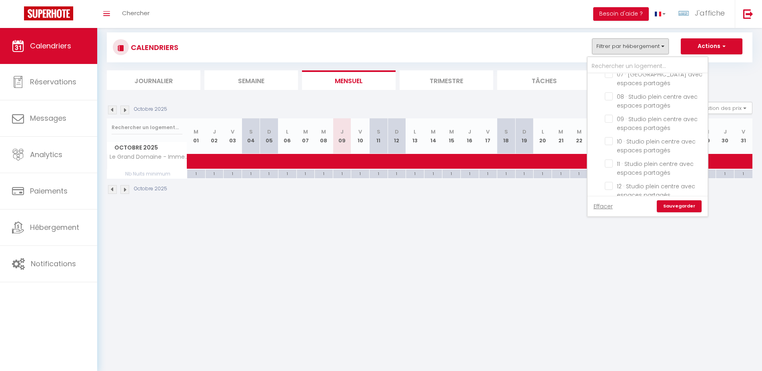
checkbox input "false"
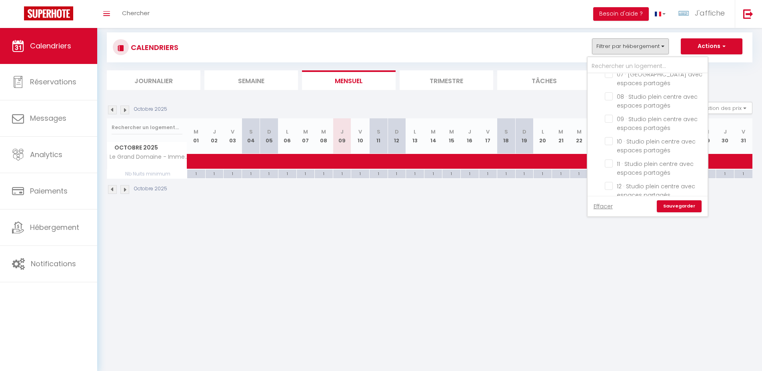
checkbox input "false"
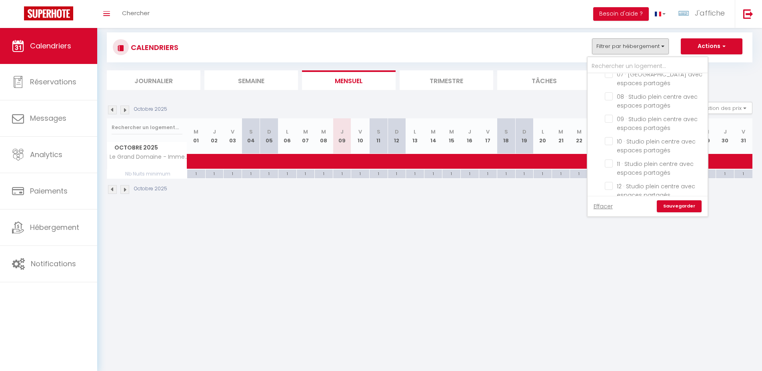
checkbox input "false"
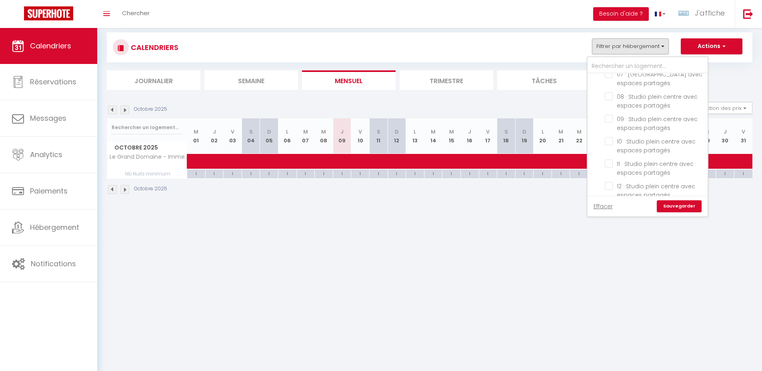
checkbox input "false"
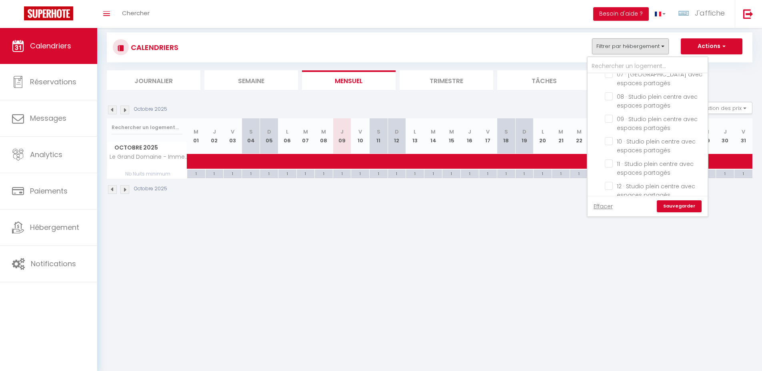
checkbox input "false"
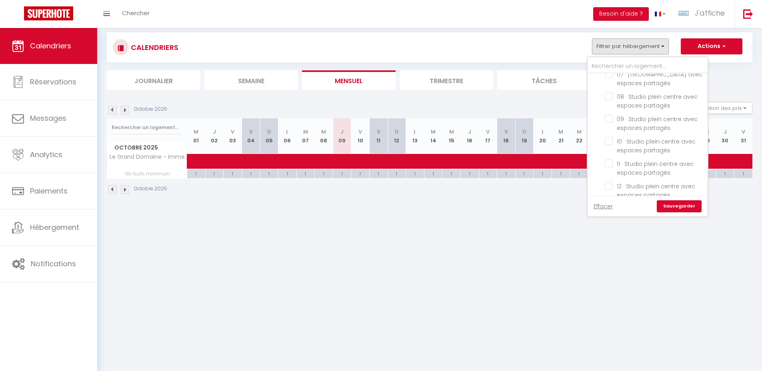
checkbox input "false"
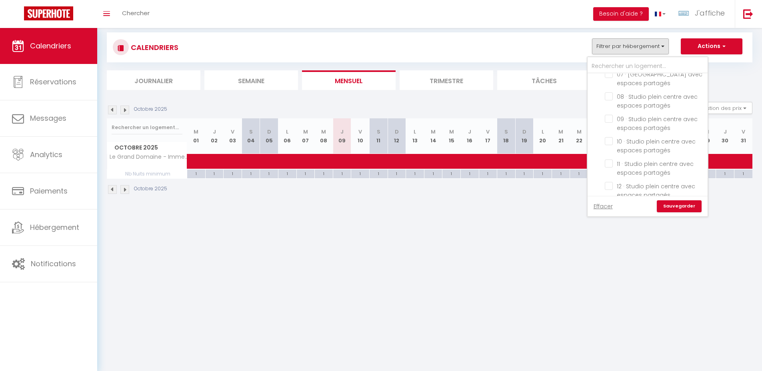
checkbox input "false"
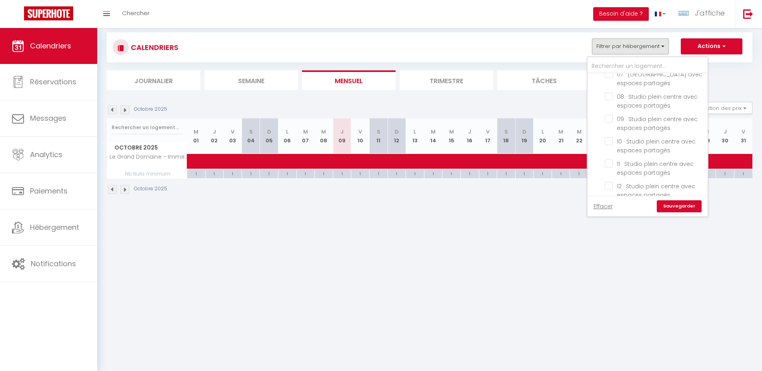
checkbox input "false"
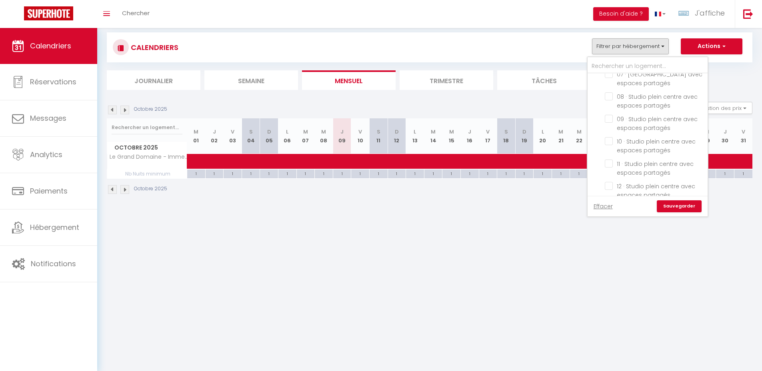
checkbox input "false"
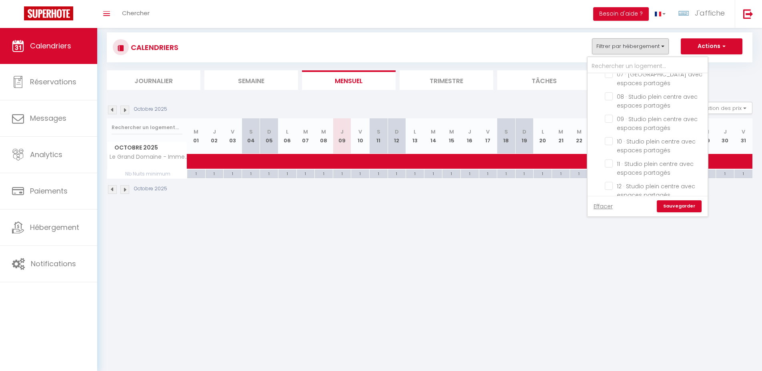
checkbox input "false"
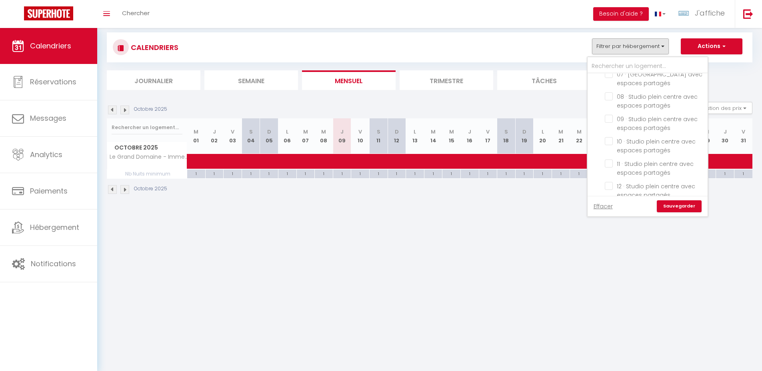
checkbox input "false"
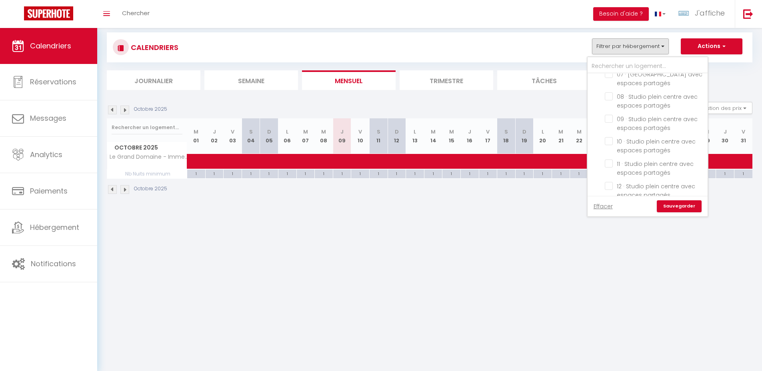
checkbox input "false"
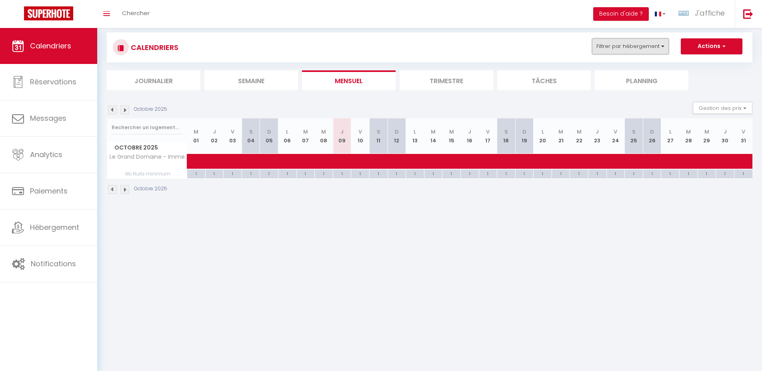
click at [642, 42] on button "Filtrer par hébergement" at bounding box center [630, 46] width 77 height 16
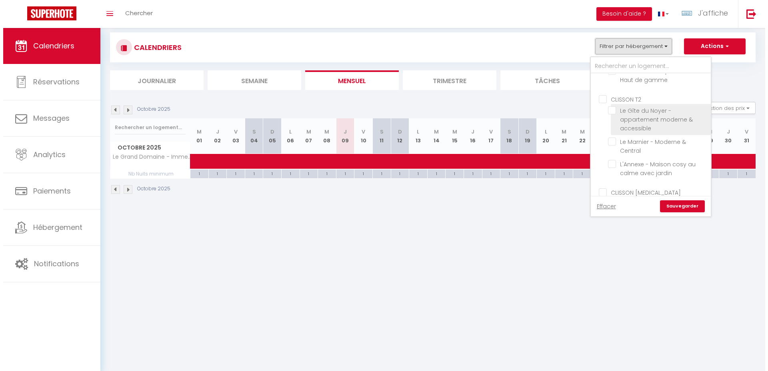
scroll to position [1553, 0]
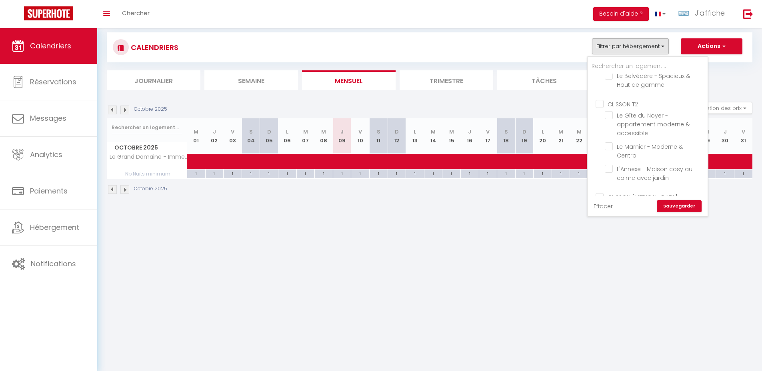
click at [633, 104] on input "CLISSON T2" at bounding box center [655, 104] width 120 height 8
checkbox input "true"
checkbox input "false"
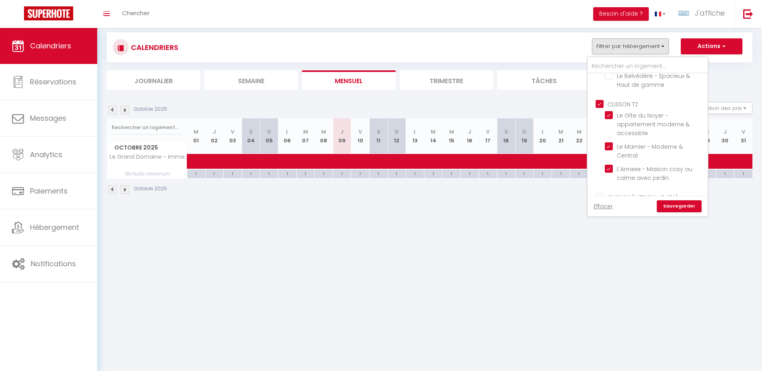
checkbox input "false"
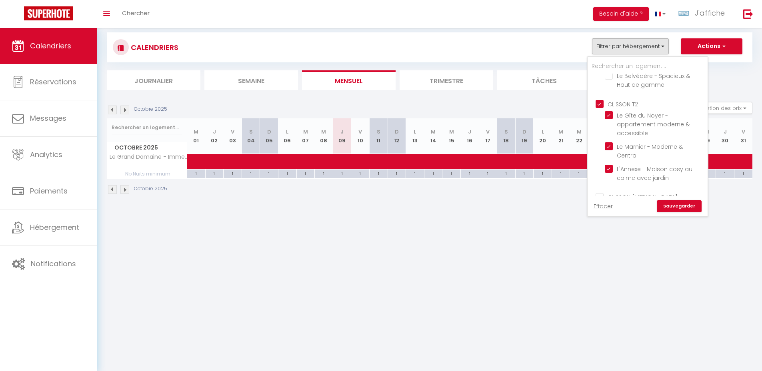
checkbox input "false"
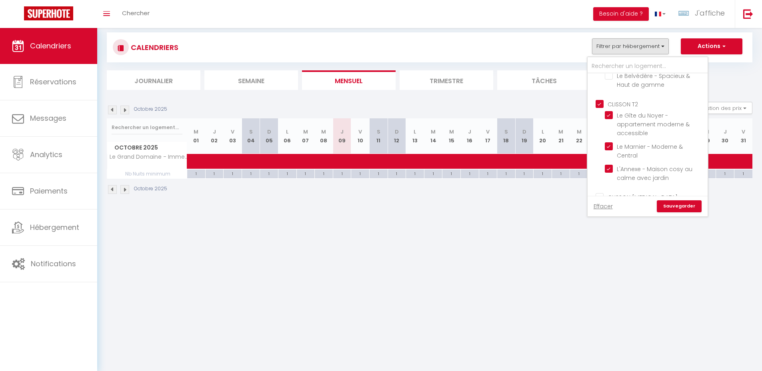
checkbox input "false"
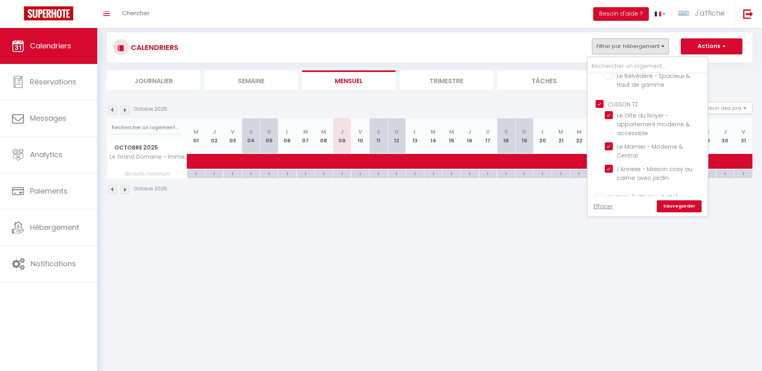
checkbox input "false"
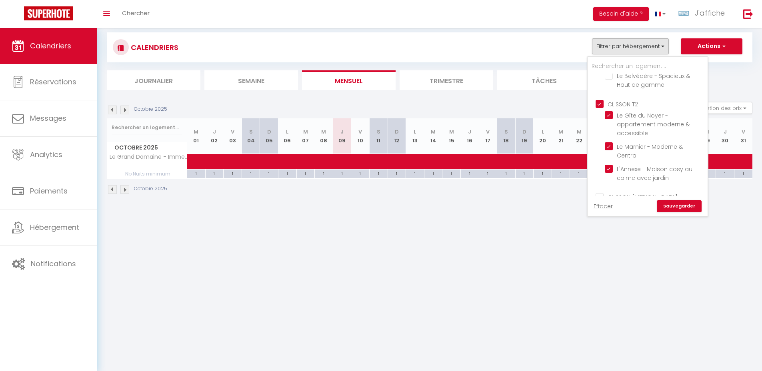
checkbox input "false"
checkbox input "true"
click at [679, 206] on link "Sauvegarder" at bounding box center [679, 206] width 45 height 12
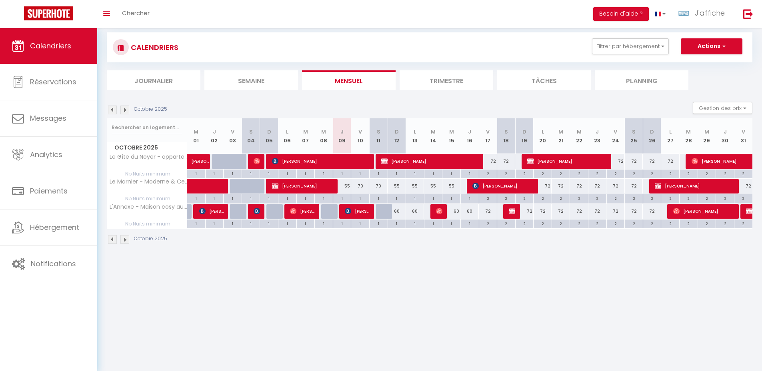
click at [487, 174] on div "2" at bounding box center [488, 174] width 18 height 8
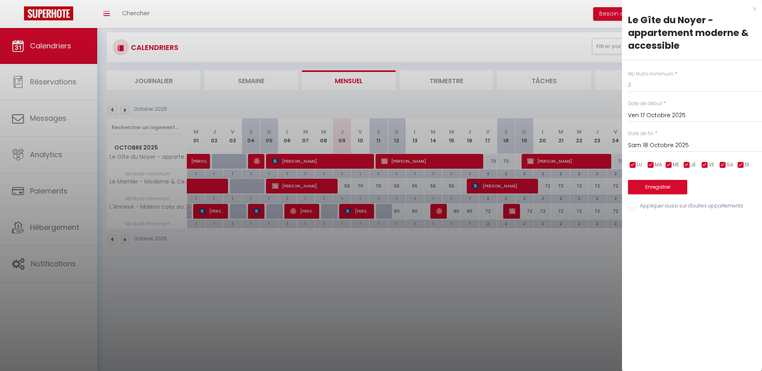
click at [664, 145] on input "Sam 18 Octobre 2025" at bounding box center [695, 145] width 134 height 10
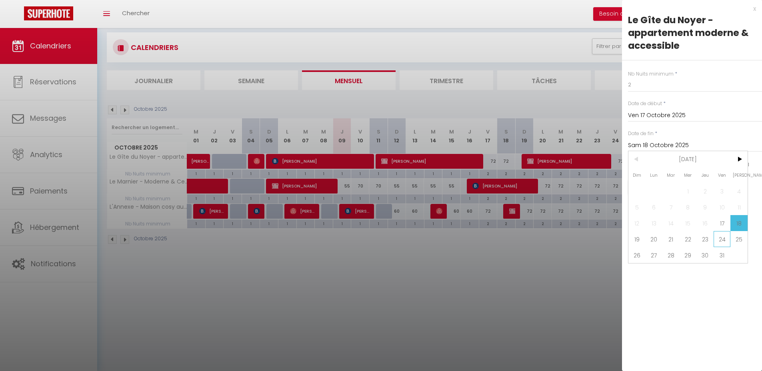
click at [723, 235] on span "24" at bounding box center [721, 239] width 17 height 16
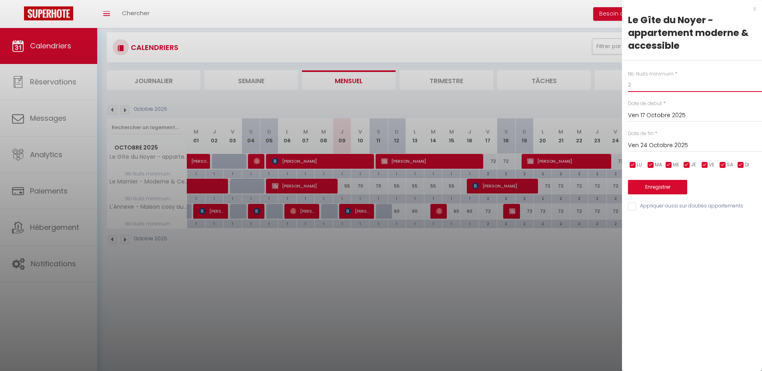
click at [644, 90] on input "2" at bounding box center [695, 85] width 134 height 14
click at [665, 203] on input "Appliquer aussi sur d'autres appartements" at bounding box center [695, 206] width 134 height 8
click at [659, 184] on button "Enregistrer" at bounding box center [657, 187] width 59 height 14
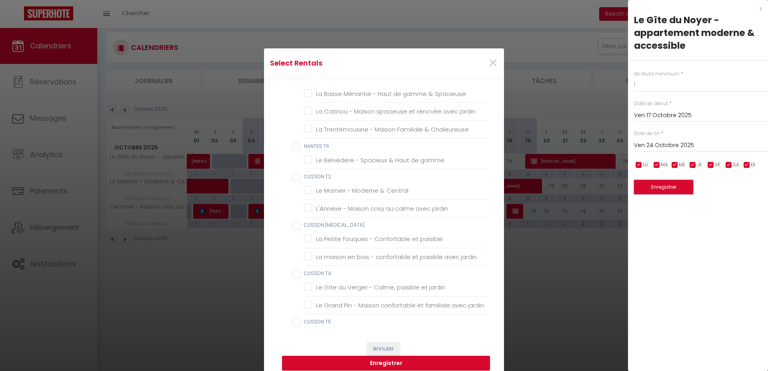
scroll to position [497, 0]
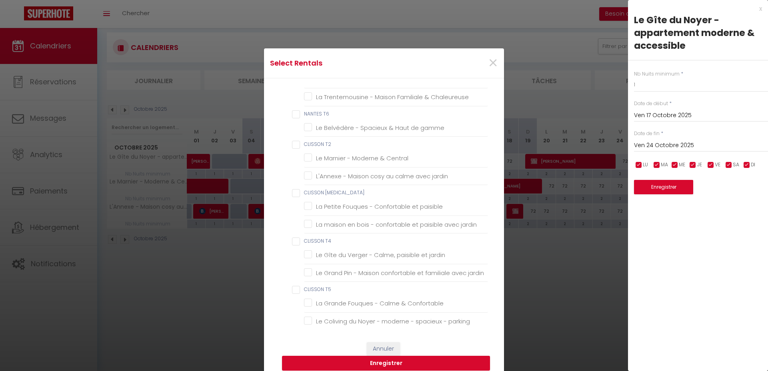
click at [318, 145] on T2 "CLISSON T2" at bounding box center [390, 145] width 196 height 8
click at [449, 360] on button "Enregistrer" at bounding box center [386, 363] width 208 height 15
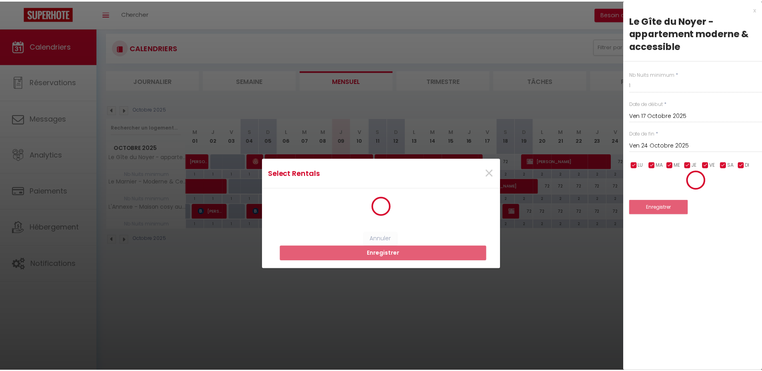
scroll to position [0, 0]
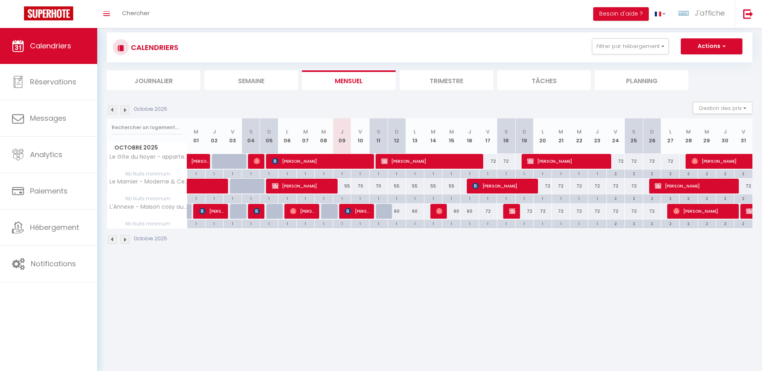
click at [346, 187] on div "55" at bounding box center [342, 186] width 18 height 15
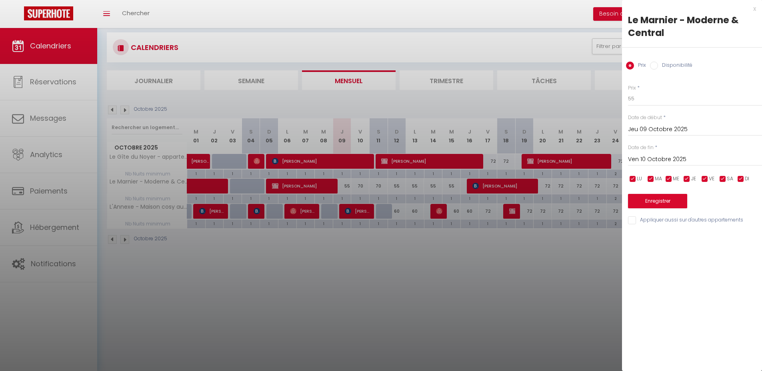
click at [656, 164] on input "Ven 10 Octobre 2025" at bounding box center [695, 159] width 134 height 10
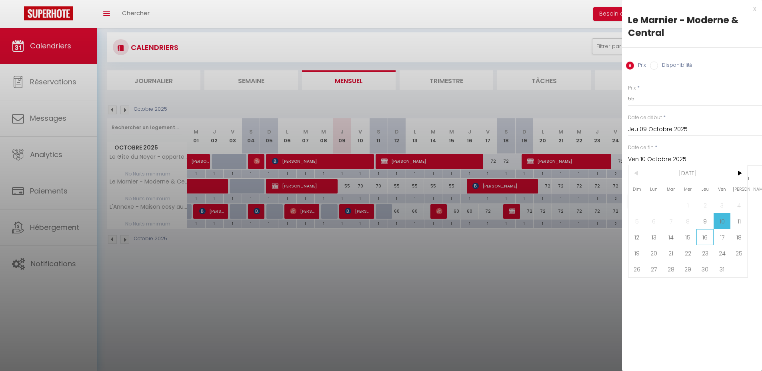
drag, startPoint x: 704, startPoint y: 240, endPoint x: 653, endPoint y: 145, distance: 108.1
click at [704, 240] on span "16" at bounding box center [704, 237] width 17 height 16
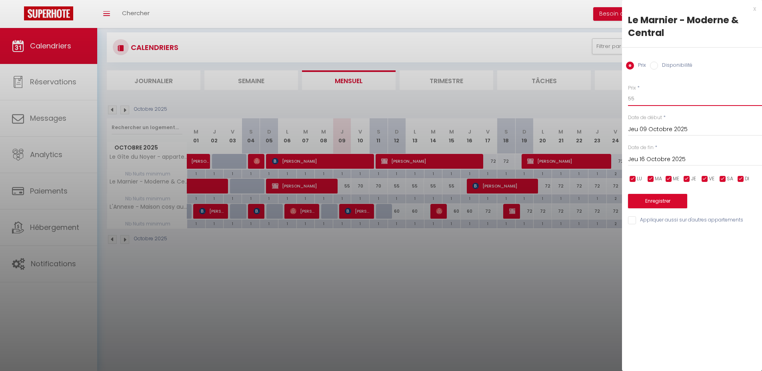
click at [646, 102] on input "55" at bounding box center [695, 99] width 134 height 14
click at [670, 204] on button "Enregistrer" at bounding box center [657, 201] width 59 height 14
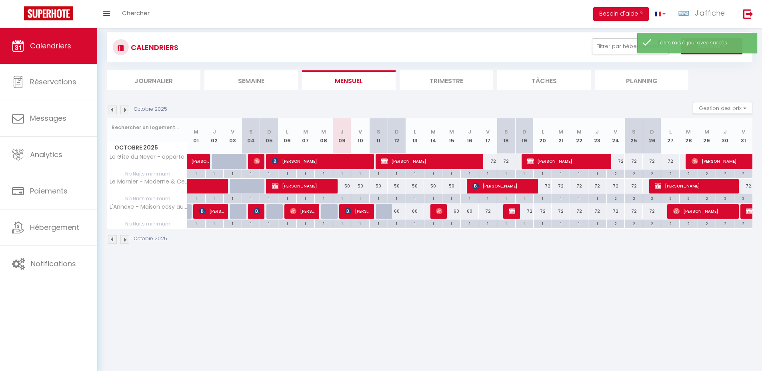
click at [451, 187] on div "50" at bounding box center [451, 186] width 18 height 15
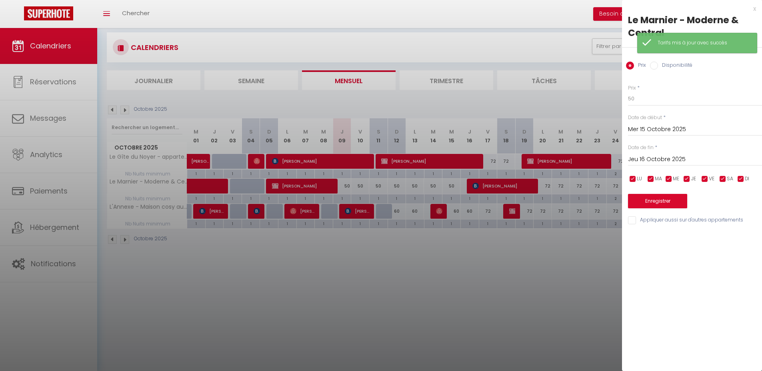
click at [403, 288] on div at bounding box center [381, 185] width 762 height 371
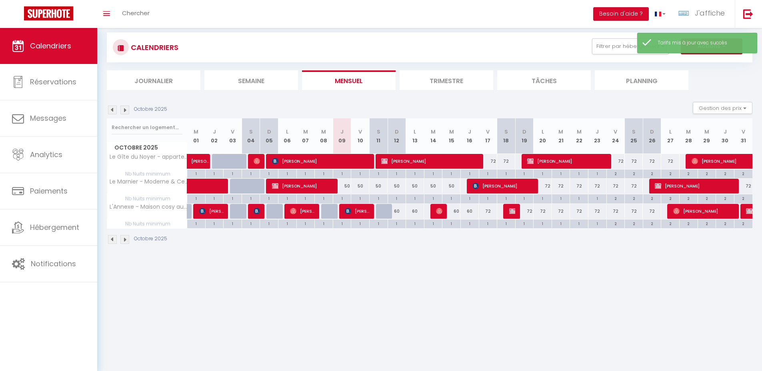
click at [408, 286] on body "🟢 Des questions ou besoin d'assistance pour la migration AirBnB? Prenez rdv >>>…" at bounding box center [381, 200] width 762 height 371
click at [575, 260] on div "CALENDRIERS Filtrer par hébergement RSSF 01 · Studio plein centre avec espaces …" at bounding box center [429, 138] width 665 height 247
click at [548, 265] on body "🟢 Des questions ou besoin d'assistance pour la migration AirBnB? Prenez rdv >>>…" at bounding box center [381, 200] width 762 height 371
click at [367, 262] on body "🟢 Des questions ou besoin d'assistance pour la migration AirBnB? Prenez rdv >>>…" at bounding box center [381, 200] width 762 height 371
click at [373, 257] on div "CALENDRIERS Filtrer par hébergement RSSF 01 · Studio plein centre avec espaces …" at bounding box center [429, 138] width 665 height 247
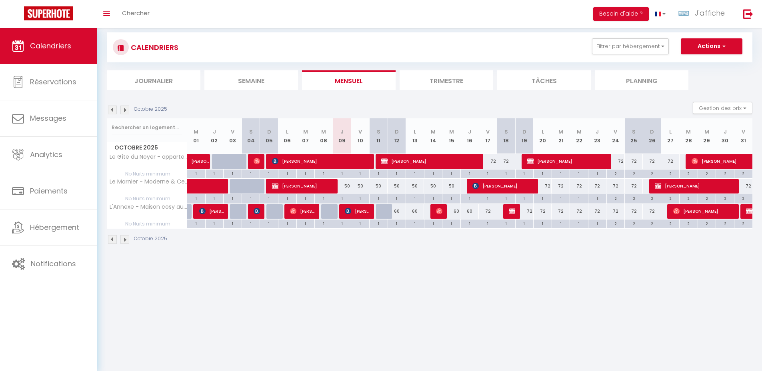
click at [394, 291] on body "🟢 Des questions ou besoin d'assistance pour la migration AirBnB? Prenez rdv >>>…" at bounding box center [381, 200] width 762 height 371
click at [297, 215] on span "Julien Bombezin" at bounding box center [302, 211] width 24 height 15
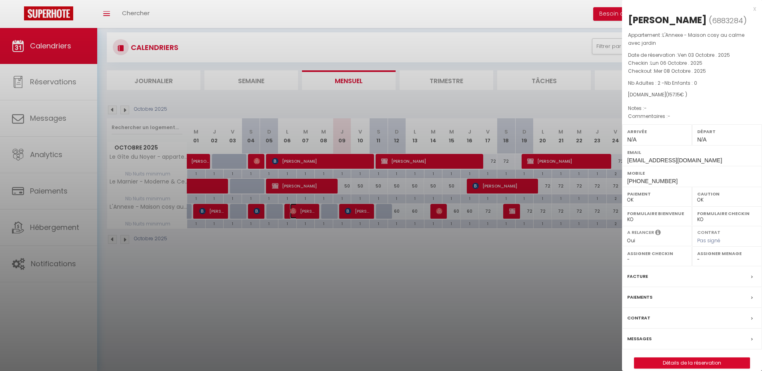
click at [754, 7] on div "x" at bounding box center [689, 9] width 134 height 10
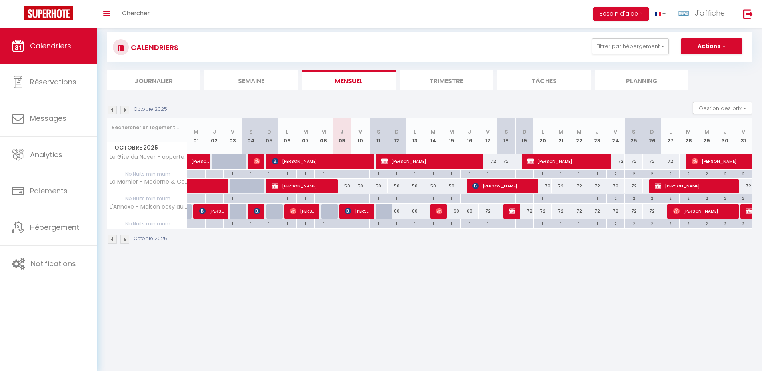
click at [416, 226] on div "1" at bounding box center [415, 224] width 18 height 8
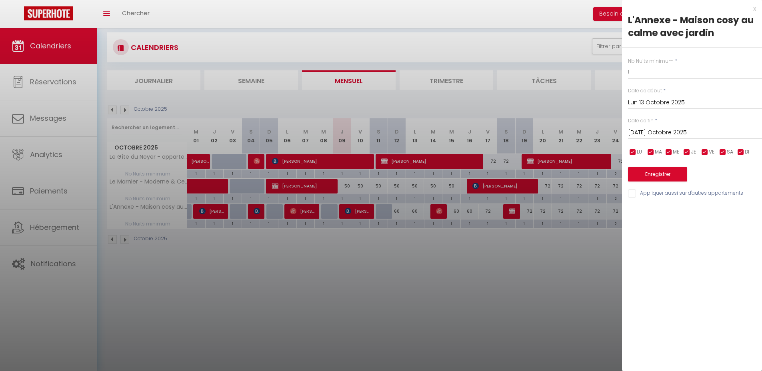
click at [421, 268] on div at bounding box center [381, 185] width 762 height 371
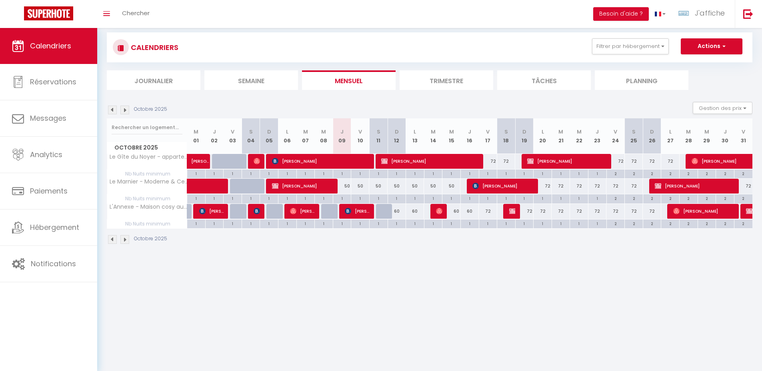
click at [398, 210] on div "60" at bounding box center [396, 211] width 18 height 15
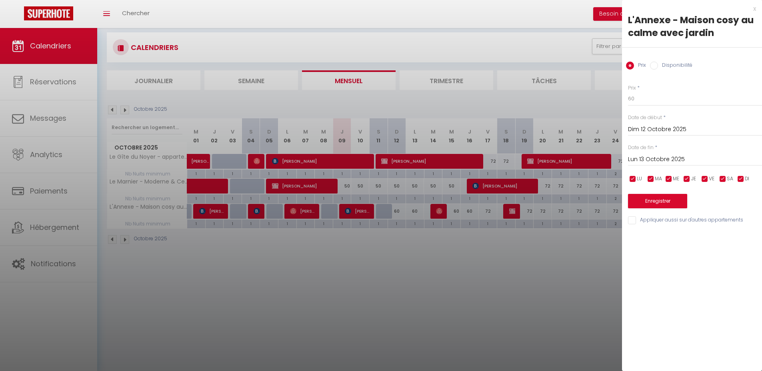
click at [652, 156] on input "Lun 13 Octobre 2025" at bounding box center [695, 159] width 134 height 10
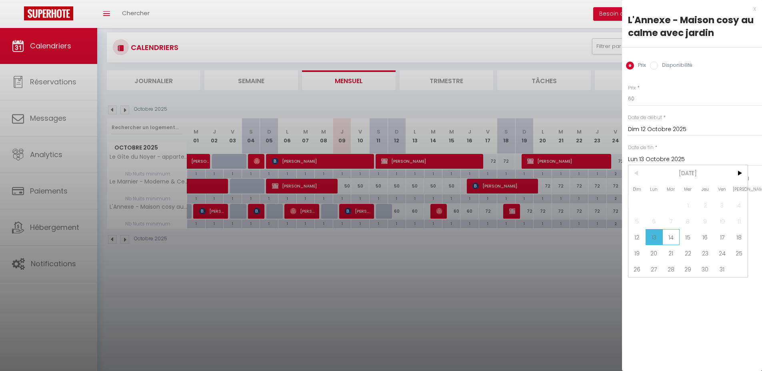
click at [670, 241] on span "14" at bounding box center [670, 237] width 17 height 16
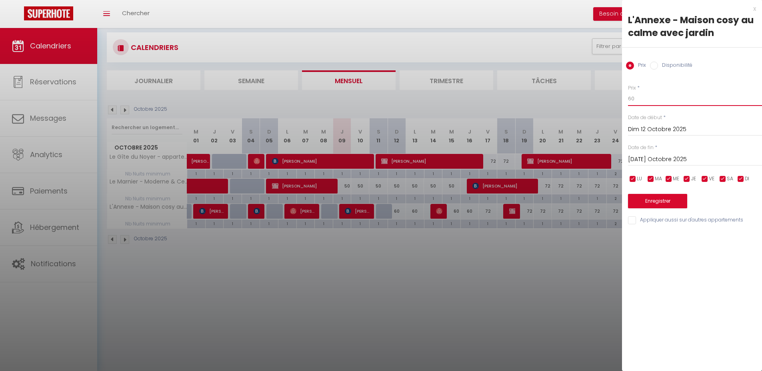
click at [637, 98] on input "60" at bounding box center [695, 99] width 134 height 14
click at [651, 202] on button "Enregistrer" at bounding box center [657, 201] width 59 height 14
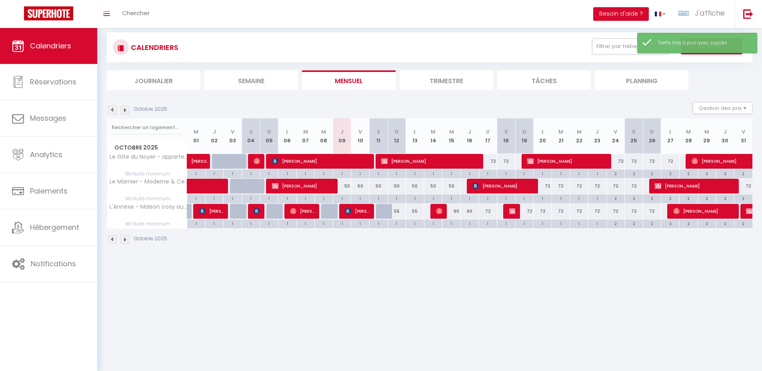
click at [458, 212] on div "60" at bounding box center [451, 211] width 18 height 15
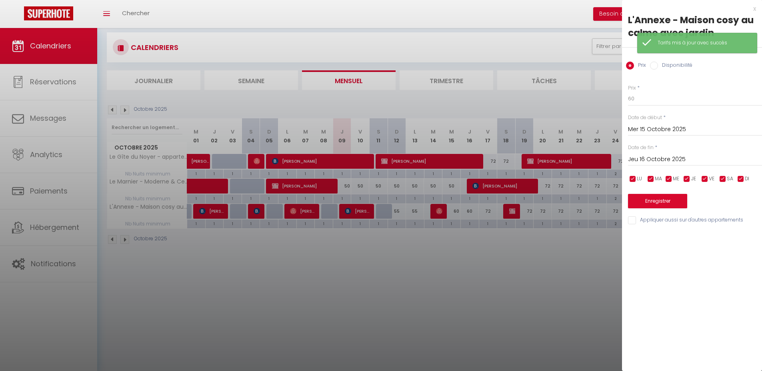
click at [677, 156] on input "Jeu 16 Octobre 2025" at bounding box center [695, 159] width 134 height 10
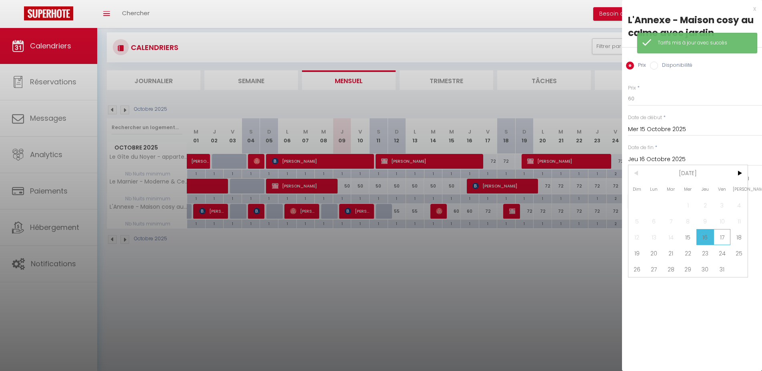
click at [722, 237] on span "17" at bounding box center [721, 237] width 17 height 16
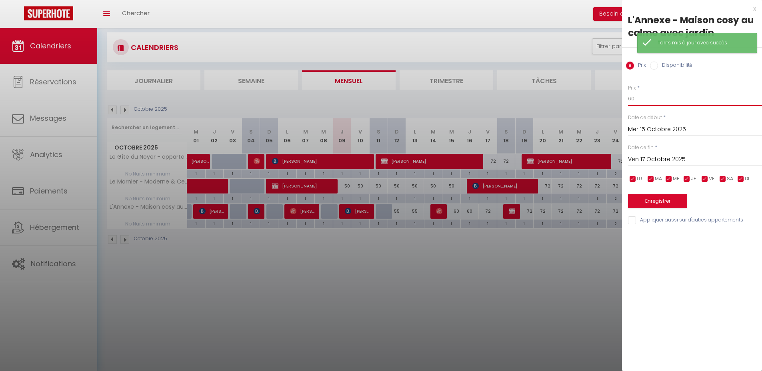
click at [645, 98] on input "60" at bounding box center [695, 99] width 134 height 14
click at [644, 200] on button "Enregistrer" at bounding box center [657, 201] width 59 height 14
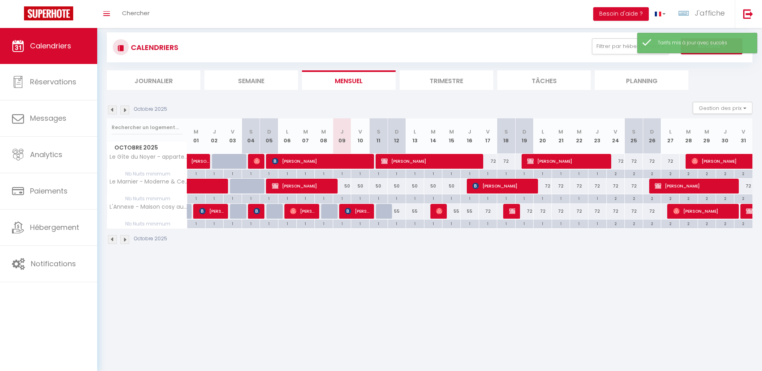
click at [487, 210] on div "72" at bounding box center [488, 211] width 18 height 15
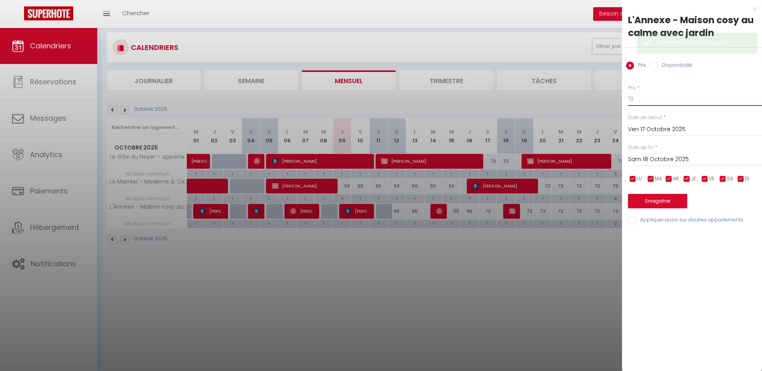
drag, startPoint x: 636, startPoint y: 100, endPoint x: 625, endPoint y: 98, distance: 11.3
click at [625, 98] on div "Prix * 72 Statut * Disponible Indisponible Date de début * Ven 17 Octobre 2025 …" at bounding box center [692, 149] width 140 height 151
click at [657, 201] on button "Enregistrer" at bounding box center [657, 201] width 59 height 14
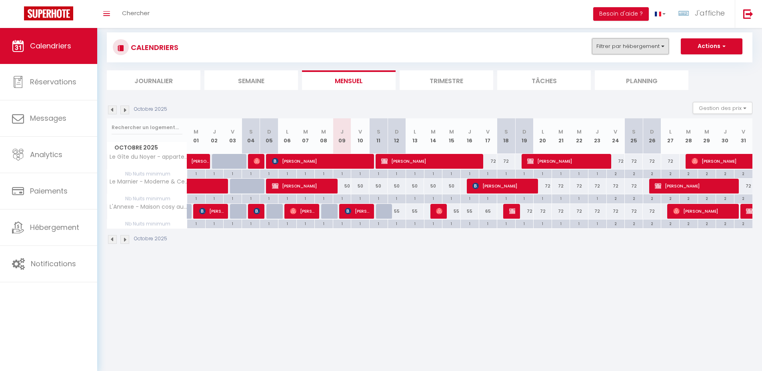
click at [619, 52] on button "Filtrer par hébergement" at bounding box center [630, 46] width 77 height 16
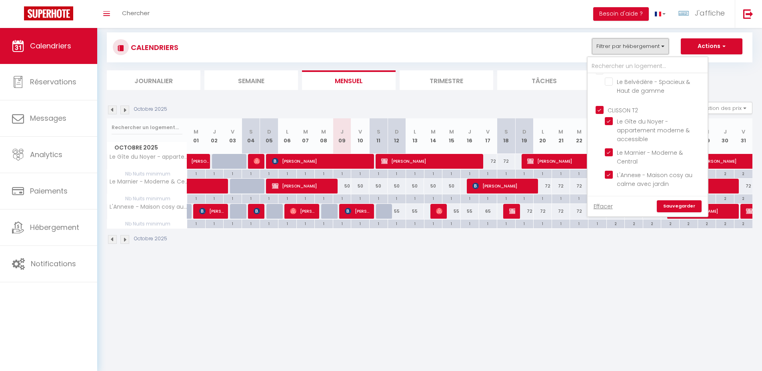
scroll to position [1552, 0]
click at [635, 104] on input "CLISSON T2" at bounding box center [655, 104] width 120 height 8
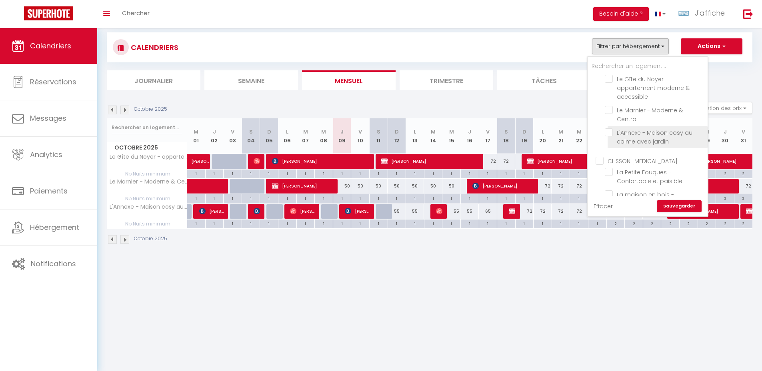
scroll to position [1642, 0]
click at [629, 109] on input "CLISSON T3" at bounding box center [655, 108] width 120 height 8
click at [690, 211] on link "Sauvegarder" at bounding box center [679, 206] width 45 height 12
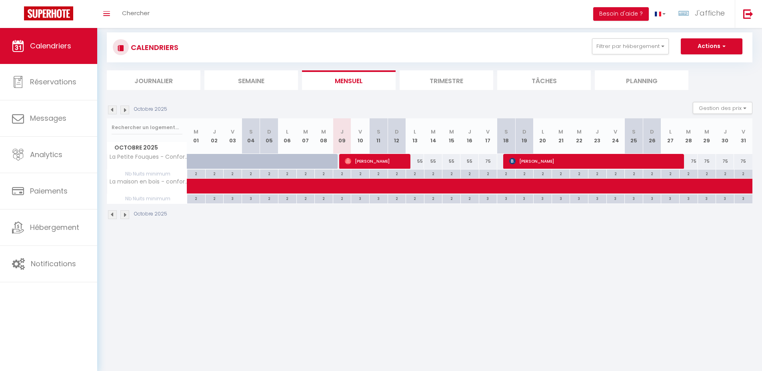
click at [400, 298] on body "🟢 Des questions ou besoin d'assistance pour la migration AirBnB? Prenez rdv >>>…" at bounding box center [381, 200] width 762 height 371
click at [419, 160] on div "55" at bounding box center [415, 161] width 18 height 15
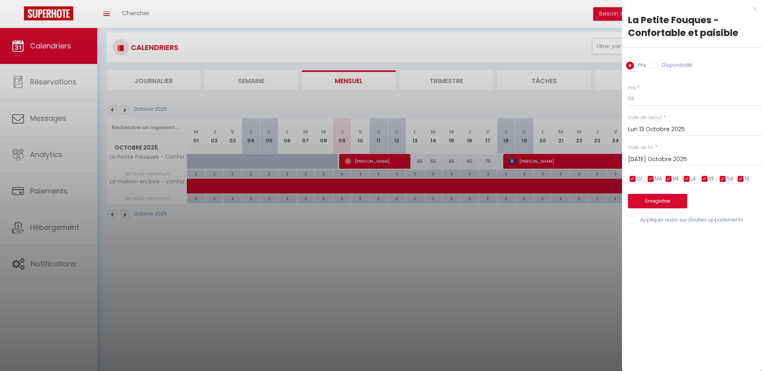
click at [696, 159] on input "Mar 14 Octobre 2025" at bounding box center [695, 159] width 134 height 10
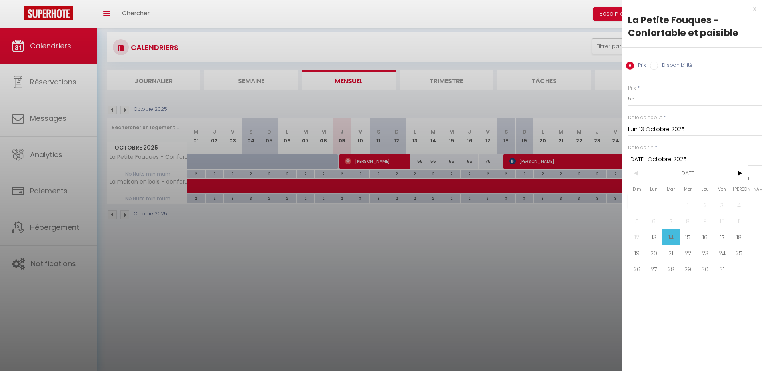
drag, startPoint x: 726, startPoint y: 231, endPoint x: 664, endPoint y: 158, distance: 95.3
click at [725, 231] on span "17" at bounding box center [721, 237] width 17 height 16
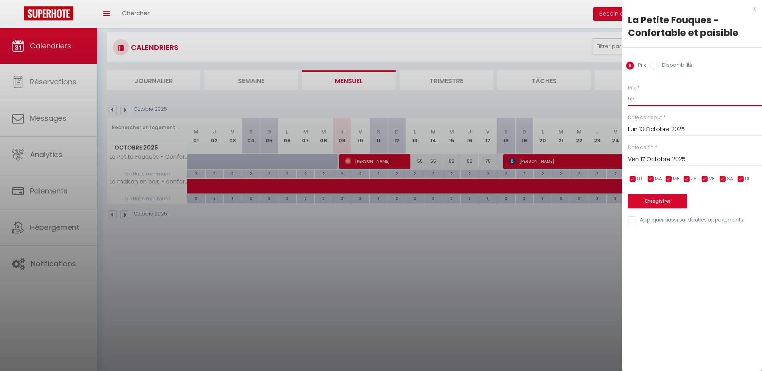
click at [646, 100] on input "55" at bounding box center [695, 99] width 134 height 14
click at [637, 200] on button "Enregistrer" at bounding box center [657, 201] width 59 height 14
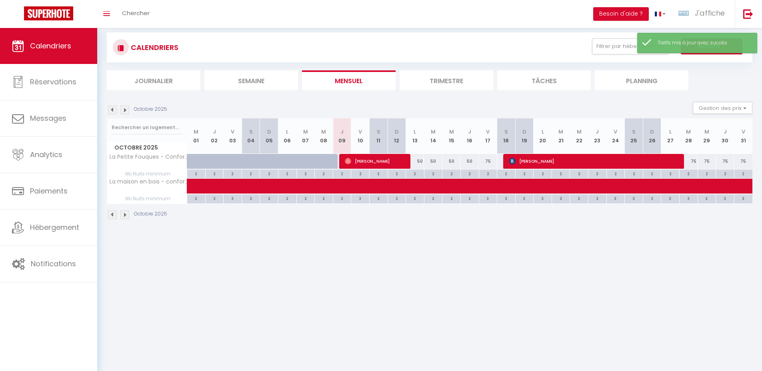
click at [488, 160] on div "75" at bounding box center [488, 161] width 18 height 15
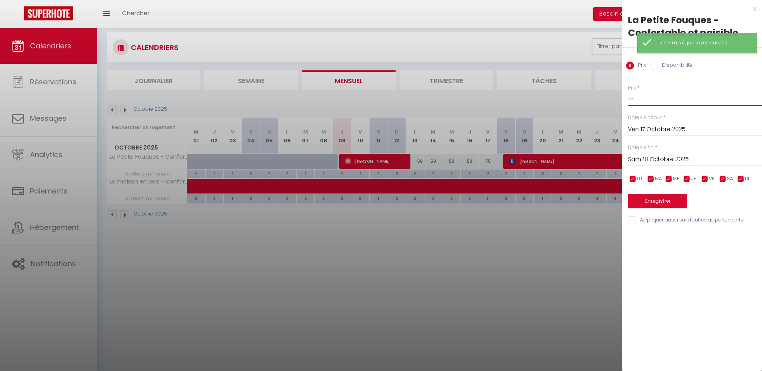
click at [647, 98] on input "75" at bounding box center [695, 99] width 134 height 14
drag, startPoint x: 645, startPoint y: 204, endPoint x: 615, endPoint y: 195, distance: 30.9
click at [645, 204] on button "Enregistrer" at bounding box center [657, 201] width 59 height 14
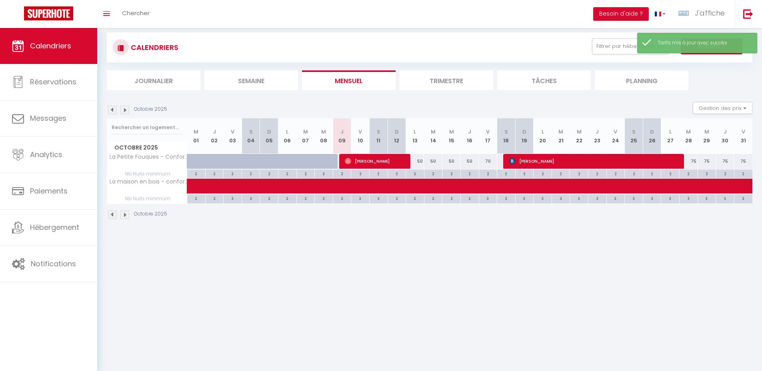
click at [439, 276] on body "🟢 Des questions ou besoin d'assistance pour la migration AirBnB? Prenez rdv >>>…" at bounding box center [381, 200] width 762 height 371
click at [489, 159] on div "70" at bounding box center [488, 161] width 18 height 15
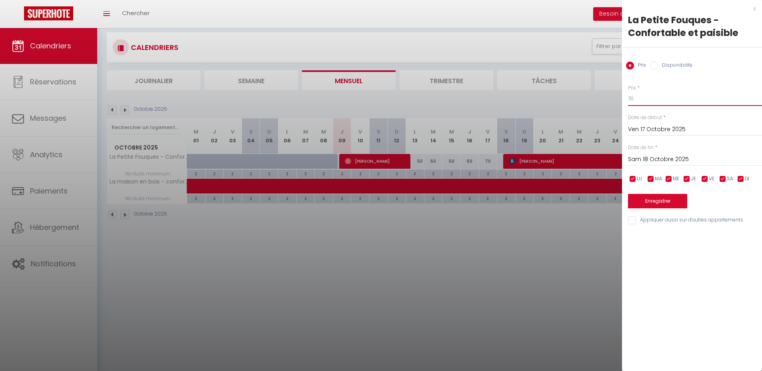
click at [663, 98] on input "70" at bounding box center [695, 99] width 134 height 14
drag, startPoint x: 655, startPoint y: 200, endPoint x: 426, endPoint y: 281, distance: 243.1
click at [655, 200] on button "Enregistrer" at bounding box center [657, 201] width 59 height 14
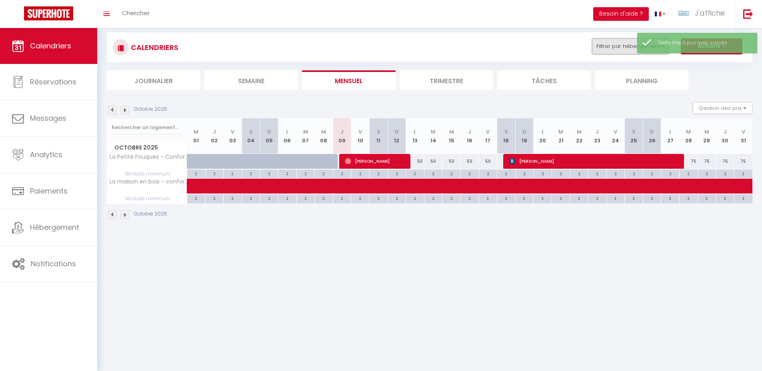
click at [614, 49] on button "Filtrer par hébergement" at bounding box center [630, 46] width 77 height 16
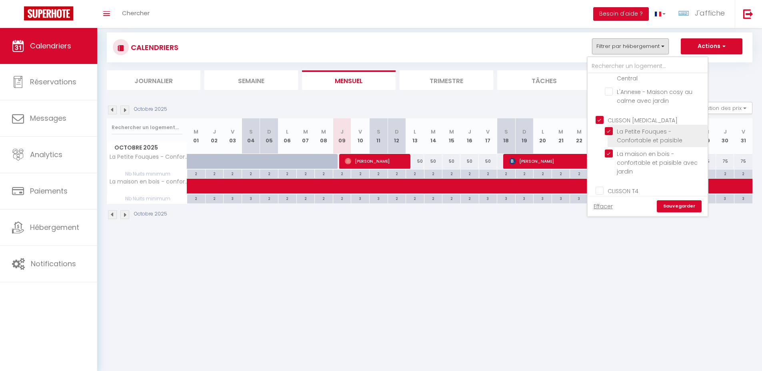
click at [633, 118] on input "CLISSON T3" at bounding box center [655, 120] width 120 height 8
click at [627, 111] on input "CLISSON T4" at bounding box center [655, 114] width 120 height 8
click at [677, 204] on link "Sauvegarder" at bounding box center [679, 206] width 45 height 12
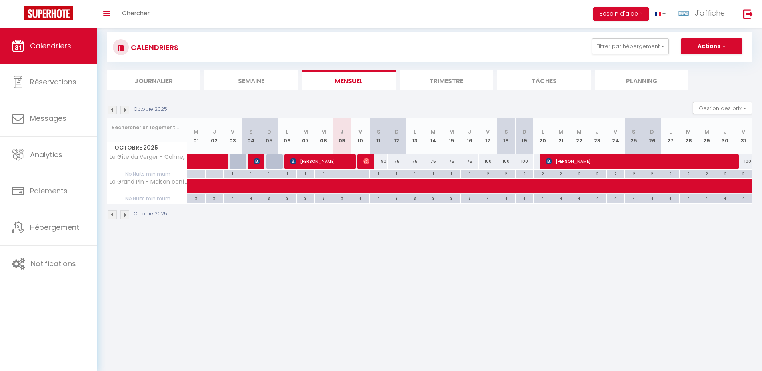
click at [441, 288] on body "🟢 Des questions ou besoin d'assistance pour la migration AirBnB? Prenez rdv >>>…" at bounding box center [381, 200] width 762 height 371
click at [459, 260] on body "🟢 Des questions ou besoin d'assistance pour la migration AirBnB? Prenez rdv >>>…" at bounding box center [381, 200] width 762 height 371
click at [419, 254] on body "🟢 Des questions ou besoin d'assistance pour la migration AirBnB? Prenez rdv >>>…" at bounding box center [381, 200] width 762 height 371
click at [383, 160] on div "90" at bounding box center [378, 161] width 18 height 15
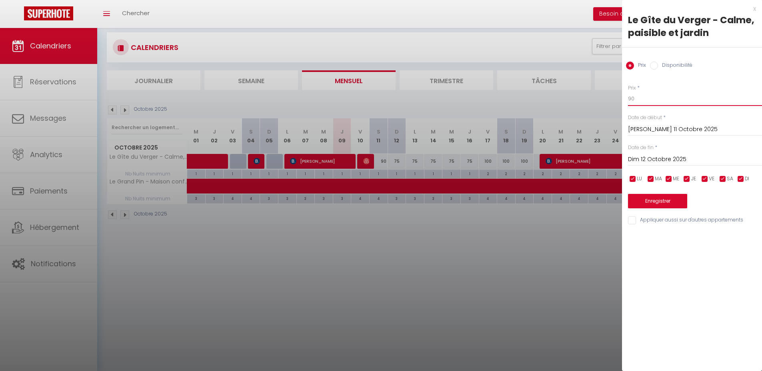
click at [648, 94] on input "90" at bounding box center [695, 99] width 134 height 14
click at [644, 98] on input "90" at bounding box center [695, 99] width 134 height 14
drag, startPoint x: 649, startPoint y: 204, endPoint x: 421, endPoint y: 168, distance: 230.7
click at [649, 204] on button "Enregistrer" at bounding box center [657, 201] width 59 height 14
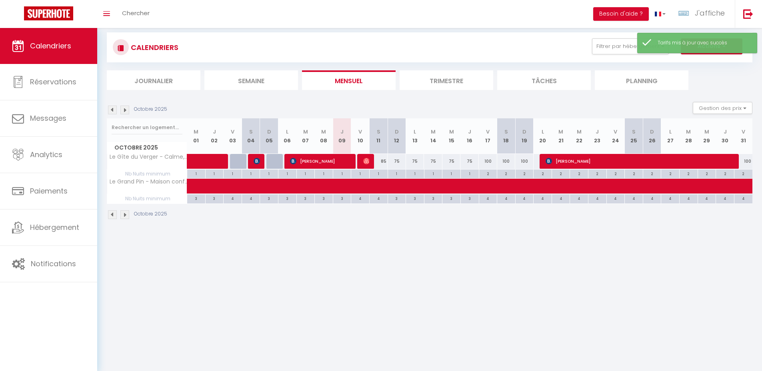
click at [397, 160] on div "75" at bounding box center [396, 161] width 18 height 15
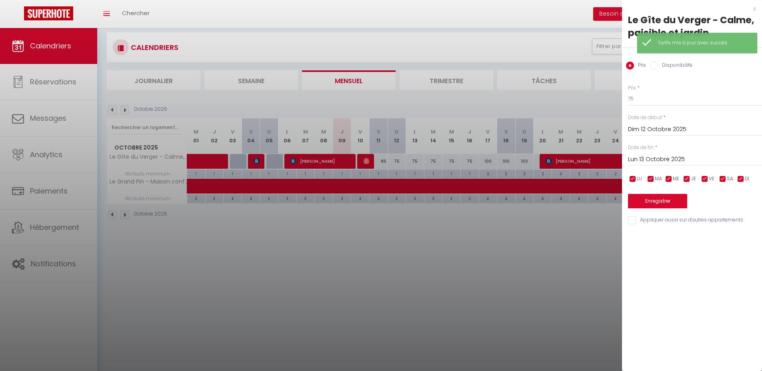
click at [677, 158] on input "Lun 13 Octobre 2025" at bounding box center [695, 159] width 134 height 10
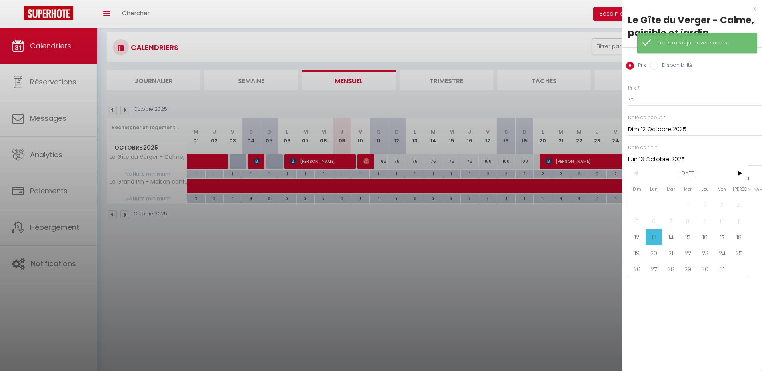
click at [724, 236] on span "17" at bounding box center [721, 237] width 17 height 16
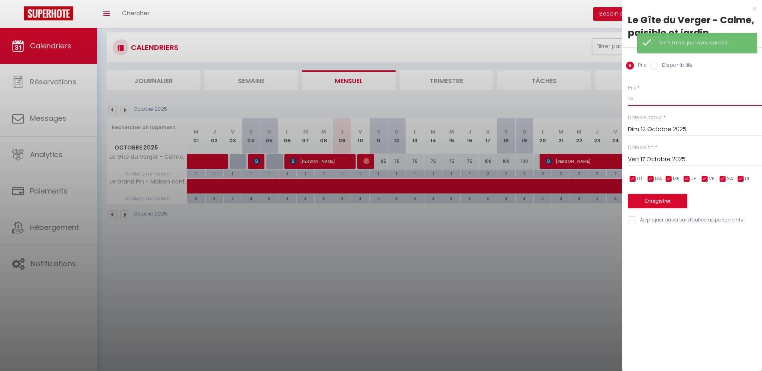
click at [650, 103] on input "75" at bounding box center [695, 99] width 134 height 14
click at [659, 194] on button "Enregistrer" at bounding box center [657, 201] width 59 height 14
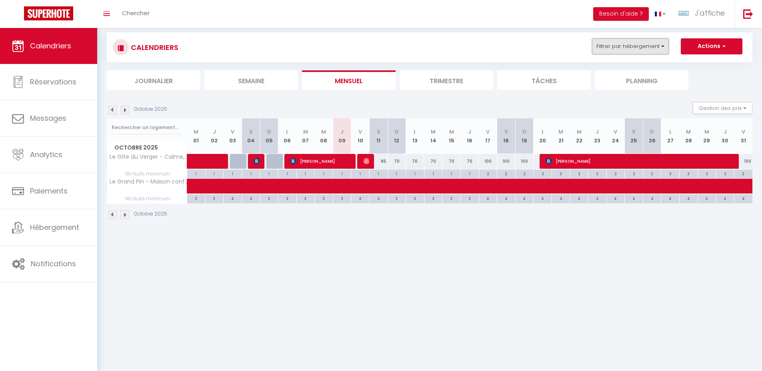
click at [626, 52] on button "Filtrer par hébergement" at bounding box center [630, 46] width 77 height 16
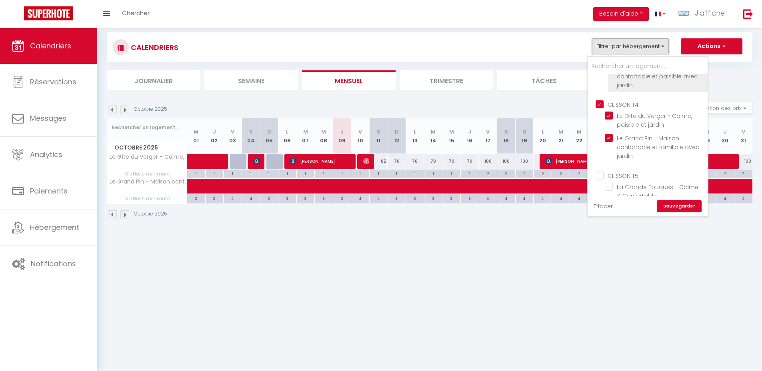
scroll to position [1717, 0]
click at [628, 173] on input "CLISSON T5" at bounding box center [655, 174] width 120 height 8
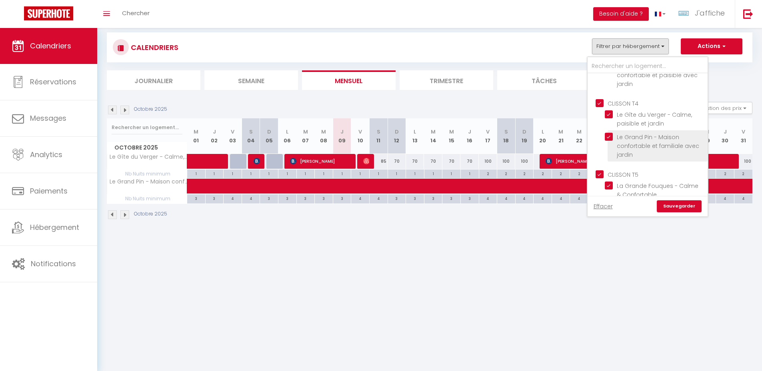
click at [632, 103] on input "CLISSON T4" at bounding box center [655, 103] width 120 height 8
drag, startPoint x: 683, startPoint y: 206, endPoint x: 442, endPoint y: 263, distance: 246.9
click at [682, 206] on link "Sauvegarder" at bounding box center [679, 206] width 45 height 12
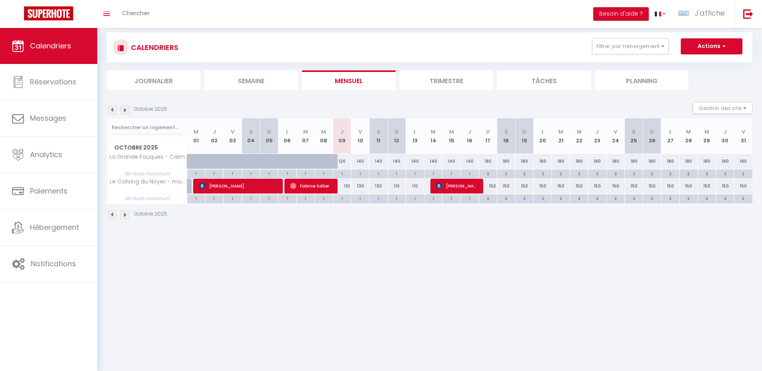
click at [408, 264] on body "🟢 Des questions ou besoin d'assistance pour la migration AirBnB? Prenez rdv >>>…" at bounding box center [381, 200] width 762 height 371
click at [343, 160] on div "120" at bounding box center [342, 161] width 18 height 15
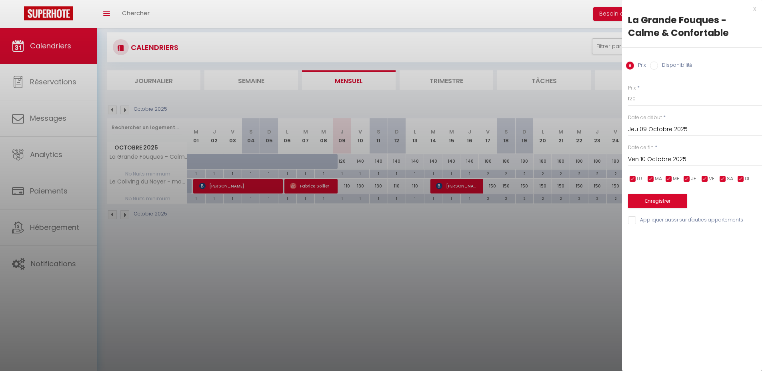
click at [681, 156] on input "Ven 10 Octobre 2025" at bounding box center [695, 159] width 134 height 10
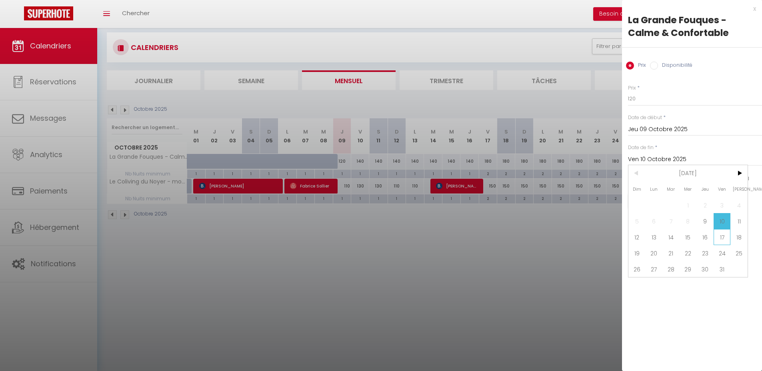
click at [721, 236] on span "17" at bounding box center [721, 237] width 17 height 16
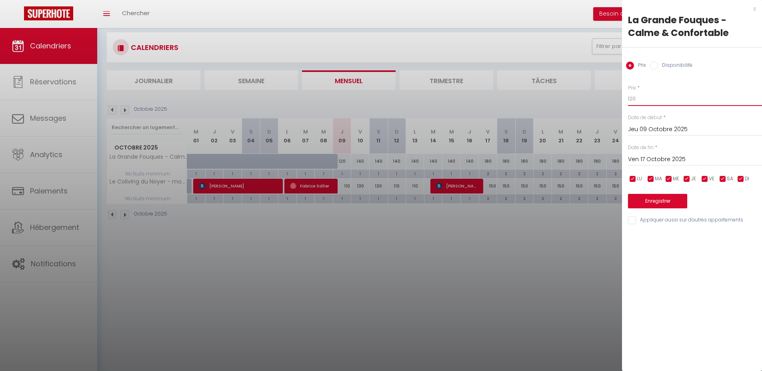
click at [650, 100] on input "120" at bounding box center [695, 99] width 134 height 14
click at [641, 200] on button "Enregistrer" at bounding box center [657, 201] width 59 height 14
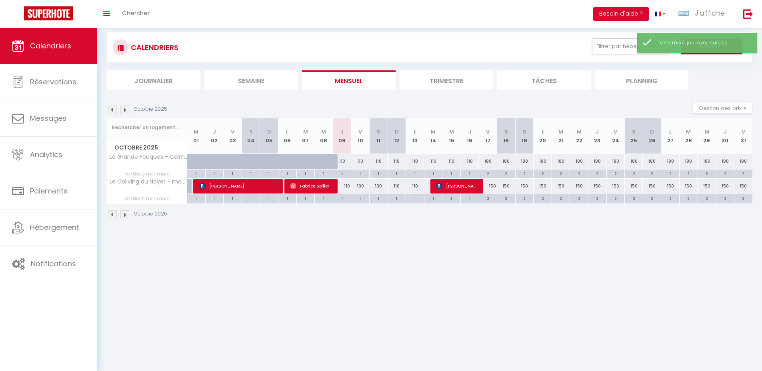
click at [488, 161] on div "180" at bounding box center [488, 161] width 18 height 15
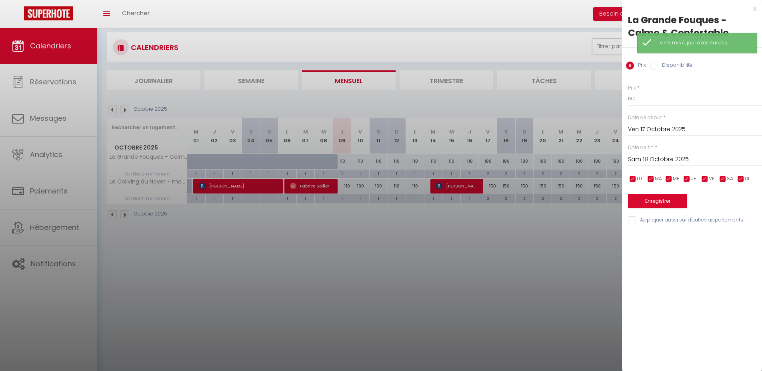
click at [669, 157] on input "Sam 18 Octobre 2025" at bounding box center [695, 159] width 134 height 10
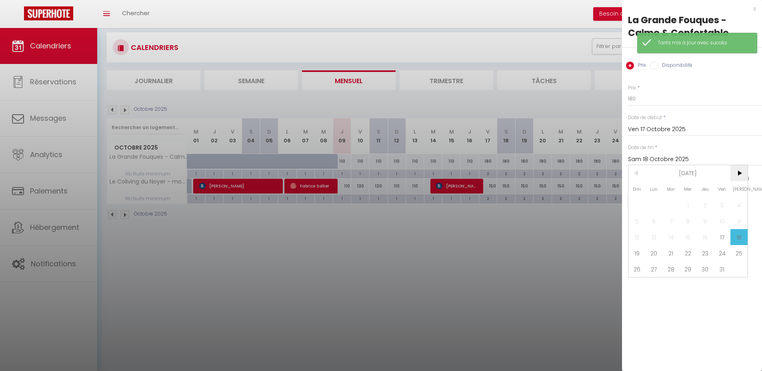
click at [747, 171] on span ">" at bounding box center [738, 173] width 17 height 16
click at [734, 204] on span "1" at bounding box center [738, 205] width 17 height 16
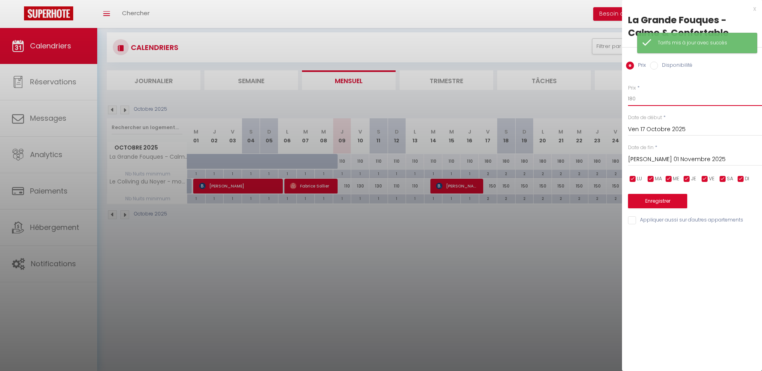
click at [646, 98] on input "180" at bounding box center [695, 99] width 134 height 14
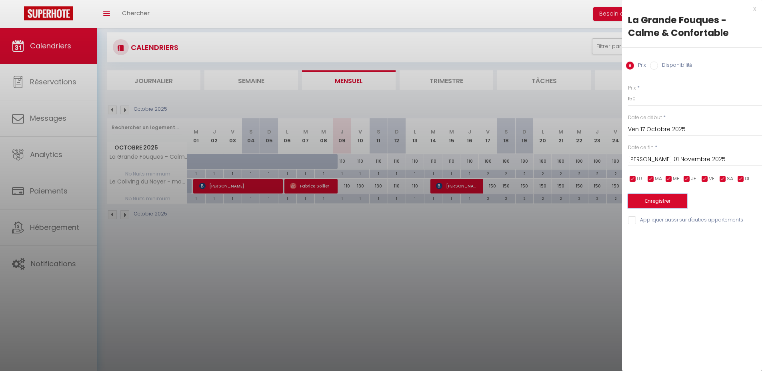
click at [640, 202] on button "Enregistrer" at bounding box center [657, 201] width 59 height 14
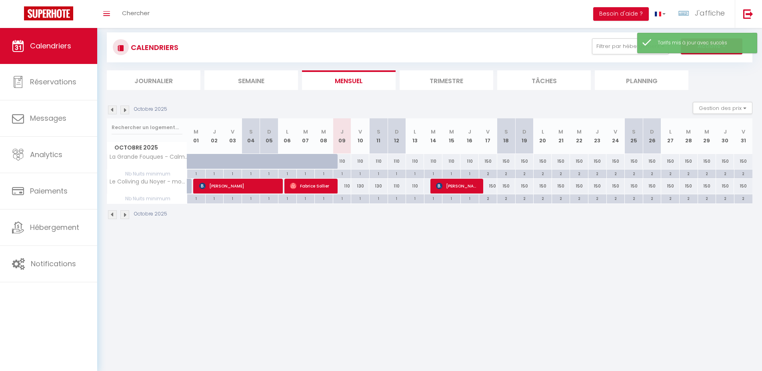
click at [125, 109] on img at bounding box center [124, 110] width 9 height 9
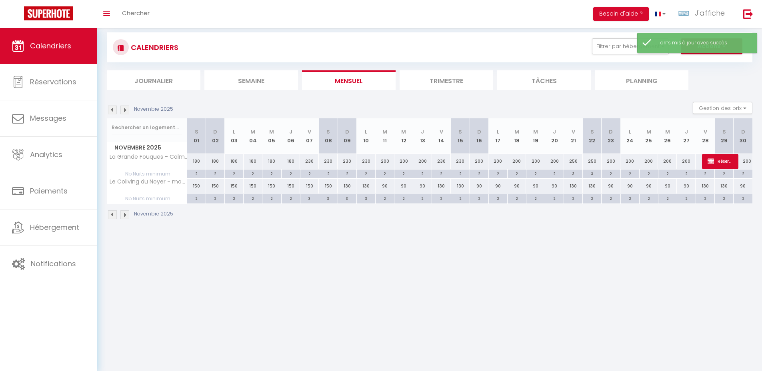
drag, startPoint x: 197, startPoint y: 160, endPoint x: 202, endPoint y: 158, distance: 5.7
click at [197, 160] on div "180" at bounding box center [196, 161] width 19 height 15
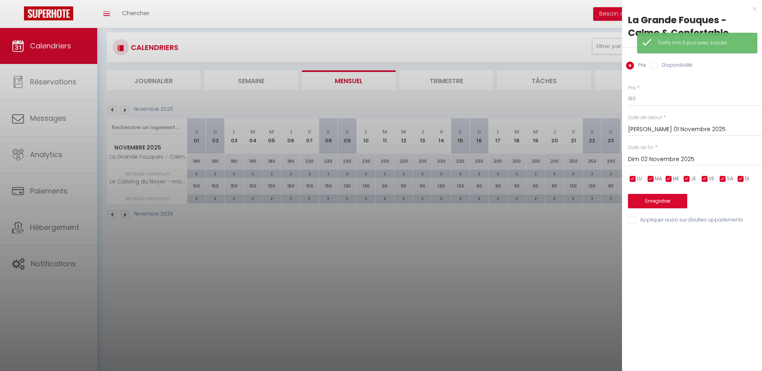
click at [660, 153] on div "Dim 02 Novembre 2025 < Nov 2025 > Dim Lun Mar Mer Jeu Ven Sam 1 2 3 4 5 6 7 8 9…" at bounding box center [695, 159] width 134 height 14
click at [679, 158] on input "Dim 02 Novembre 2025" at bounding box center [695, 159] width 134 height 10
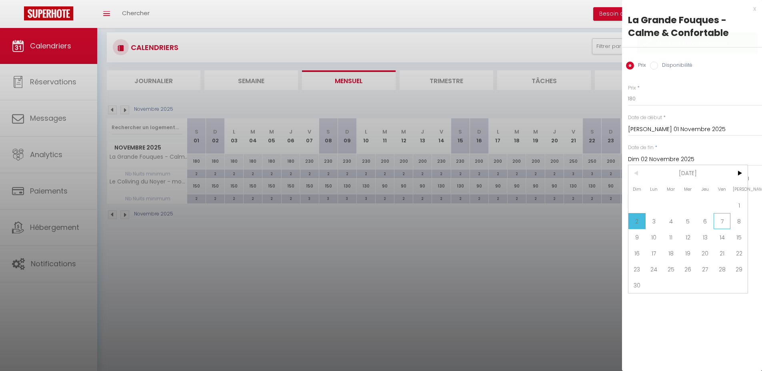
click at [725, 220] on span "7" at bounding box center [721, 221] width 17 height 16
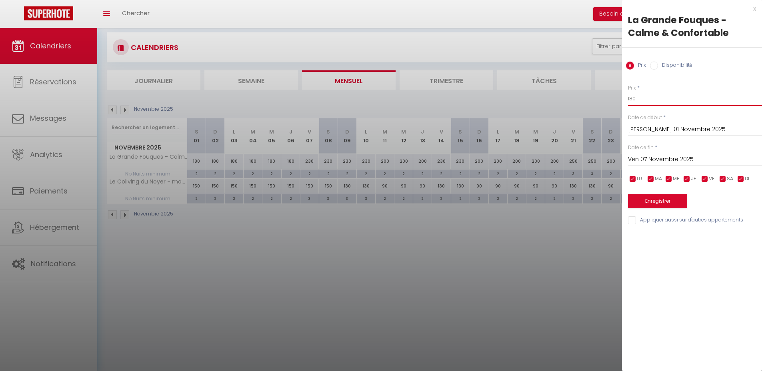
click at [655, 101] on input "180" at bounding box center [695, 99] width 134 height 14
click at [639, 200] on button "Enregistrer" at bounding box center [657, 201] width 59 height 14
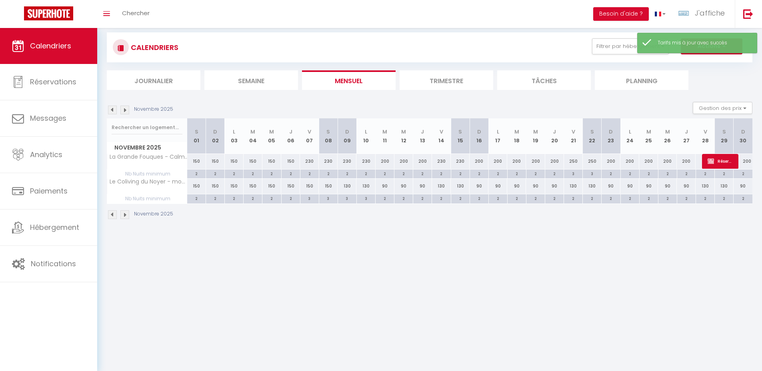
click at [114, 109] on img at bounding box center [112, 110] width 9 height 9
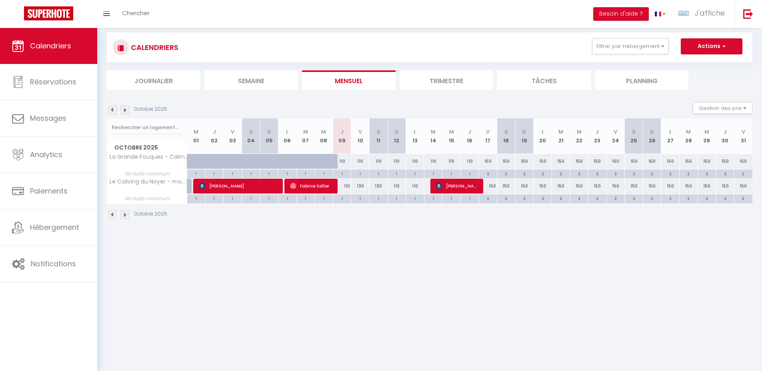
click at [346, 183] on div "110" at bounding box center [342, 186] width 18 height 15
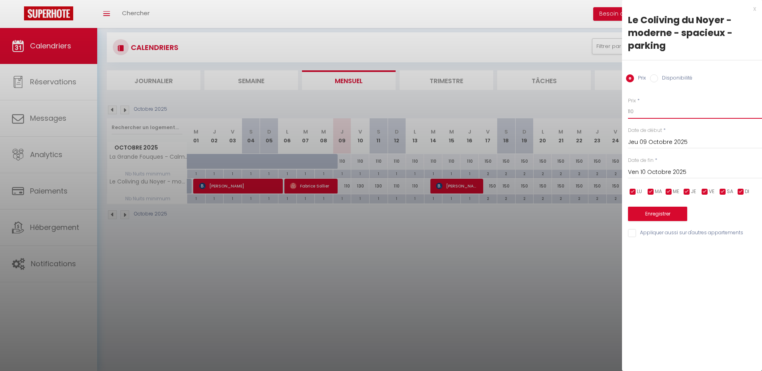
click at [660, 110] on input "110" at bounding box center [695, 111] width 134 height 14
click at [667, 210] on button "Enregistrer" at bounding box center [657, 214] width 59 height 14
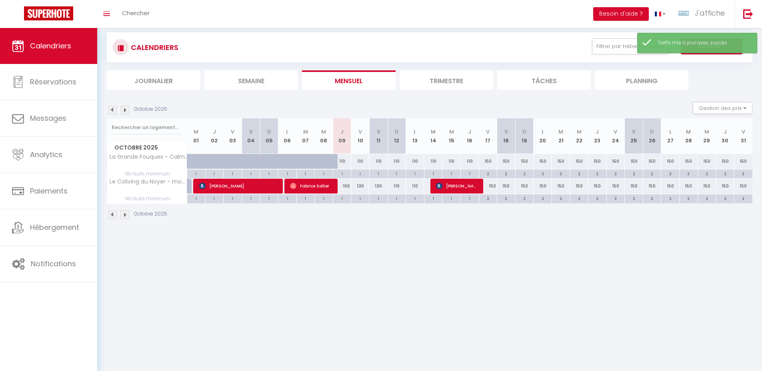
click at [361, 186] on div "130" at bounding box center [360, 186] width 18 height 15
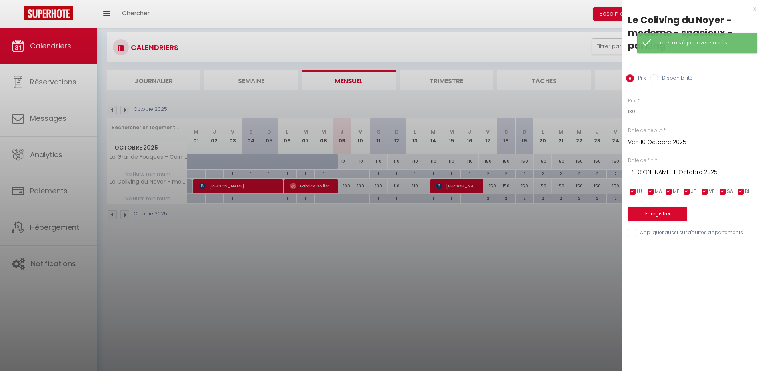
click at [651, 170] on input "Sam 11 Octobre 2025" at bounding box center [695, 172] width 134 height 10
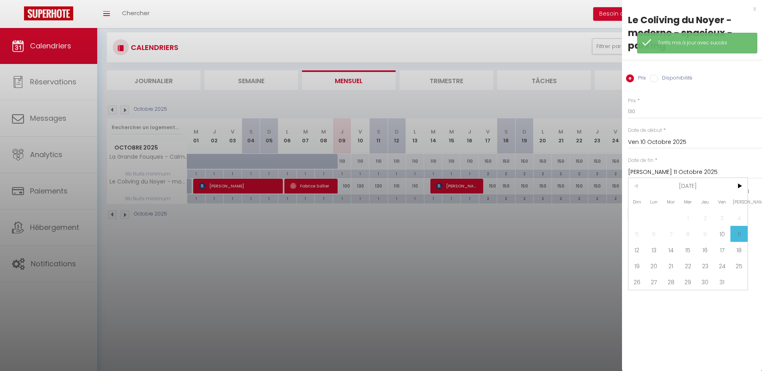
click at [635, 248] on span "12" at bounding box center [636, 250] width 17 height 16
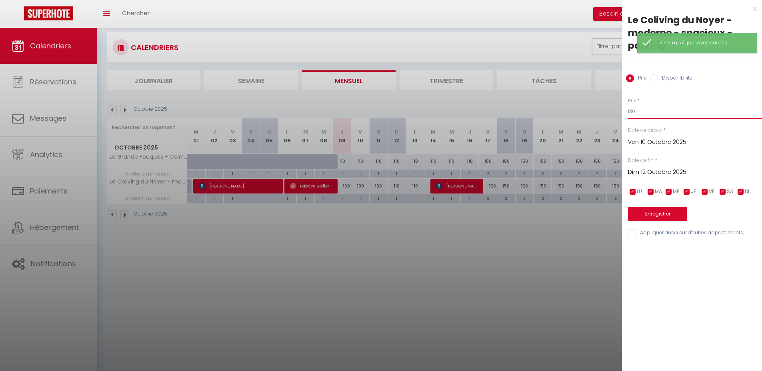
click at [644, 112] on input "130" at bounding box center [695, 111] width 134 height 14
click at [659, 212] on button "Enregistrer" at bounding box center [657, 214] width 59 height 14
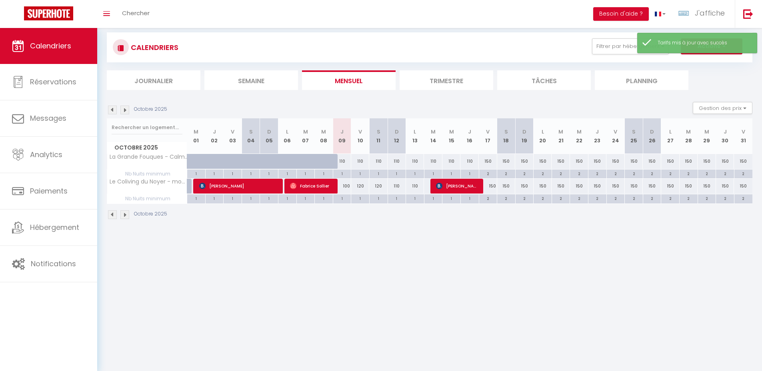
click at [396, 186] on div "110" at bounding box center [396, 186] width 18 height 15
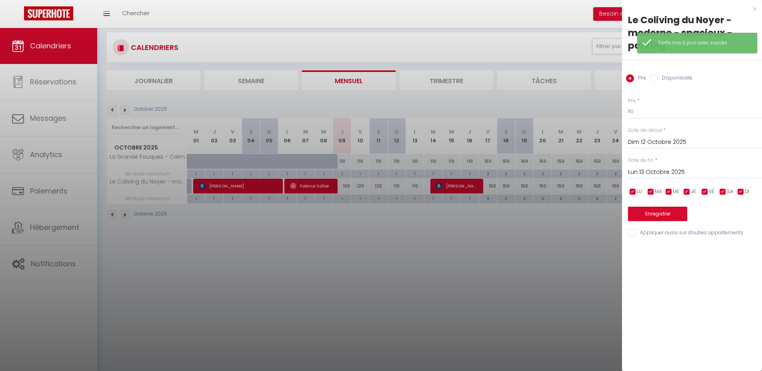
click at [654, 173] on input "Lun 13 Octobre 2025" at bounding box center [695, 172] width 134 height 10
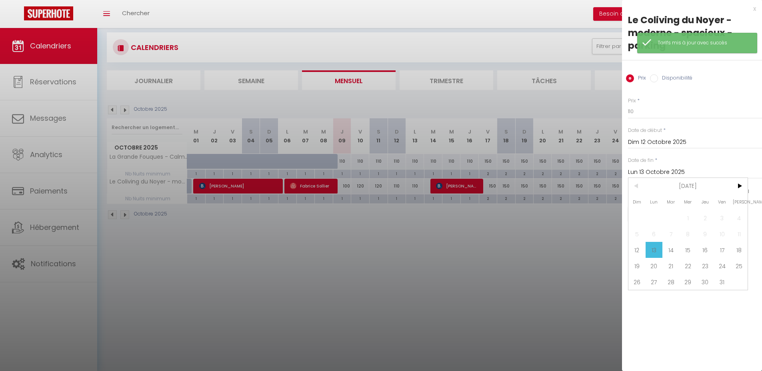
click at [669, 250] on span "14" at bounding box center [670, 250] width 17 height 16
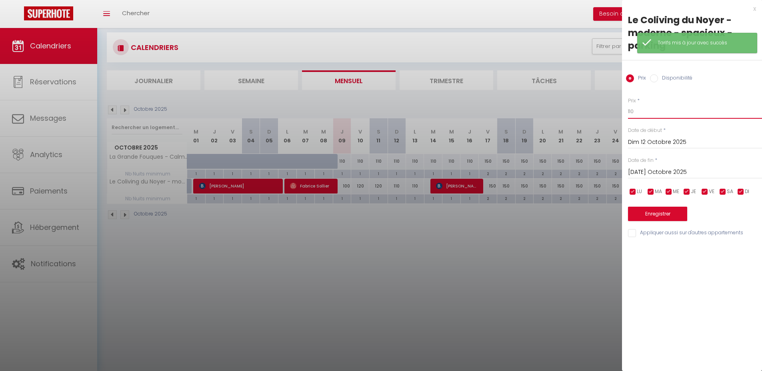
click at [637, 114] on input "110" at bounding box center [695, 111] width 134 height 14
click at [666, 213] on button "Enregistrer" at bounding box center [657, 214] width 59 height 14
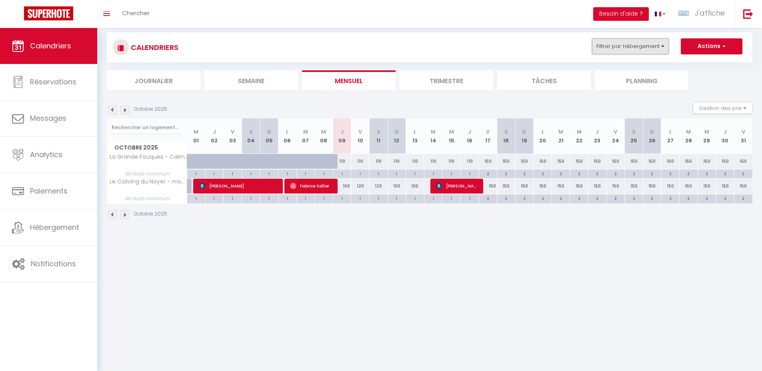
click at [649, 46] on button "Filtrer par hébergement" at bounding box center [630, 46] width 77 height 16
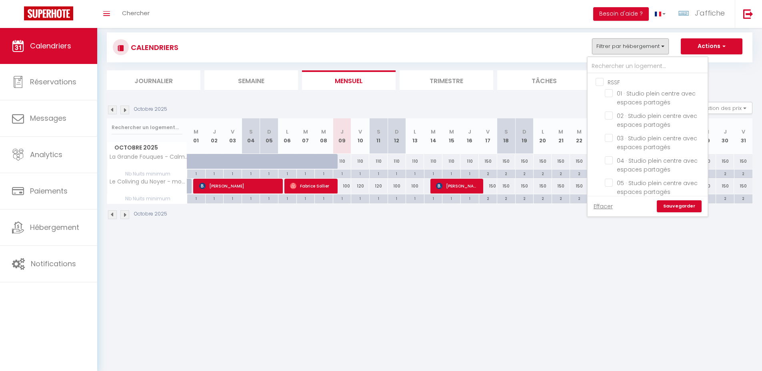
drag, startPoint x: 608, startPoint y: 203, endPoint x: 620, endPoint y: 127, distance: 77.4
click at [607, 203] on link "Effacer" at bounding box center [602, 206] width 19 height 9
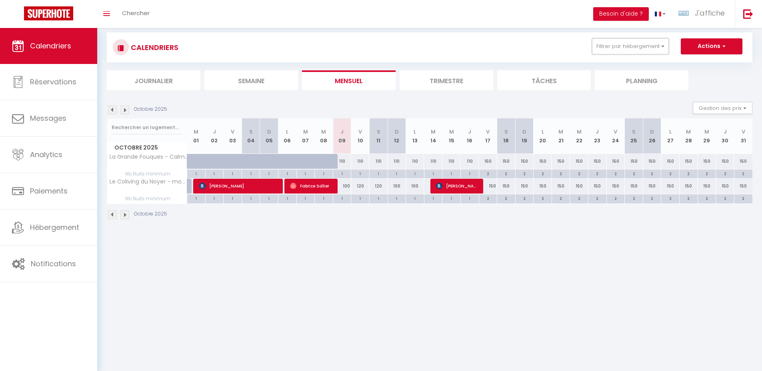
drag, startPoint x: 636, startPoint y: 48, endPoint x: 633, endPoint y: 95, distance: 47.2
click at [636, 48] on button "Filtrer par hébergement" at bounding box center [630, 46] width 77 height 16
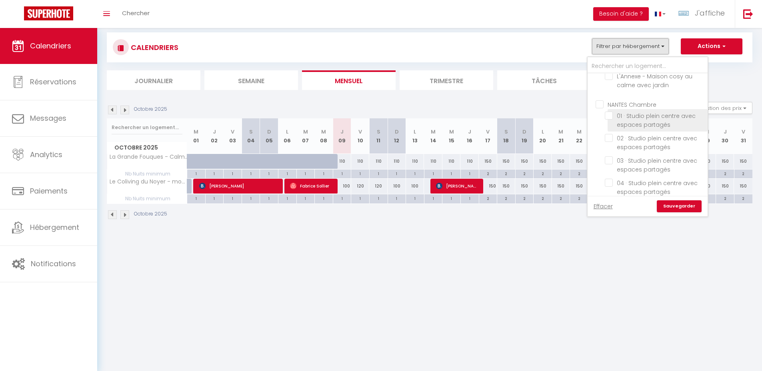
scroll to position [889, 0]
click at [638, 87] on input "NANTES Chambre" at bounding box center [655, 86] width 120 height 8
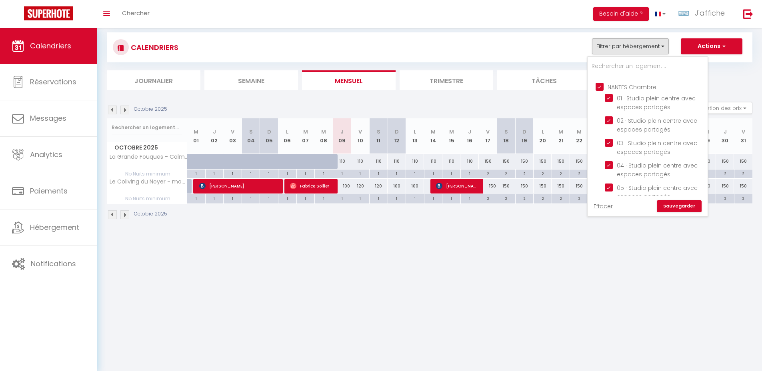
click at [676, 206] on link "Sauvegarder" at bounding box center [679, 206] width 45 height 12
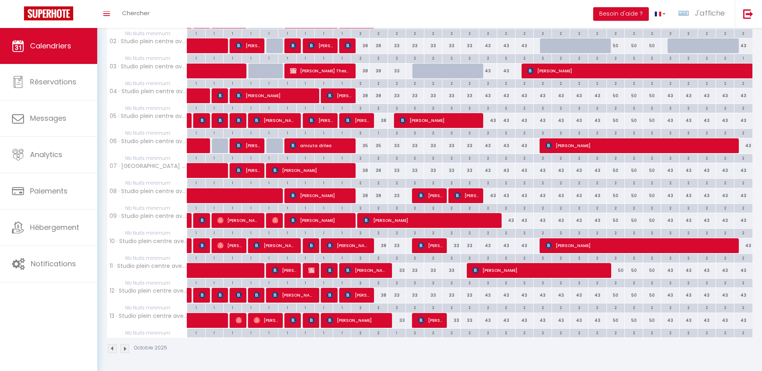
scroll to position [0, 0]
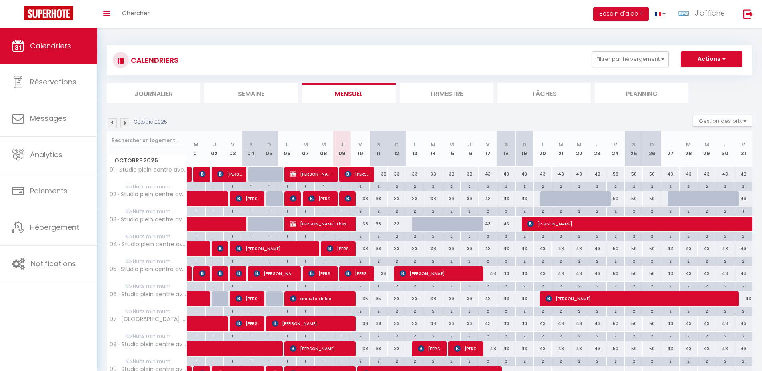
click at [361, 185] on div "2" at bounding box center [360, 186] width 18 height 8
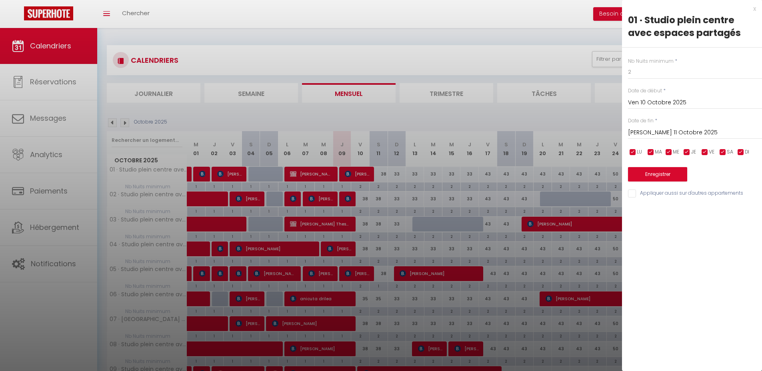
click at [646, 134] on input "Sam 11 Octobre 2025" at bounding box center [695, 133] width 134 height 10
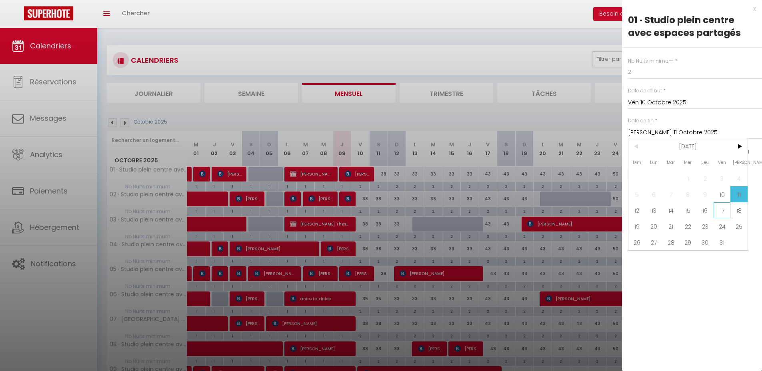
click at [725, 209] on span "17" at bounding box center [721, 210] width 17 height 16
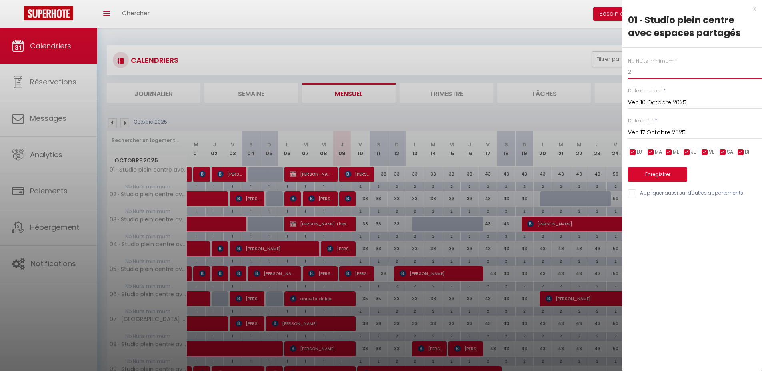
click at [642, 69] on input "2" at bounding box center [695, 72] width 134 height 14
drag, startPoint x: 676, startPoint y: 195, endPoint x: 671, endPoint y: 189, distance: 7.7
click at [676, 196] on input "Appliquer aussi sur d'autres appartements" at bounding box center [695, 194] width 134 height 8
click at [664, 174] on button "Enregistrer" at bounding box center [657, 174] width 59 height 14
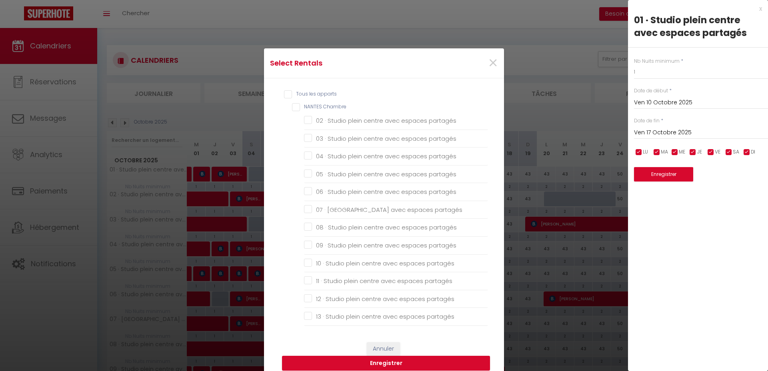
click at [317, 104] on Chambre "NANTES Chambre" at bounding box center [390, 107] width 196 height 8
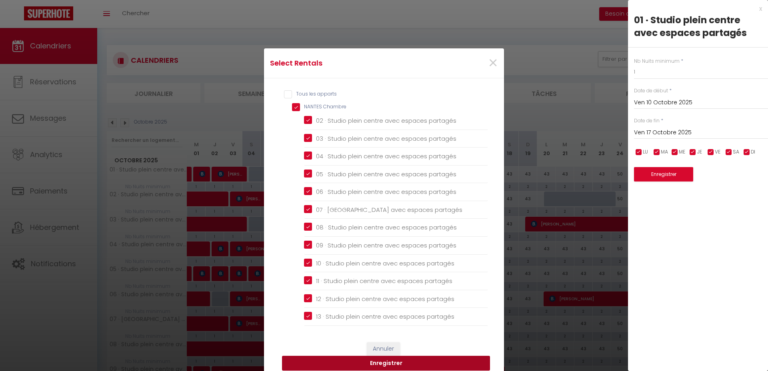
click at [391, 360] on button "Enregistrer" at bounding box center [386, 363] width 208 height 15
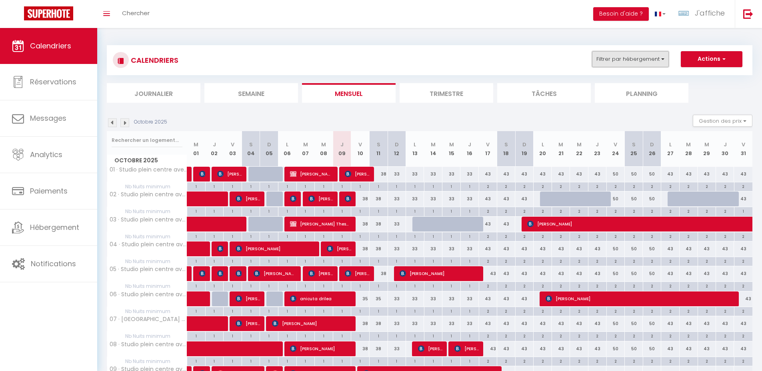
click at [632, 54] on button "Filtrer par hébergement" at bounding box center [630, 59] width 77 height 16
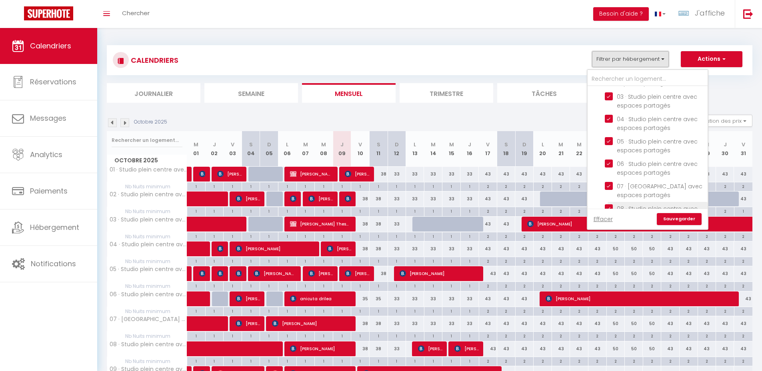
scroll to position [56, 0]
click at [600, 217] on link "Effacer" at bounding box center [602, 219] width 19 height 9
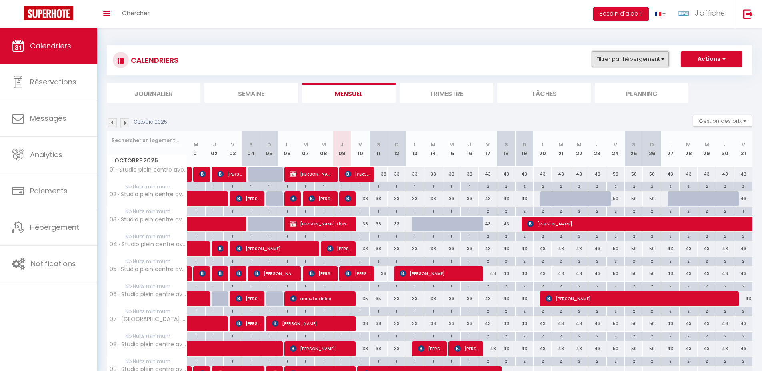
click at [627, 64] on button "Filtrer par hébergement" at bounding box center [630, 59] width 77 height 16
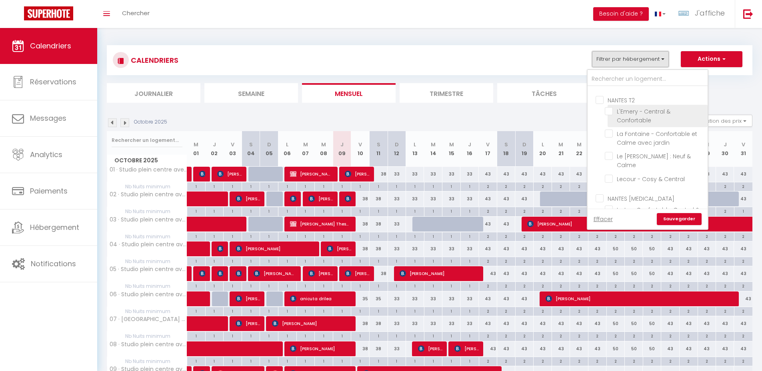
scroll to position [1235, 0]
click at [626, 102] on input "NANTES T2" at bounding box center [655, 101] width 120 height 8
click at [672, 218] on link "Sauvegarder" at bounding box center [679, 219] width 45 height 12
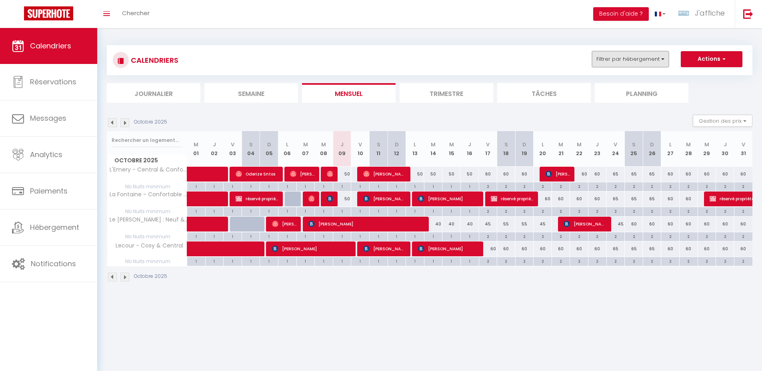
click at [626, 58] on button "Filtrer par hébergement" at bounding box center [630, 59] width 77 height 16
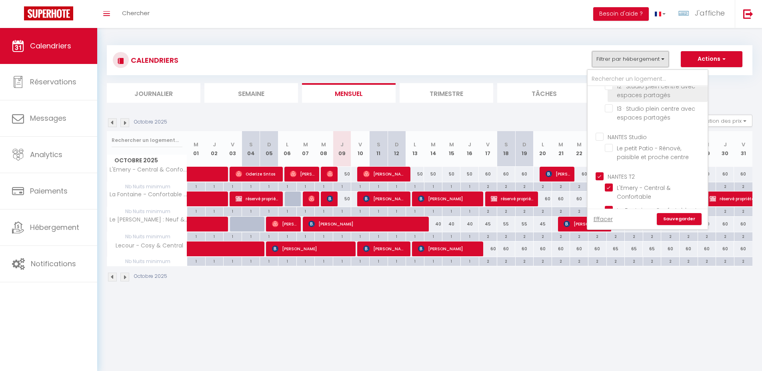
scroll to position [1186, 0]
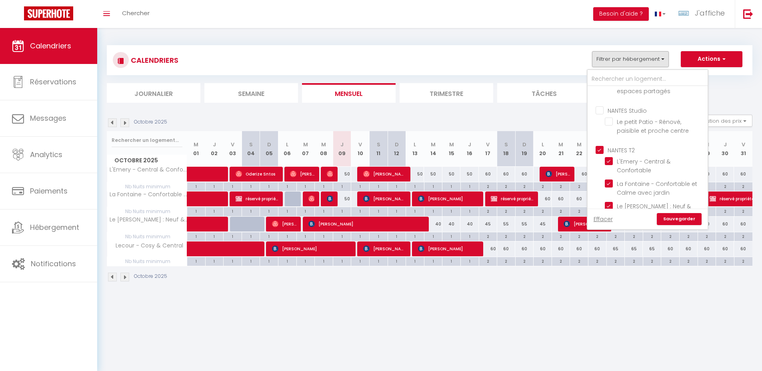
click at [632, 108] on input "NANTES Studio" at bounding box center [655, 110] width 120 height 8
drag, startPoint x: 625, startPoint y: 148, endPoint x: 678, endPoint y: 218, distance: 88.3
click at [625, 147] on input "NANTES T2" at bounding box center [655, 150] width 120 height 8
click at [681, 220] on link "Sauvegarder" at bounding box center [679, 219] width 45 height 12
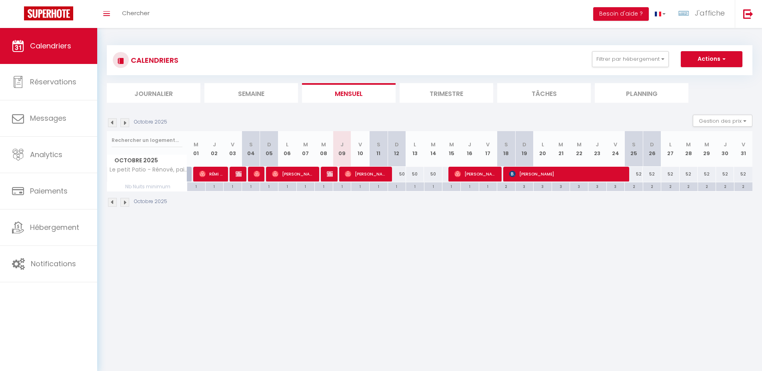
click at [493, 254] on body "🟢 Des questions ou besoin d'assistance pour la migration AirBnB? Prenez rdv >>>…" at bounding box center [381, 213] width 762 height 371
click at [481, 254] on body "🟢 Des questions ou besoin d'assistance pour la migration AirBnB? Prenez rdv >>>…" at bounding box center [381, 213] width 762 height 371
click at [614, 56] on button "Filtrer par hébergement" at bounding box center [630, 59] width 77 height 16
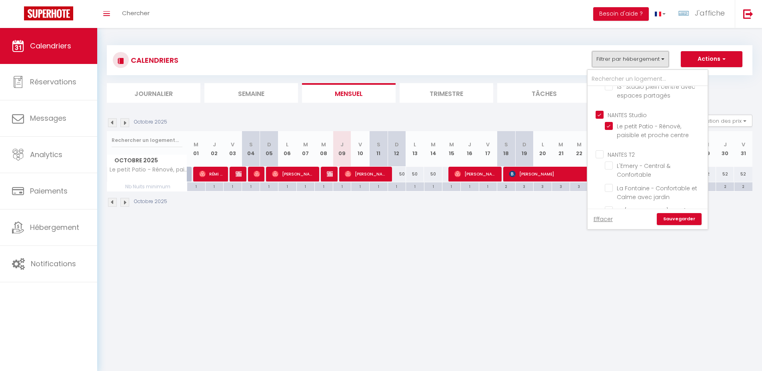
scroll to position [1220, 0]
click at [630, 116] on input "NANTES T2" at bounding box center [655, 116] width 120 height 8
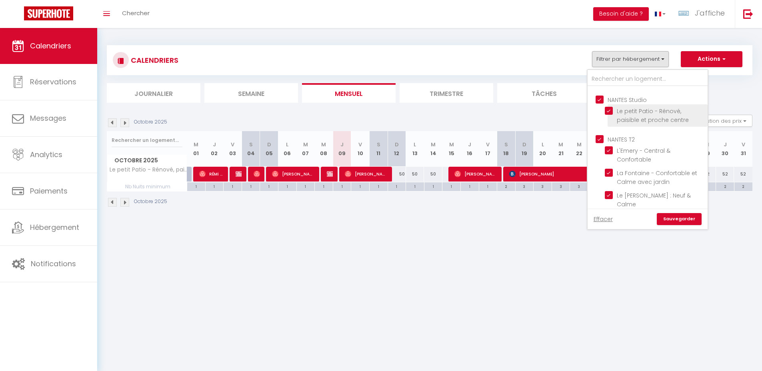
scroll to position [1194, 0]
click at [632, 102] on input "NANTES Studio" at bounding box center [655, 102] width 120 height 8
click at [676, 218] on link "Sauvegarder" at bounding box center [679, 219] width 45 height 12
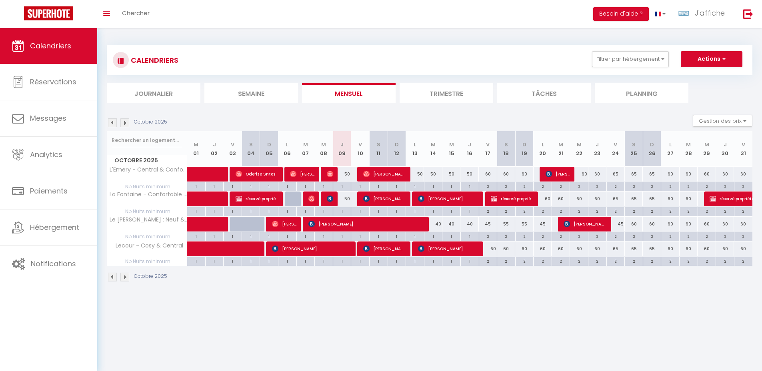
click at [479, 319] on body "🟢 Des questions ou besoin d'assistance pour la migration AirBnB? Prenez rdv >>>…" at bounding box center [381, 213] width 762 height 371
click at [349, 173] on div "50" at bounding box center [342, 174] width 18 height 15
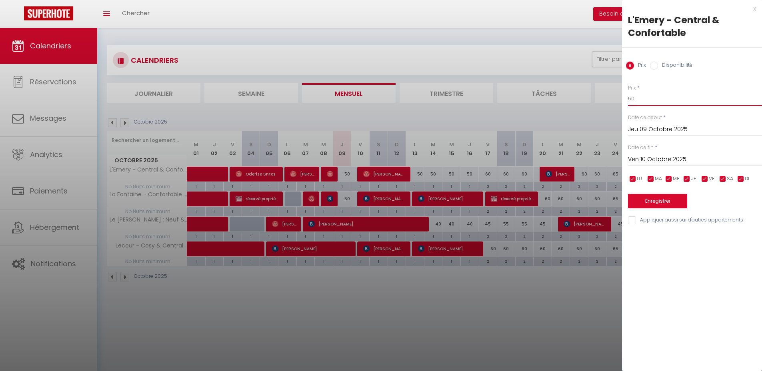
click at [641, 93] on input "50" at bounding box center [695, 99] width 134 height 14
click at [642, 99] on input "50" at bounding box center [695, 99] width 134 height 14
click at [648, 204] on button "Enregistrer" at bounding box center [657, 201] width 59 height 14
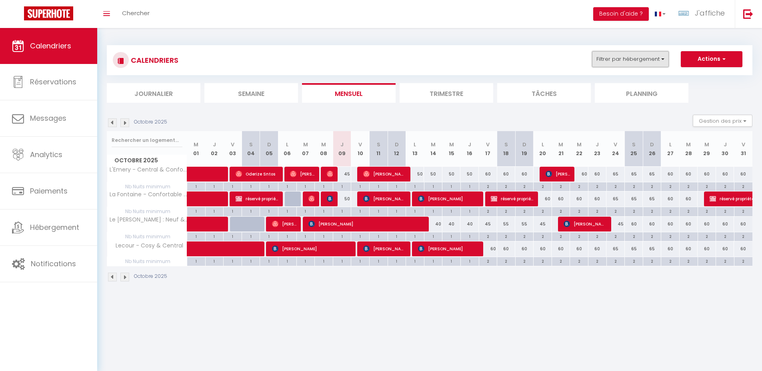
click at [651, 55] on button "Filtrer par hébergement" at bounding box center [630, 59] width 77 height 16
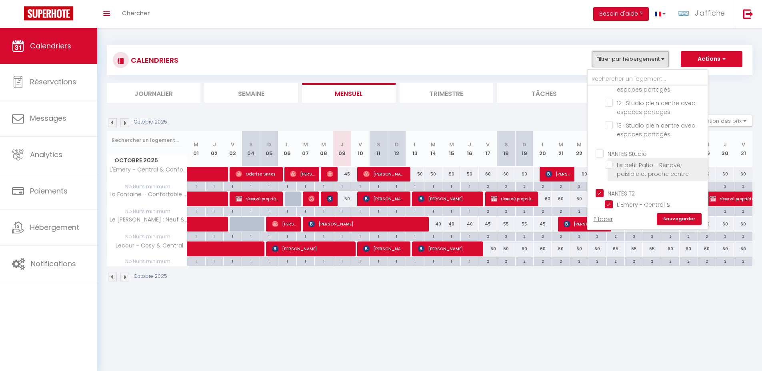
scroll to position [1210, 0]
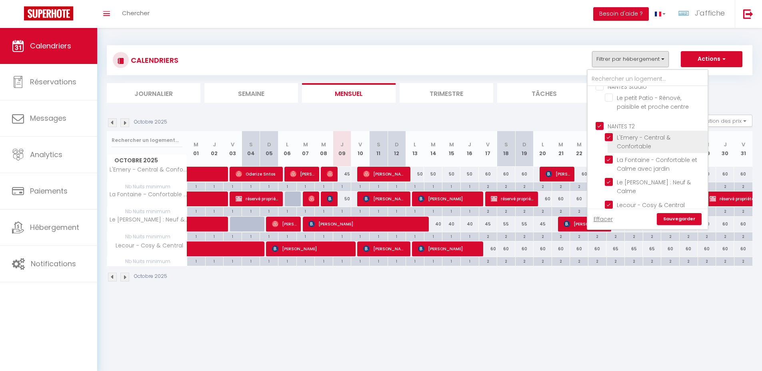
click at [622, 125] on input "NANTES T2" at bounding box center [655, 126] width 120 height 8
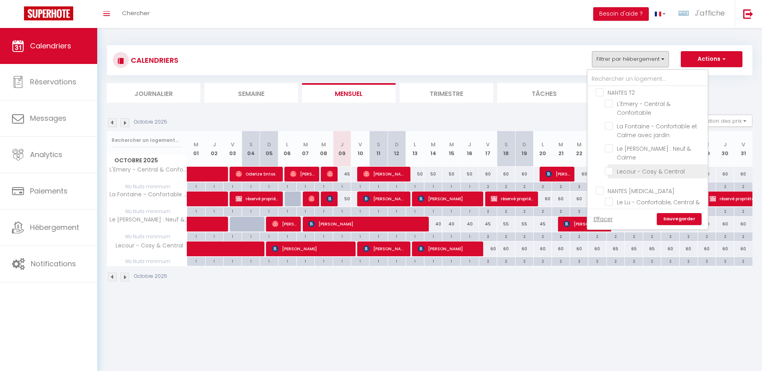
scroll to position [1266, 0]
click at [623, 164] on ul "NANTES T3 Le Lu - Confortable, Central & Spacieux Jardin du 8e Ciel - Neuf & Ce…" at bounding box center [647, 192] width 120 height 62
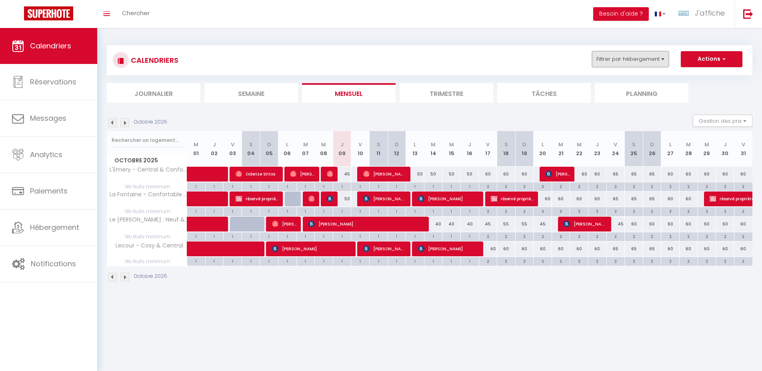
click at [626, 60] on button "Filtrer par hébergement" at bounding box center [630, 59] width 77 height 16
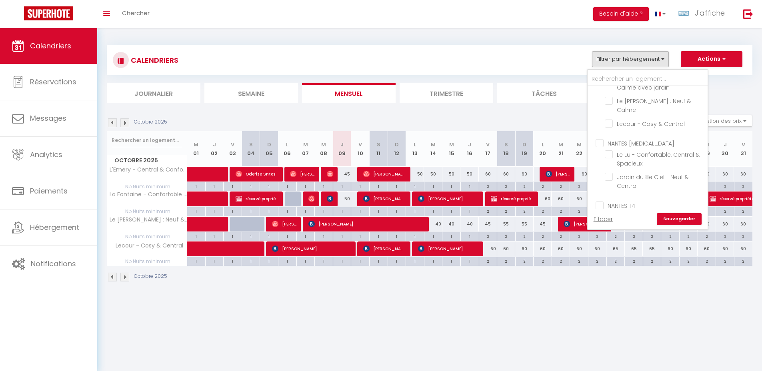
drag, startPoint x: 618, startPoint y: 142, endPoint x: 672, endPoint y: 204, distance: 81.9
click at [618, 142] on input "NANTES T3" at bounding box center [655, 143] width 120 height 8
click at [675, 219] on link "Sauvegarder" at bounding box center [679, 219] width 45 height 12
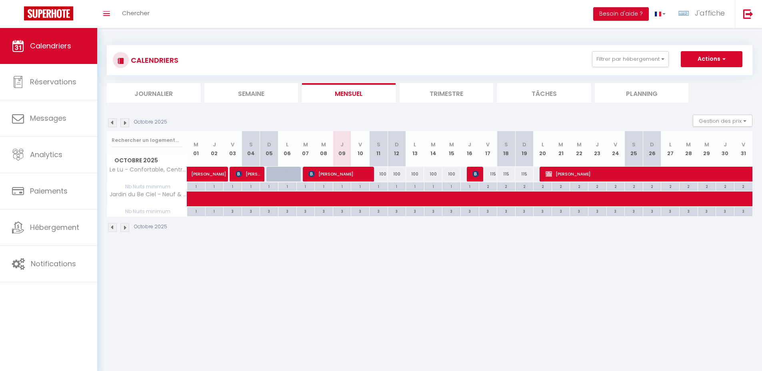
click at [485, 272] on body "🟢 Des questions ou besoin d'assistance pour la migration AirBnB? Prenez rdv >>>…" at bounding box center [381, 213] width 762 height 371
click at [383, 172] on div "100" at bounding box center [378, 174] width 18 height 15
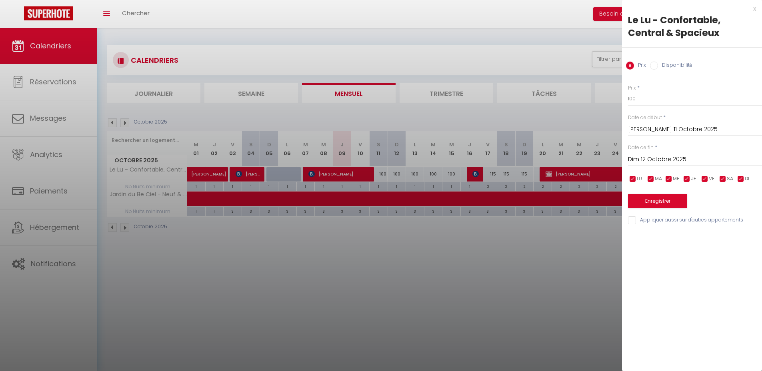
drag, startPoint x: 658, startPoint y: 156, endPoint x: 661, endPoint y: 159, distance: 4.6
click at [658, 156] on input "Dim 12 Octobre 2025" at bounding box center [695, 159] width 134 height 10
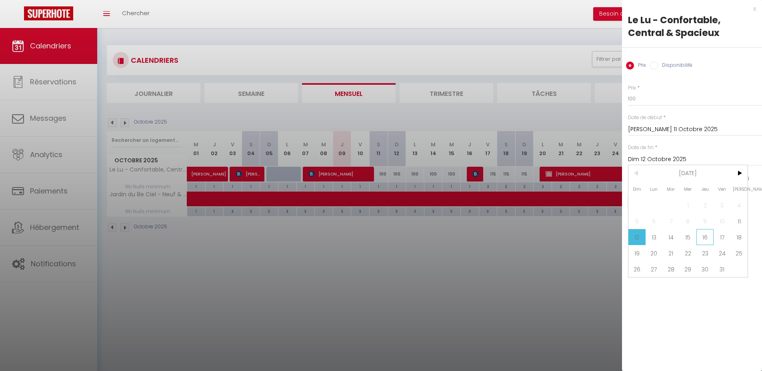
click at [704, 236] on span "16" at bounding box center [704, 237] width 17 height 16
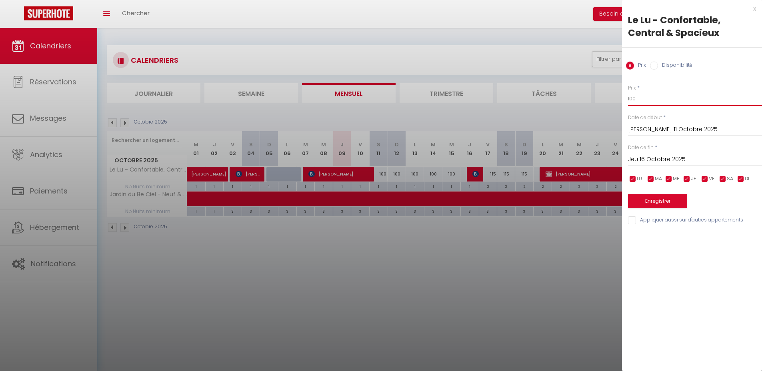
click at [641, 98] on input "100" at bounding box center [695, 99] width 134 height 14
click at [643, 201] on button "Enregistrer" at bounding box center [657, 201] width 59 height 14
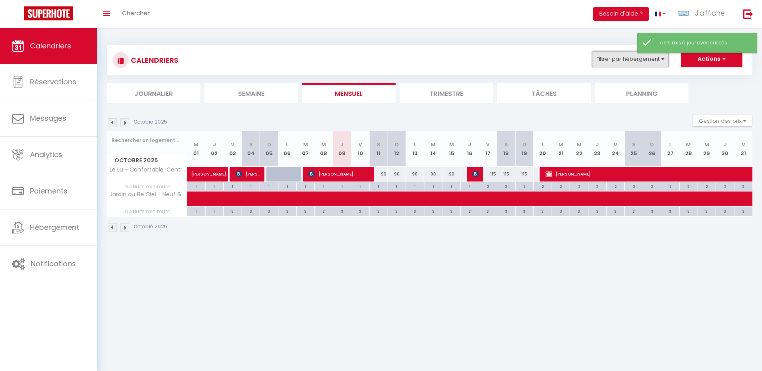
click at [619, 62] on button "Filtrer par hébergement" at bounding box center [630, 59] width 77 height 16
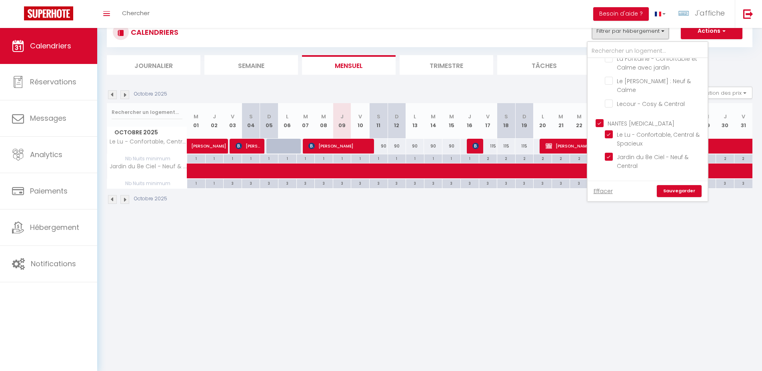
scroll to position [1322, 0]
click at [629, 83] on input "NANTES T3" at bounding box center [655, 84] width 120 height 8
click at [627, 146] on input "NANTES T4" at bounding box center [655, 146] width 120 height 8
click at [680, 189] on link "Sauvegarder" at bounding box center [679, 191] width 45 height 12
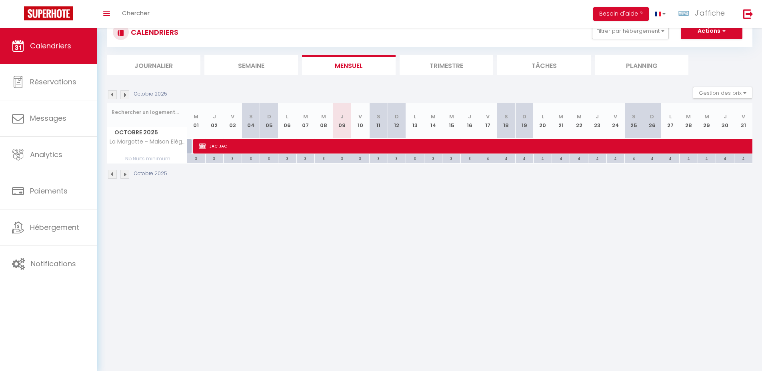
click at [479, 277] on body "🟢 Des questions ou besoin d'assistance pour la migration AirBnB? Prenez rdv >>>…" at bounding box center [381, 185] width 762 height 371
click at [619, 33] on button "Filtrer par hébergement" at bounding box center [630, 31] width 77 height 16
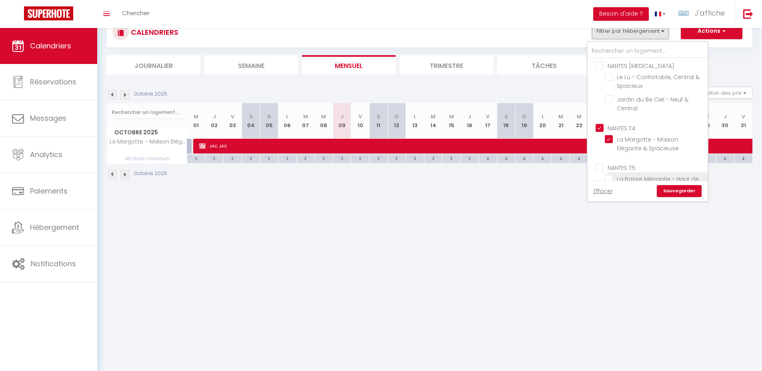
scroll to position [1380, 0]
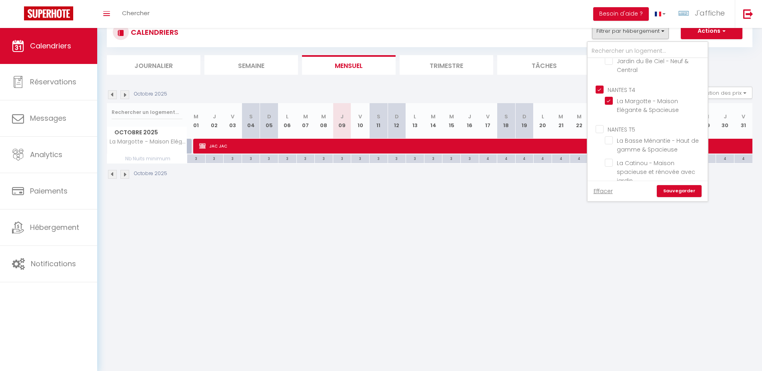
click at [626, 130] on input "NANTES T5" at bounding box center [655, 129] width 120 height 8
click at [621, 85] on input "NANTES T4" at bounding box center [655, 89] width 120 height 8
click at [679, 192] on link "Sauvegarder" at bounding box center [679, 191] width 45 height 12
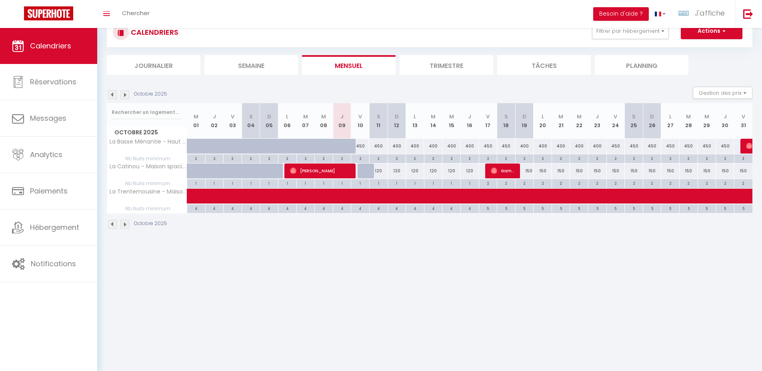
click at [398, 283] on body "🟢 Des questions ou besoin d'assistance pour la migration AirBnB? Prenez rdv >>>…" at bounding box center [381, 185] width 762 height 371
click at [363, 145] on div "450" at bounding box center [360, 146] width 18 height 15
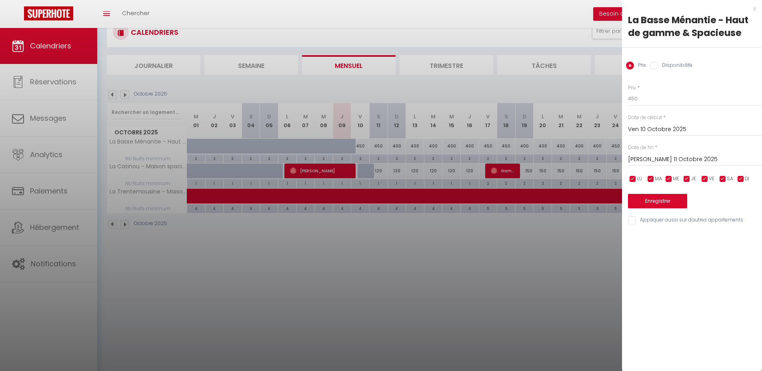
click at [657, 157] on input "Sam 11 Octobre 2025" at bounding box center [695, 159] width 134 height 10
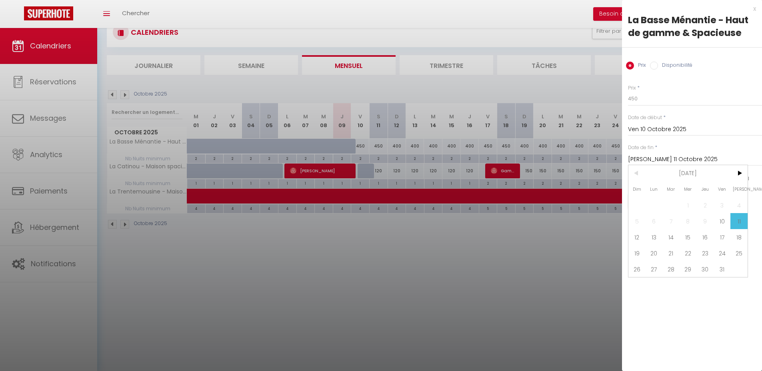
drag, startPoint x: 640, startPoint y: 234, endPoint x: 639, endPoint y: 106, distance: 128.4
click at [640, 234] on span "12" at bounding box center [636, 237] width 17 height 16
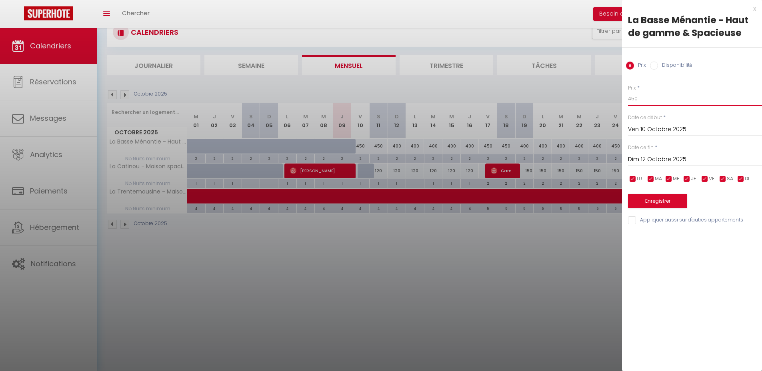
click at [641, 97] on input "450" at bounding box center [695, 99] width 134 height 14
click at [652, 198] on button "Enregistrer" at bounding box center [657, 201] width 59 height 14
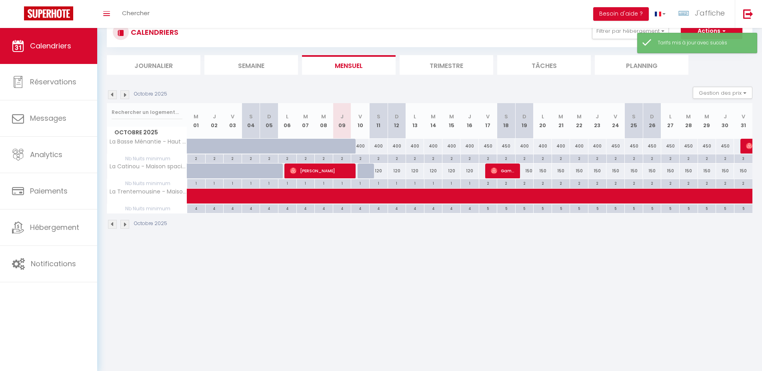
click at [489, 144] on div "450" at bounding box center [488, 146] width 18 height 15
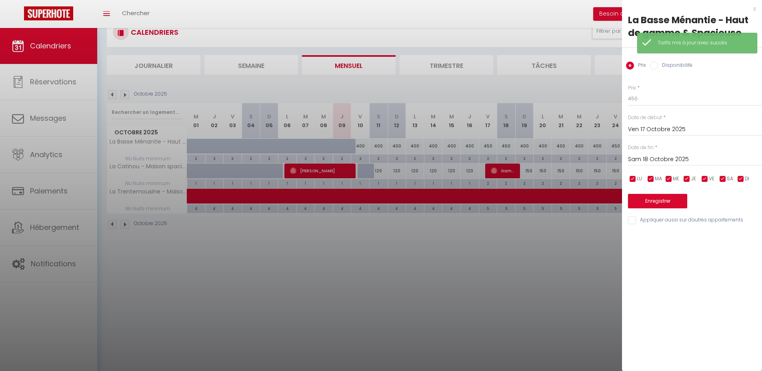
click at [666, 150] on div "Date de fin * Sam 18 Octobre 2025 < Oct 2025 > Dim Lun Mar Mer Jeu Ven Sam 1 2 …" at bounding box center [695, 155] width 134 height 22
click at [670, 159] on input "Sam 18 Octobre 2025" at bounding box center [695, 159] width 134 height 10
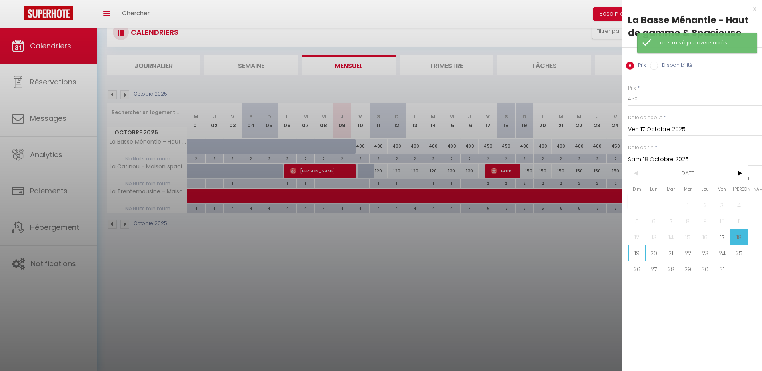
click at [641, 252] on span "19" at bounding box center [636, 253] width 17 height 16
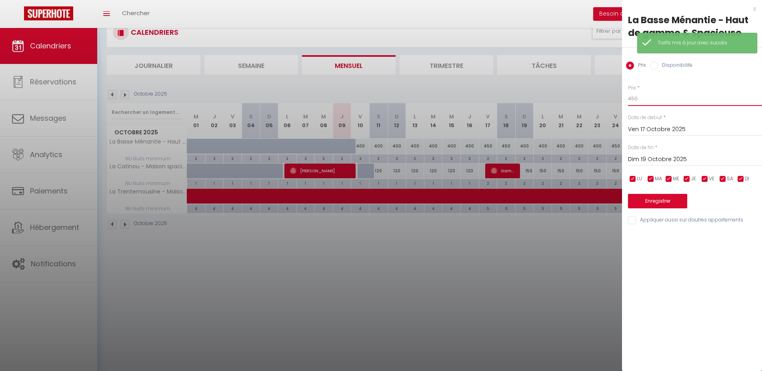
click at [640, 98] on input "450" at bounding box center [695, 99] width 134 height 14
click at [660, 200] on button "Enregistrer" at bounding box center [657, 201] width 59 height 14
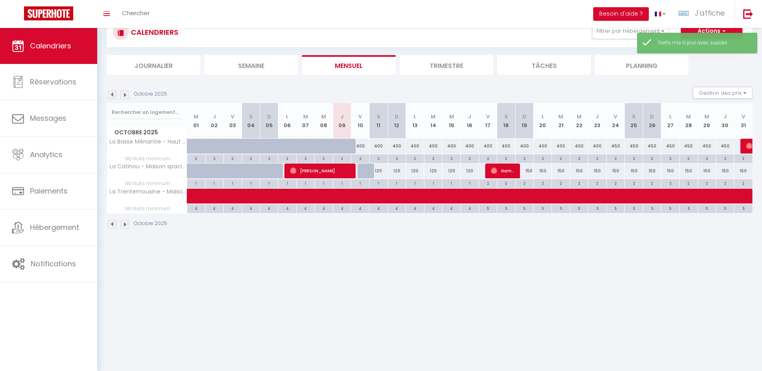
click at [651, 146] on div "450" at bounding box center [652, 146] width 18 height 15
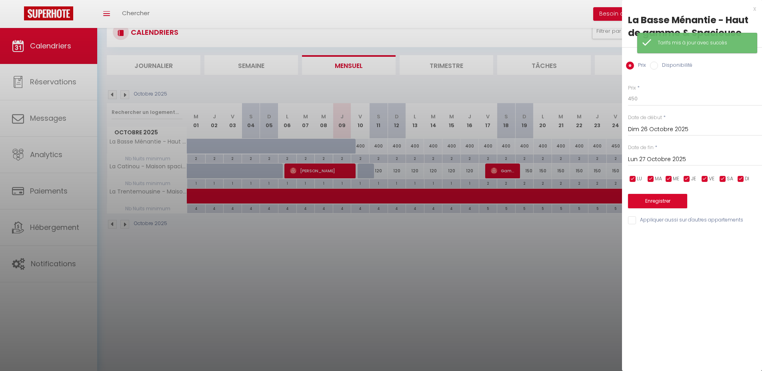
click at [653, 159] on input "Lun 27 Octobre 2025" at bounding box center [695, 159] width 134 height 10
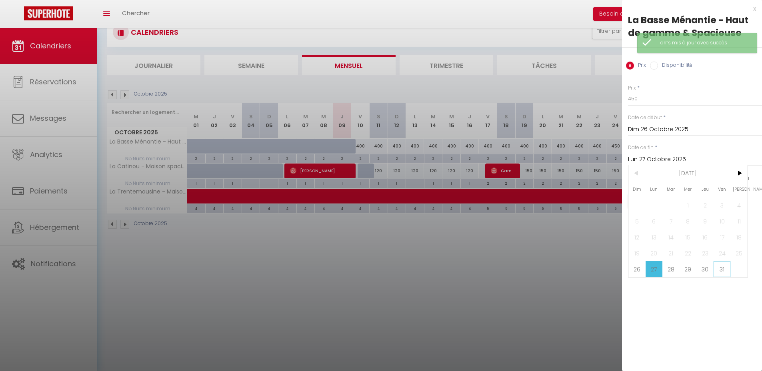
click at [720, 269] on span "31" at bounding box center [721, 269] width 17 height 16
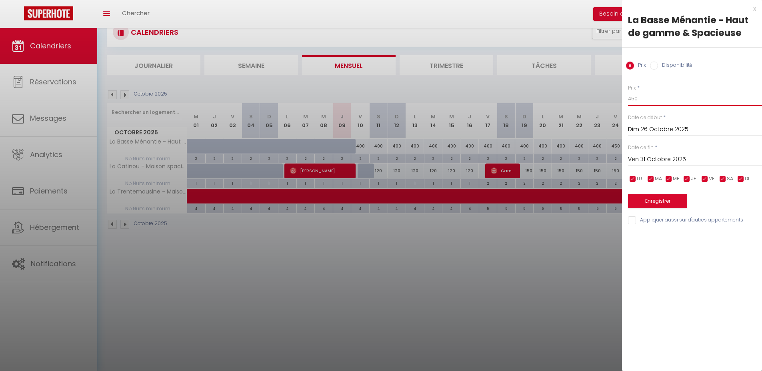
click at [649, 101] on input "450" at bounding box center [695, 99] width 134 height 14
click at [659, 200] on button "Enregistrer" at bounding box center [657, 201] width 59 height 14
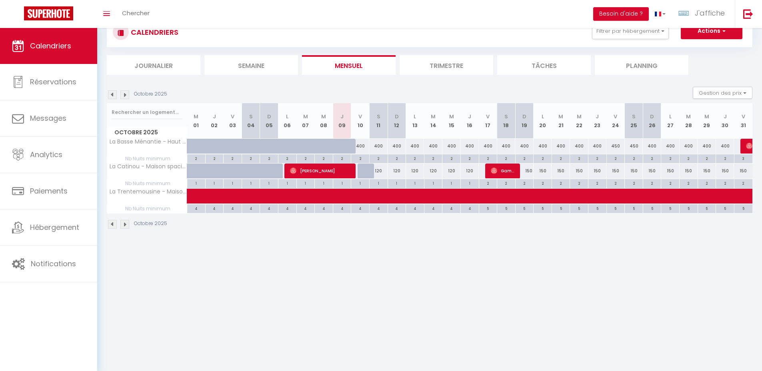
click at [409, 284] on body "🟢 Des questions ou besoin d'assistance pour la migration AirBnB? Prenez rdv >>>…" at bounding box center [381, 185] width 762 height 371
click at [379, 169] on div "120" at bounding box center [378, 171] width 18 height 15
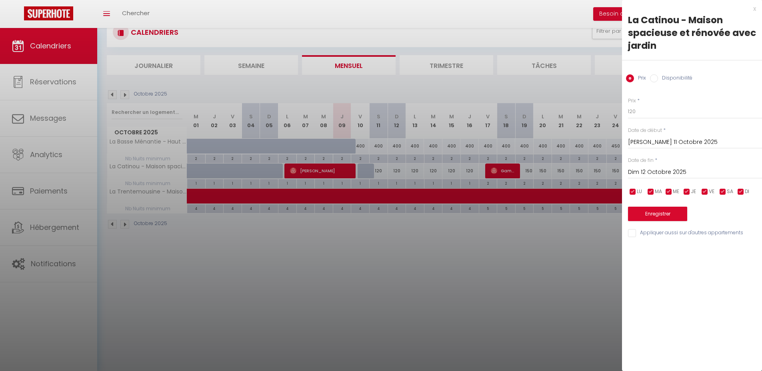
click at [677, 170] on input "Dim 12 Octobre 2025" at bounding box center [695, 172] width 134 height 10
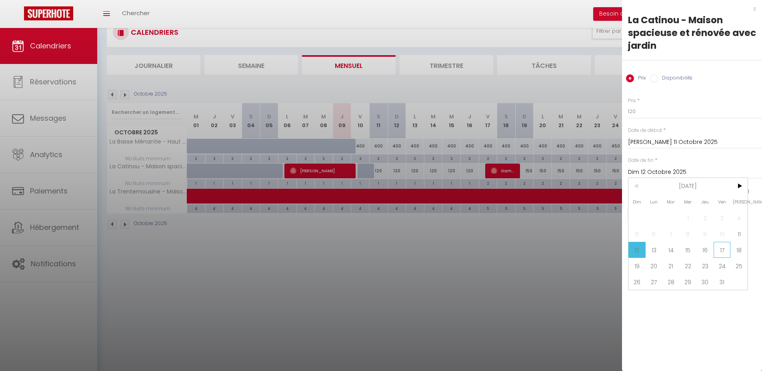
click at [721, 252] on span "17" at bounding box center [721, 250] width 17 height 16
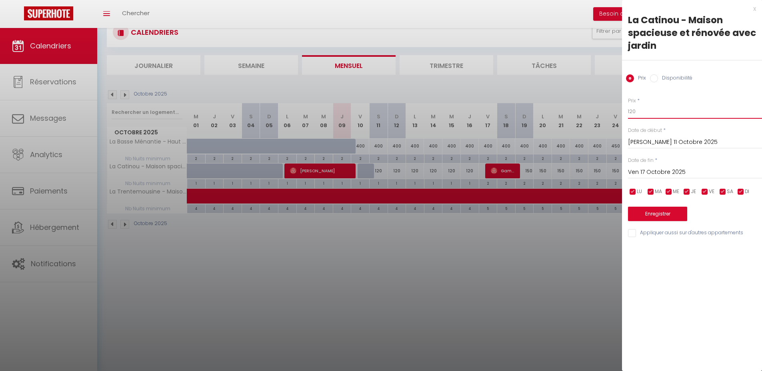
click at [663, 113] on input "120" at bounding box center [695, 111] width 134 height 14
drag, startPoint x: 655, startPoint y: 209, endPoint x: 454, endPoint y: 209, distance: 200.3
click at [655, 209] on button "Enregistrer" at bounding box center [657, 214] width 59 height 14
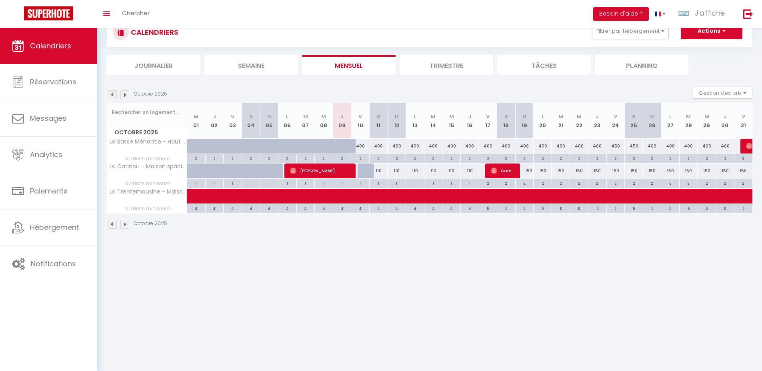
click at [529, 171] on div "150" at bounding box center [524, 171] width 18 height 15
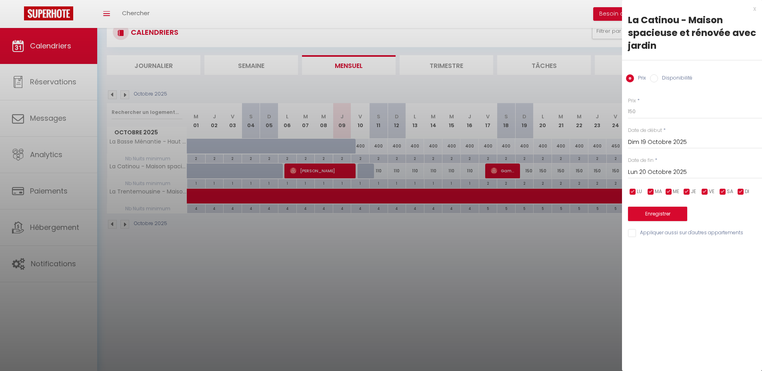
click at [687, 173] on input "Lun 20 Octobre 2025" at bounding box center [695, 172] width 134 height 10
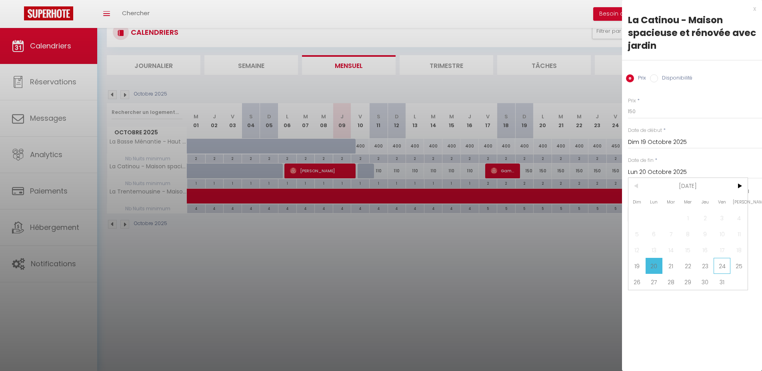
click at [722, 263] on span "24" at bounding box center [721, 266] width 17 height 16
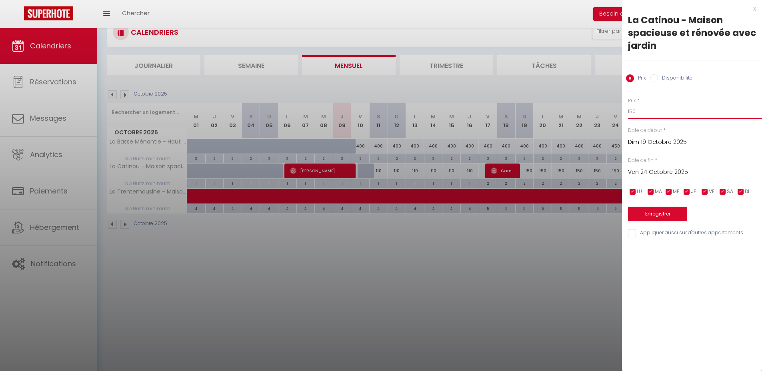
click at [651, 112] on input "150" at bounding box center [695, 111] width 134 height 14
click at [640, 214] on button "Enregistrer" at bounding box center [657, 214] width 59 height 14
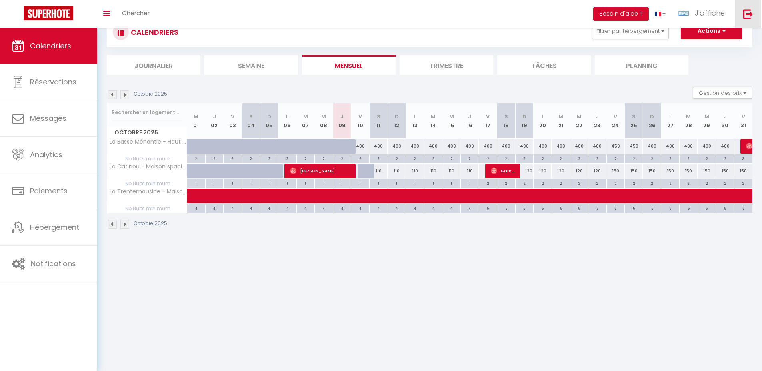
click at [748, 22] on link at bounding box center [748, 14] width 26 height 28
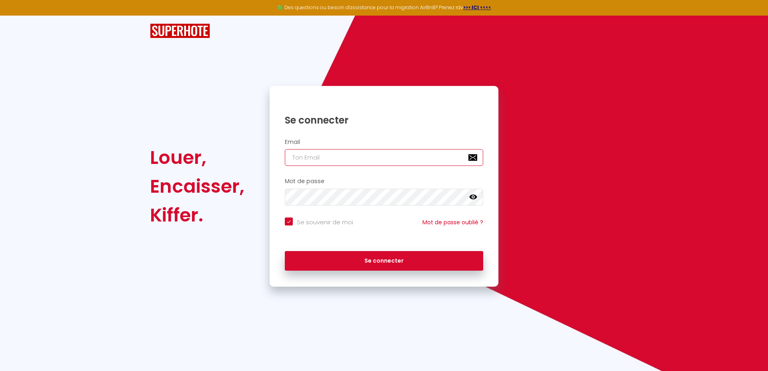
click at [337, 156] on input "email" at bounding box center [384, 157] width 198 height 17
paste input "[EMAIL_ADDRESS][DOMAIN_NAME]"
type input "[EMAIL_ADDRESS][DOMAIN_NAME]"
checkbox input "true"
type input "[EMAIL_ADDRESS][DOMAIN_NAME]"
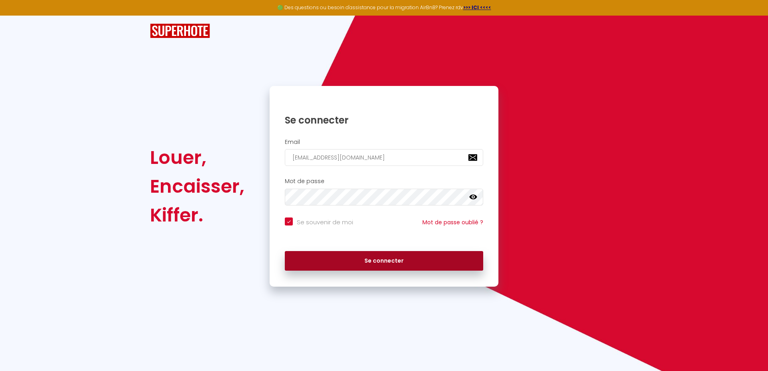
click at [403, 260] on button "Se connecter" at bounding box center [384, 261] width 198 height 20
checkbox input "true"
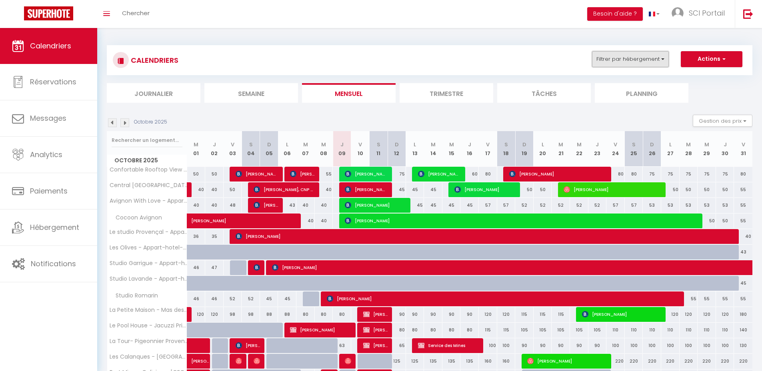
click at [613, 57] on button "Filtrer par hébergement" at bounding box center [630, 59] width 77 height 16
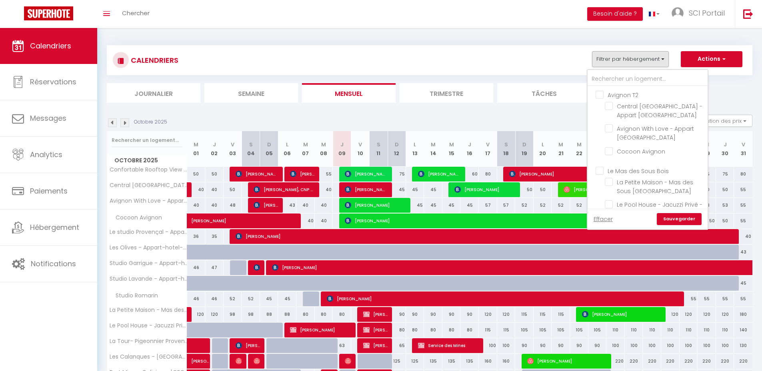
click at [629, 93] on input "Avignon T2" at bounding box center [655, 94] width 120 height 8
checkbox input "true"
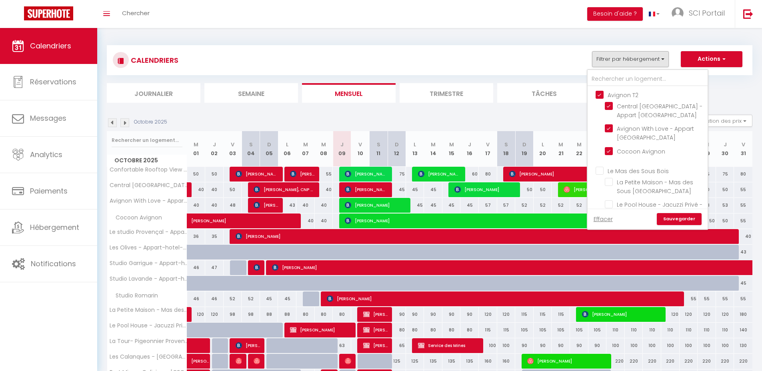
checkbox input "false"
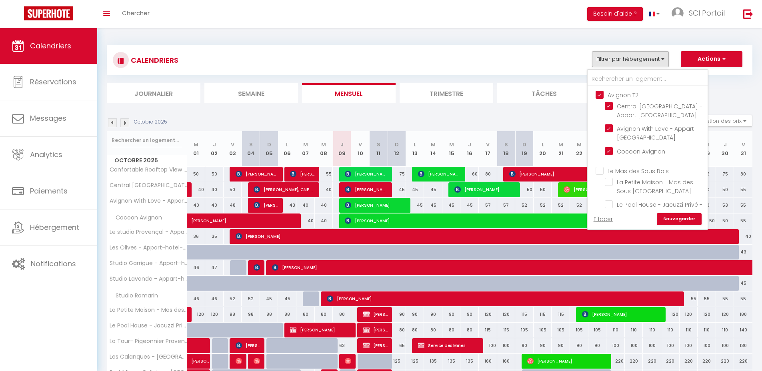
checkbox input "false"
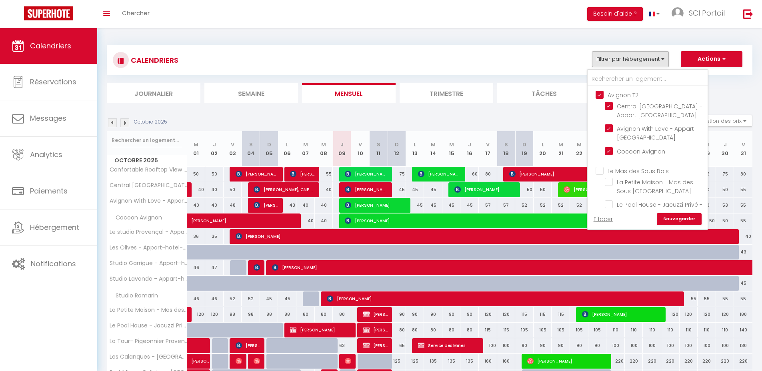
checkbox input "false"
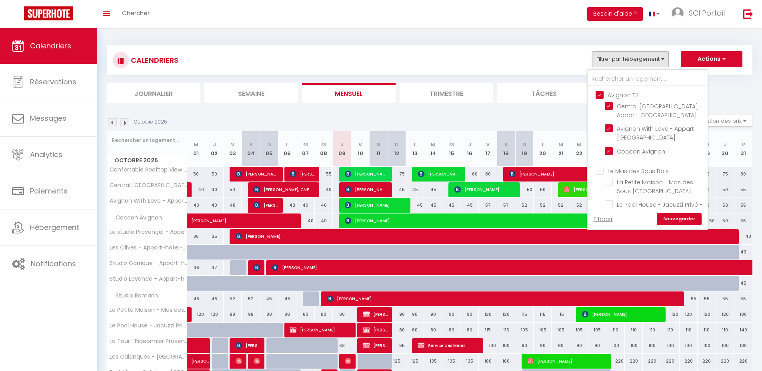
checkbox input "false"
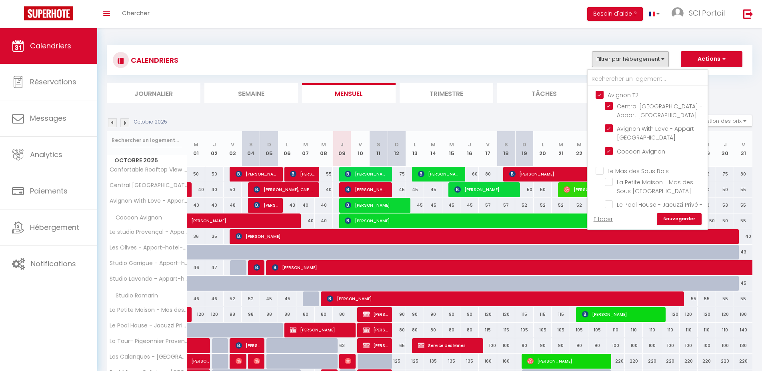
checkbox input "false"
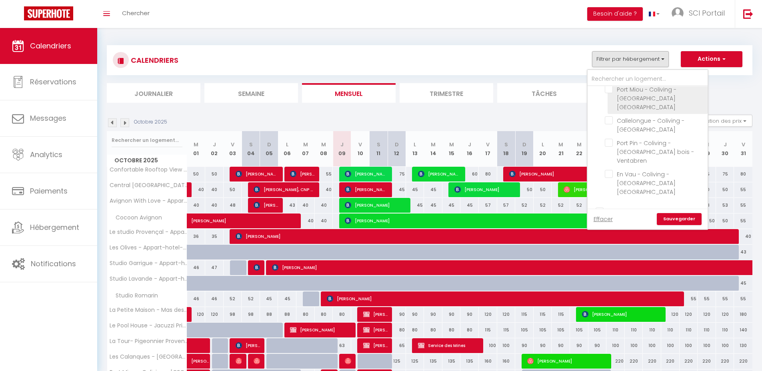
scroll to position [647, 0]
click at [633, 204] on input "Avignon [MEDICAL_DATA]" at bounding box center [655, 208] width 120 height 8
checkbox input "true"
checkbox input "false"
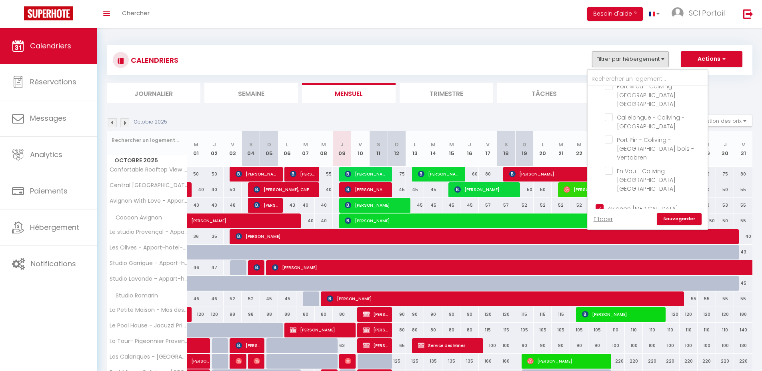
checkbox input "false"
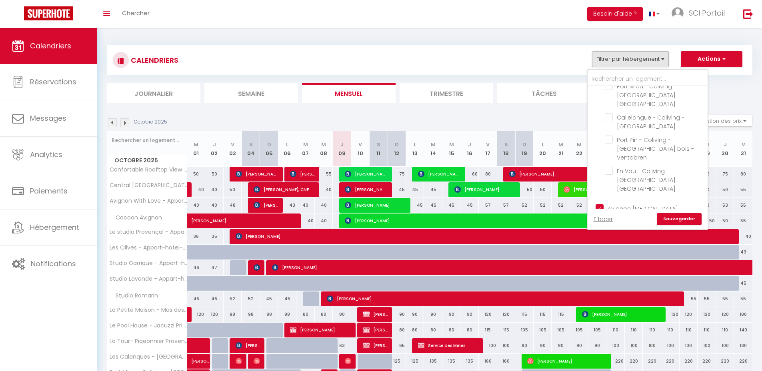
checkbox input "false"
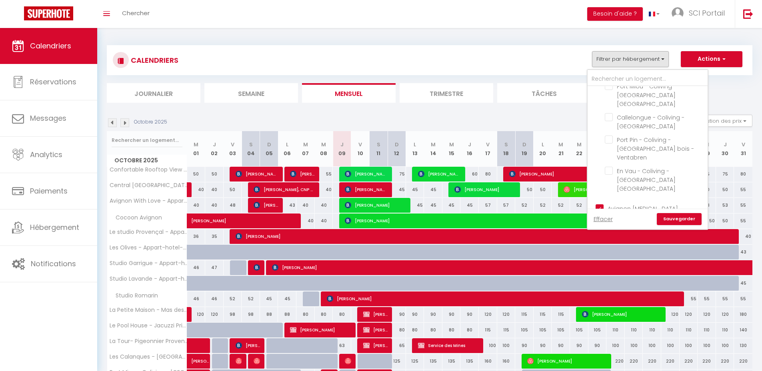
checkbox input "false"
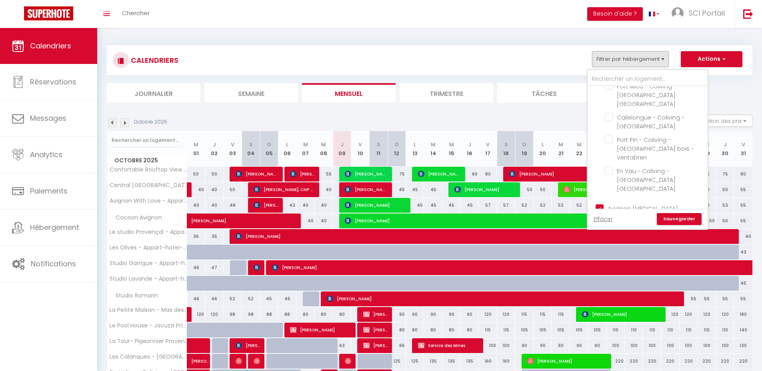
checkbox input "false"
checkbox input "true"
checkbox input "false"
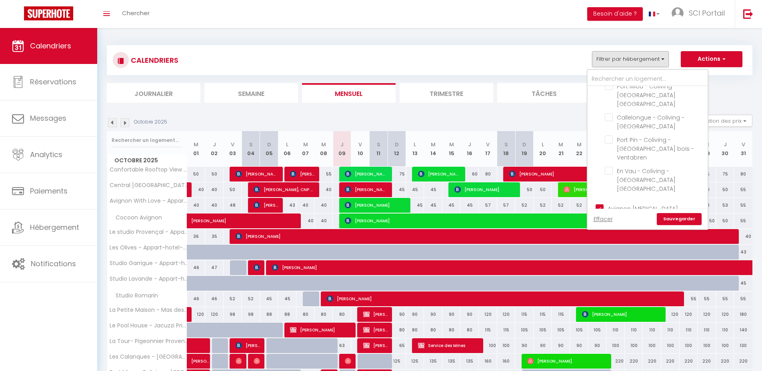
click at [682, 220] on link "Sauvegarder" at bounding box center [679, 219] width 45 height 12
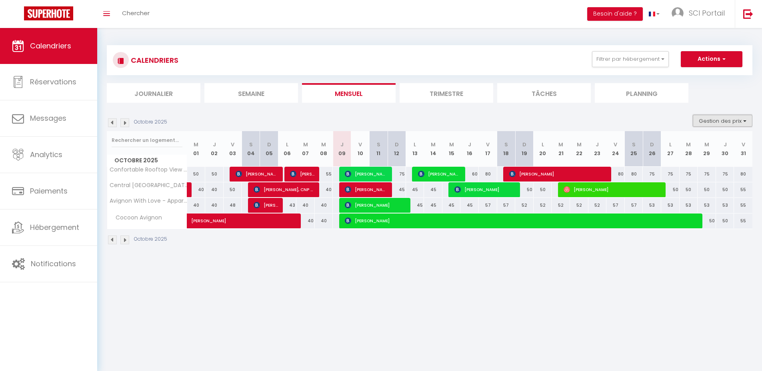
click at [722, 122] on button "Gestion des prix" at bounding box center [723, 121] width 60 height 12
click at [707, 144] on input "Nb Nuits minimum" at bounding box center [716, 146] width 72 height 8
checkbox input "true"
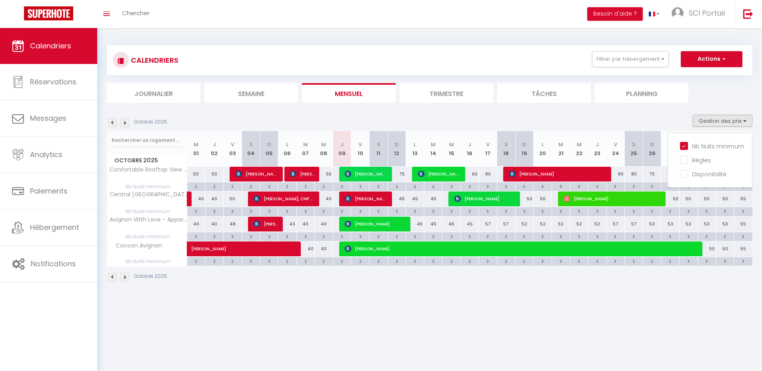
click at [467, 341] on body "🟢 Des questions ou besoin d'assistance pour la migration AirBnB? Prenez rdv >>>…" at bounding box center [381, 213] width 762 height 371
click at [126, 124] on img at bounding box center [124, 122] width 9 height 9
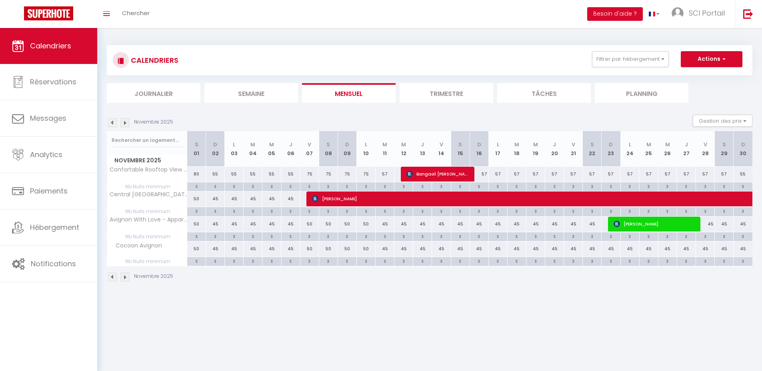
click at [125, 124] on img at bounding box center [124, 122] width 9 height 9
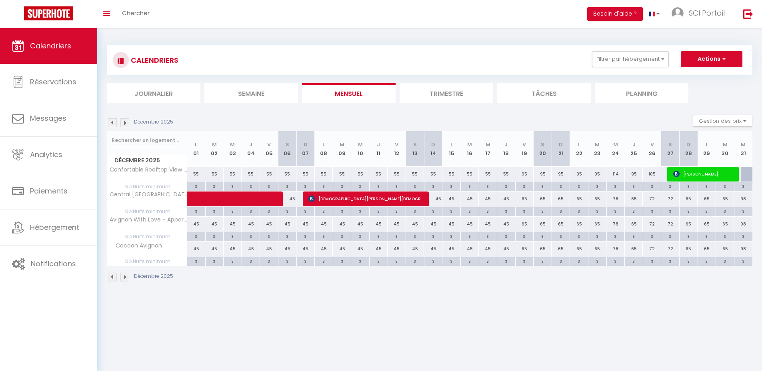
click at [125, 124] on img at bounding box center [124, 122] width 9 height 9
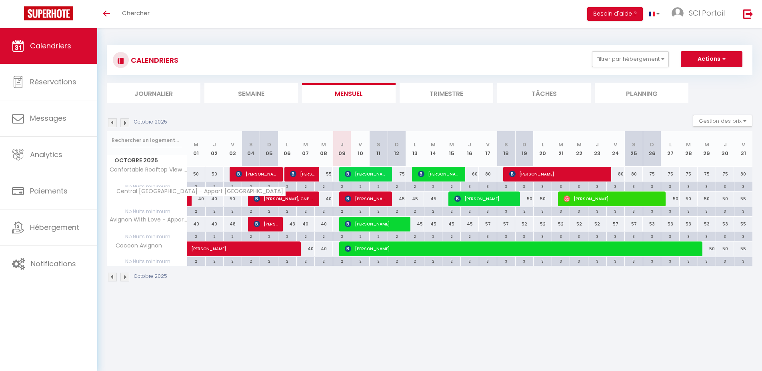
drag, startPoint x: 311, startPoint y: 297, endPoint x: 170, endPoint y: 194, distance: 174.8
click at [311, 297] on div "CALENDRIERS Filtrer par hébergement Avignon T2 Central Avignon - Appart Hôtel A…" at bounding box center [429, 164] width 665 height 272
click at [127, 124] on img at bounding box center [124, 122] width 9 height 9
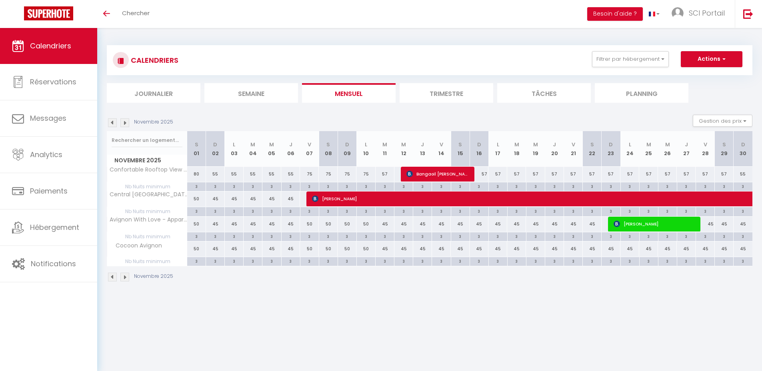
click at [126, 124] on img at bounding box center [124, 122] width 9 height 9
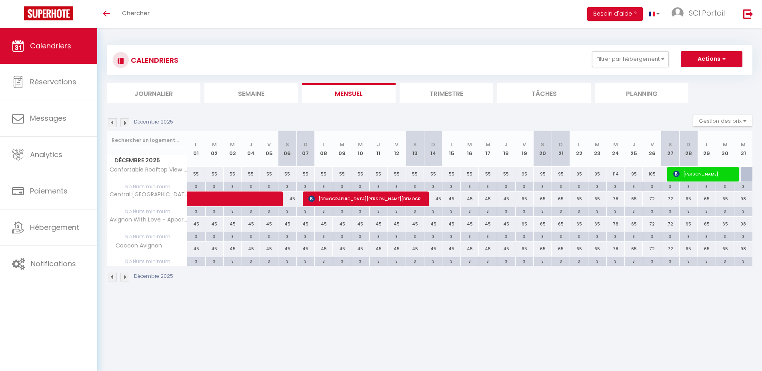
click at [126, 124] on img at bounding box center [124, 122] width 9 height 9
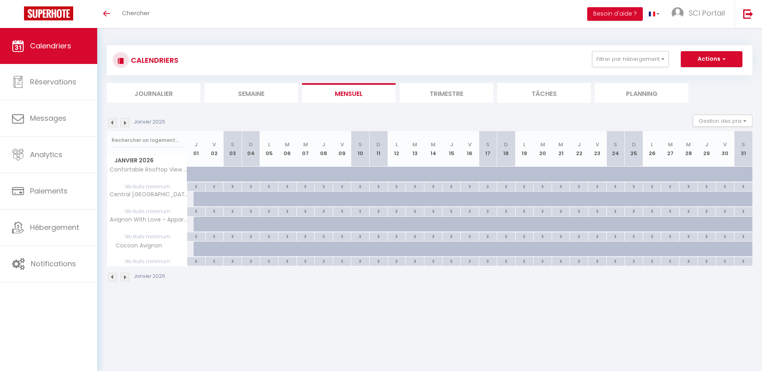
click at [126, 124] on img at bounding box center [124, 122] width 9 height 9
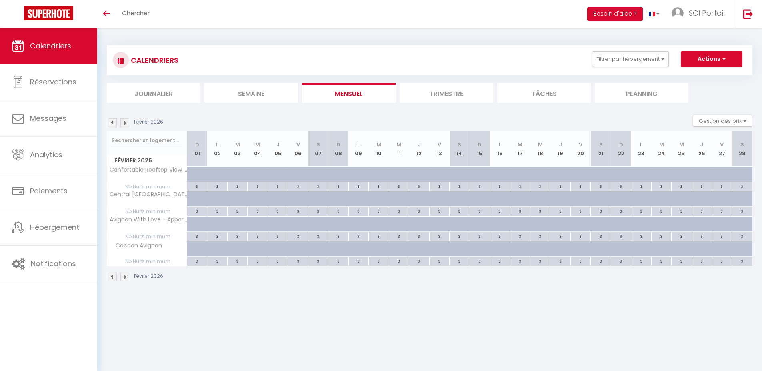
click at [126, 124] on img at bounding box center [124, 122] width 9 height 9
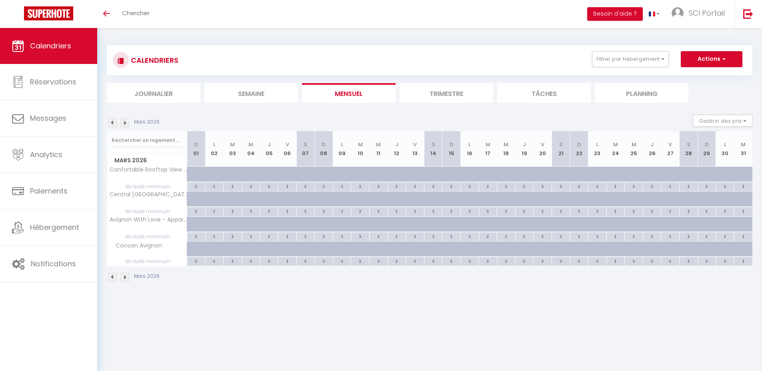
click at [126, 124] on img at bounding box center [124, 122] width 9 height 9
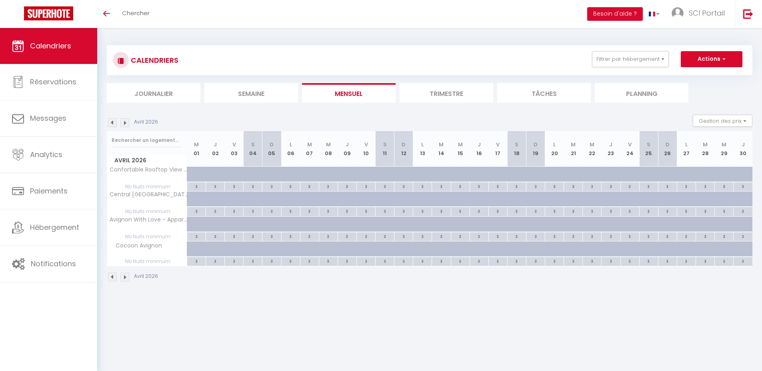
click at [126, 124] on img at bounding box center [124, 122] width 9 height 9
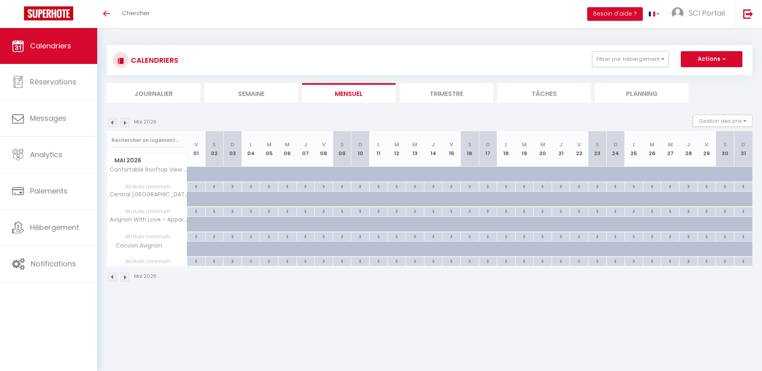
click at [126, 124] on img at bounding box center [124, 122] width 9 height 9
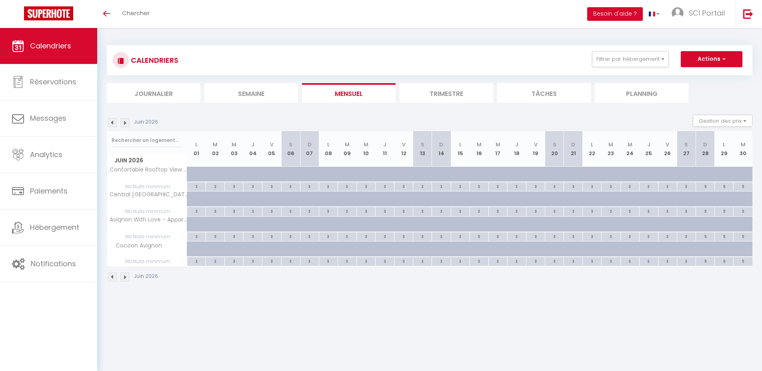
click at [126, 124] on img at bounding box center [124, 122] width 9 height 9
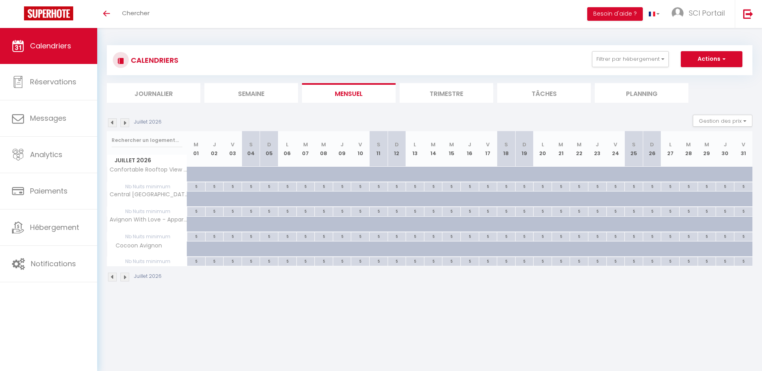
click at [126, 124] on img at bounding box center [124, 122] width 9 height 9
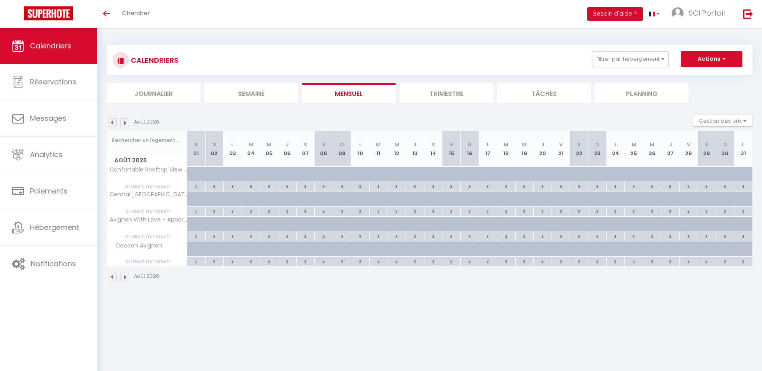
click at [126, 124] on img at bounding box center [124, 122] width 9 height 9
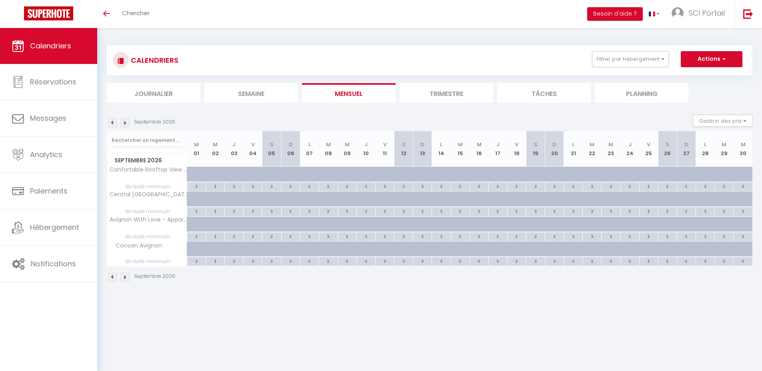
click at [126, 124] on img at bounding box center [124, 122] width 9 height 9
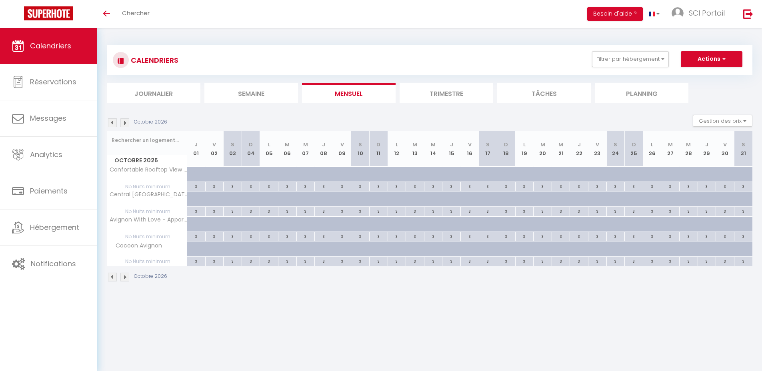
click at [126, 124] on img at bounding box center [124, 122] width 9 height 9
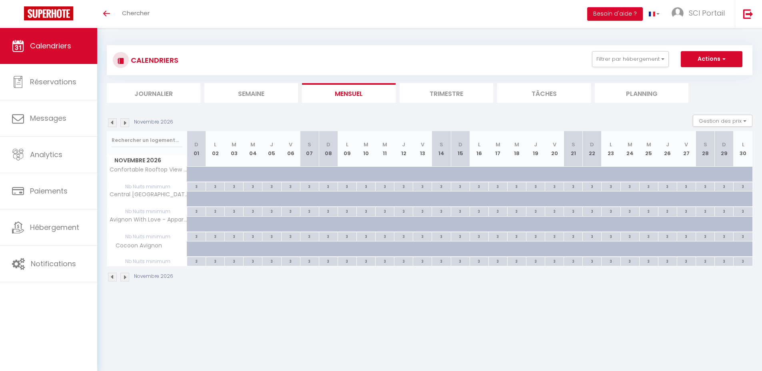
click at [126, 124] on img at bounding box center [124, 122] width 9 height 9
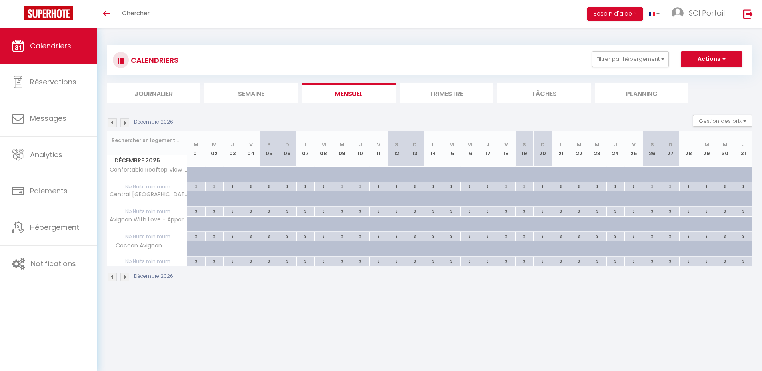
click at [126, 124] on img at bounding box center [124, 122] width 9 height 9
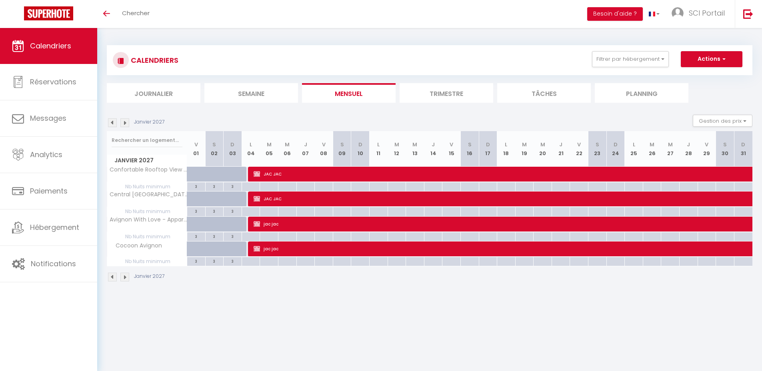
click at [126, 124] on img at bounding box center [124, 122] width 9 height 9
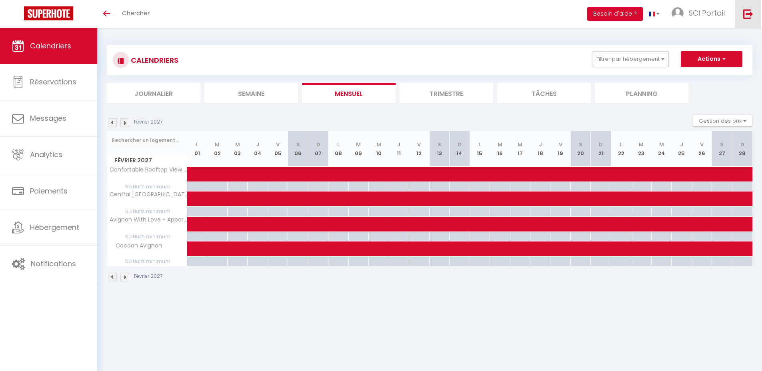
click at [751, 19] on link at bounding box center [748, 14] width 26 height 28
